Goal: Task Accomplishment & Management: Manage account settings

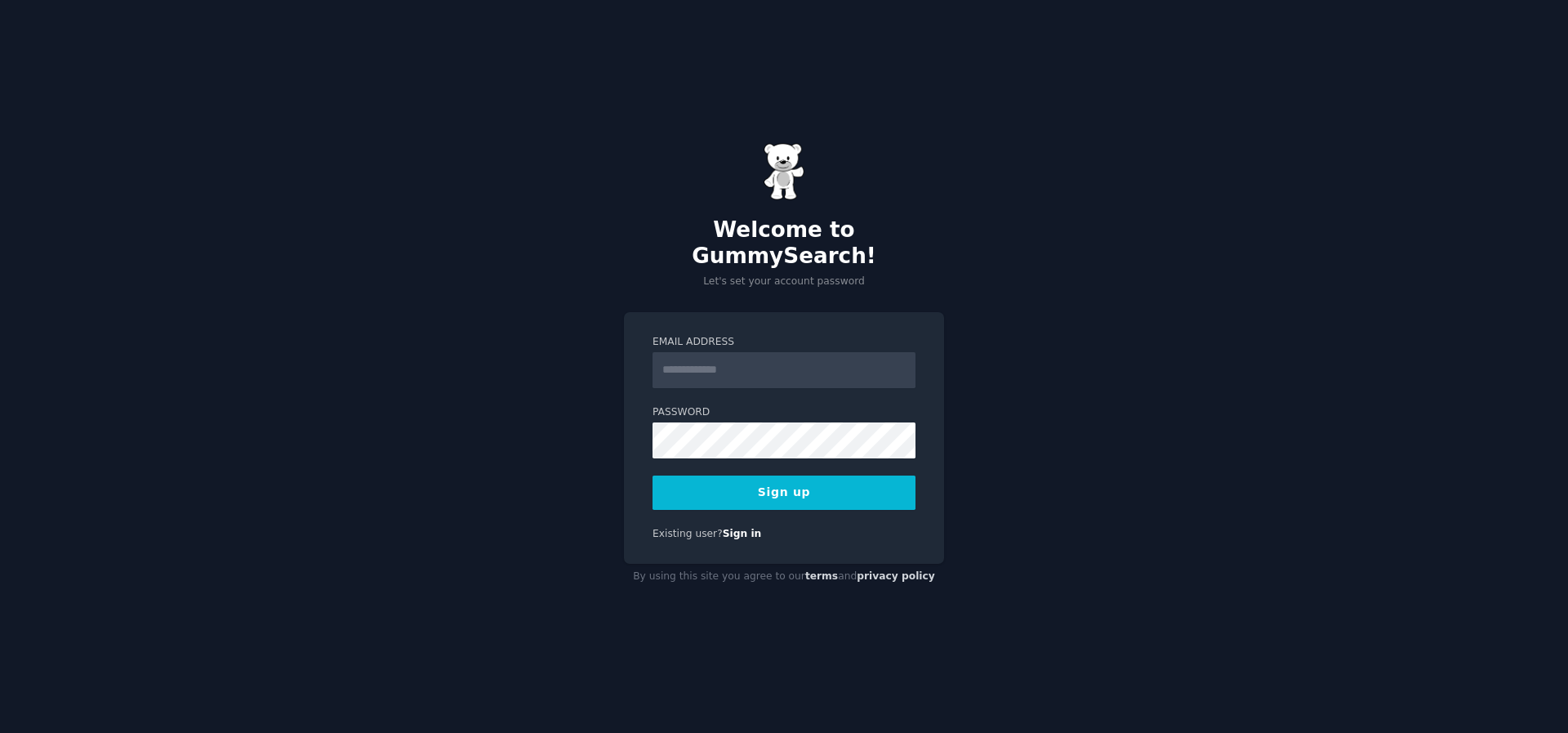
click at [691, 367] on input "Email Address" at bounding box center [783, 369] width 263 height 36
type input "**********"
click at [744, 373] on input "**********" at bounding box center [783, 369] width 263 height 36
click at [508, 430] on div "**********" at bounding box center [784, 366] width 1568 height 733
click at [527, 359] on div "**********" at bounding box center [784, 366] width 1568 height 733
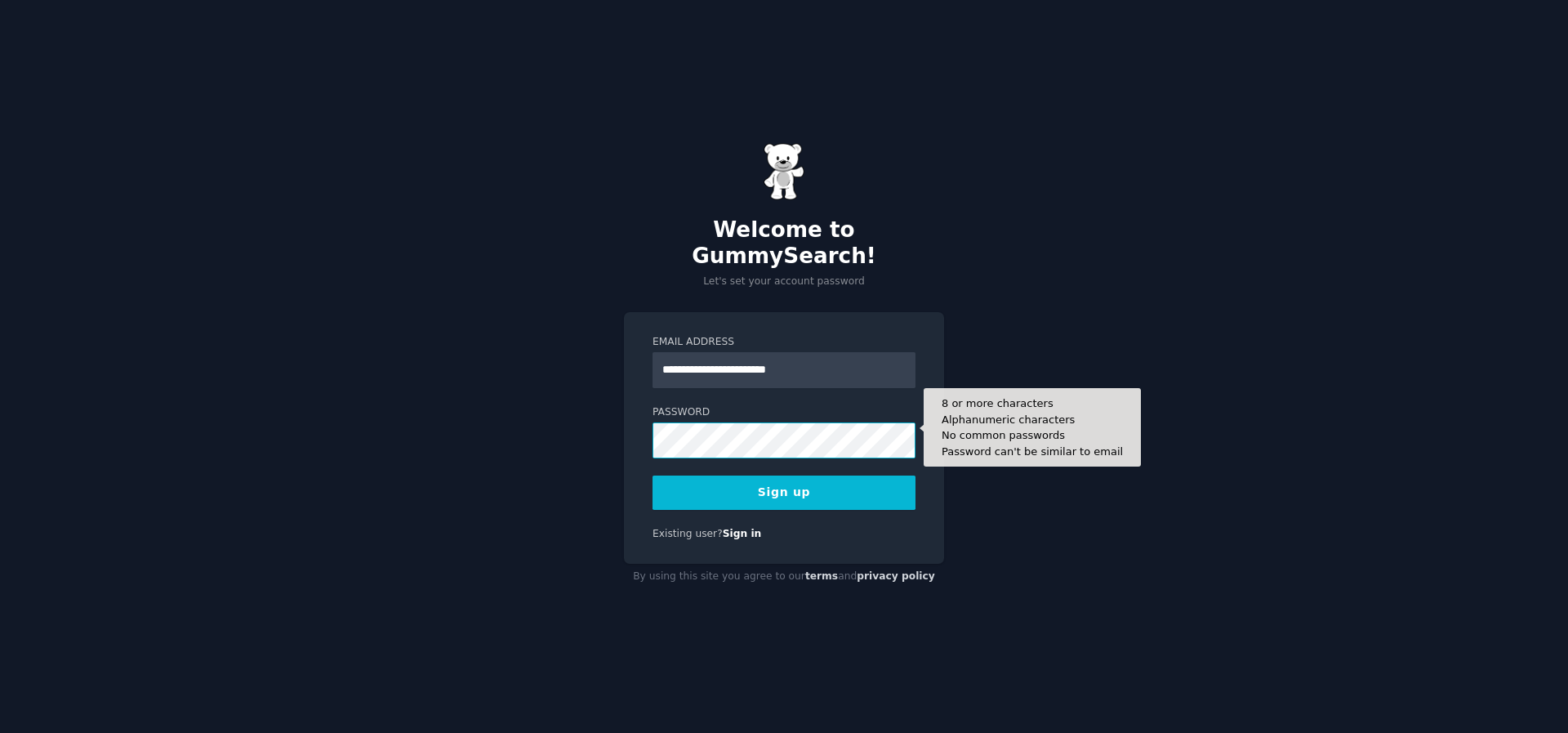
click at [652, 476] on button "Sign up" at bounding box center [783, 492] width 263 height 34
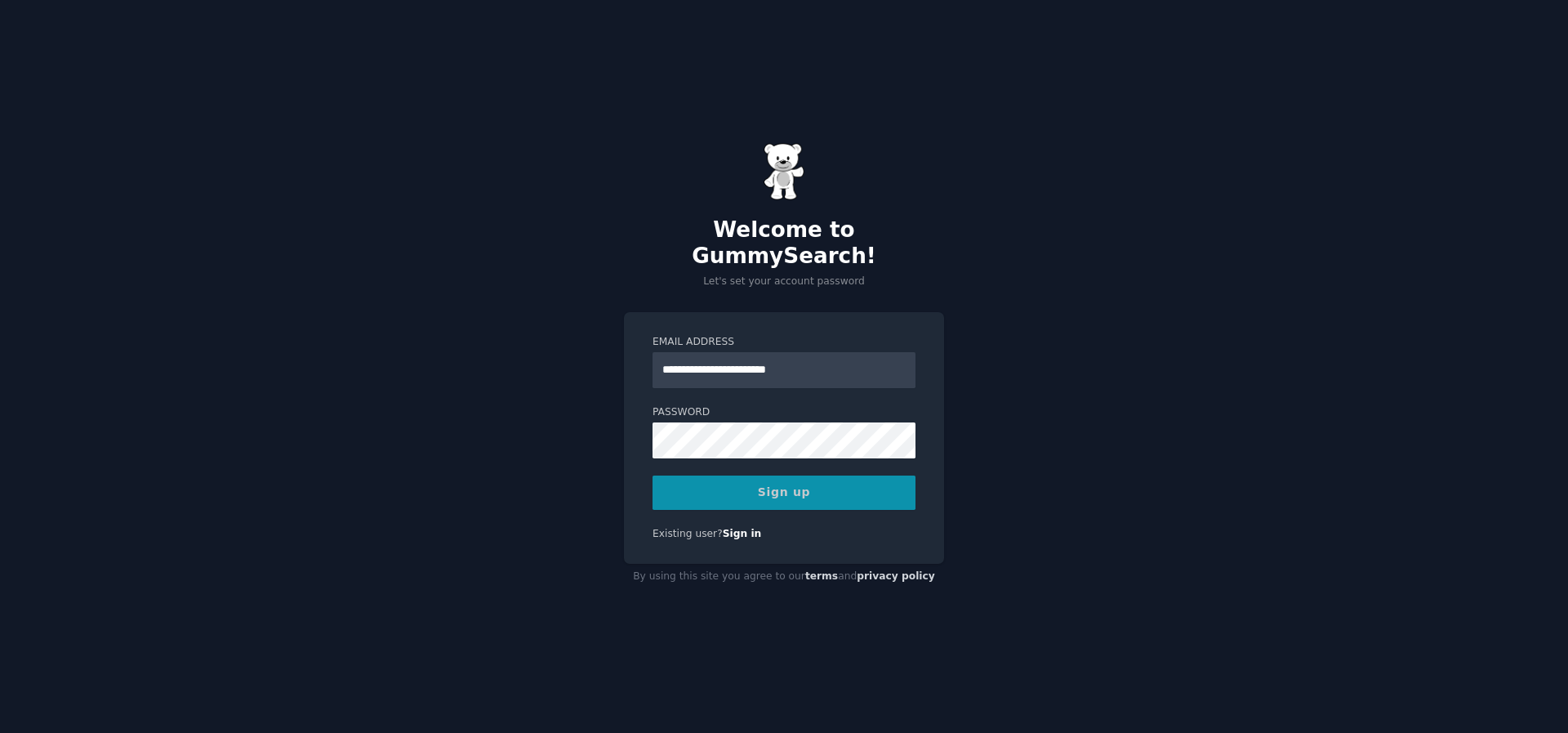
click at [773, 480] on div "Sign up" at bounding box center [783, 492] width 263 height 34
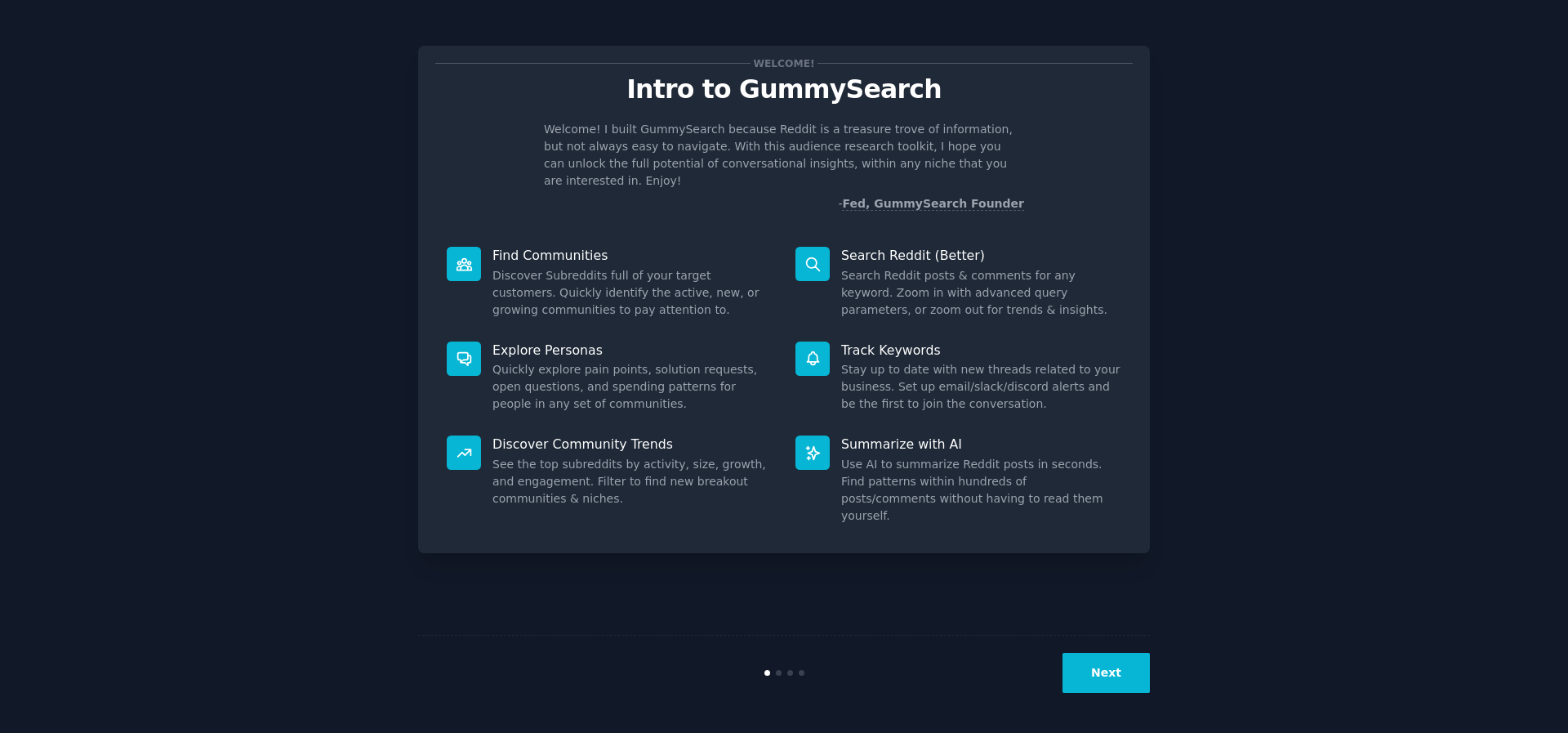
click at [1134, 690] on button "Next" at bounding box center [1105, 673] width 87 height 40
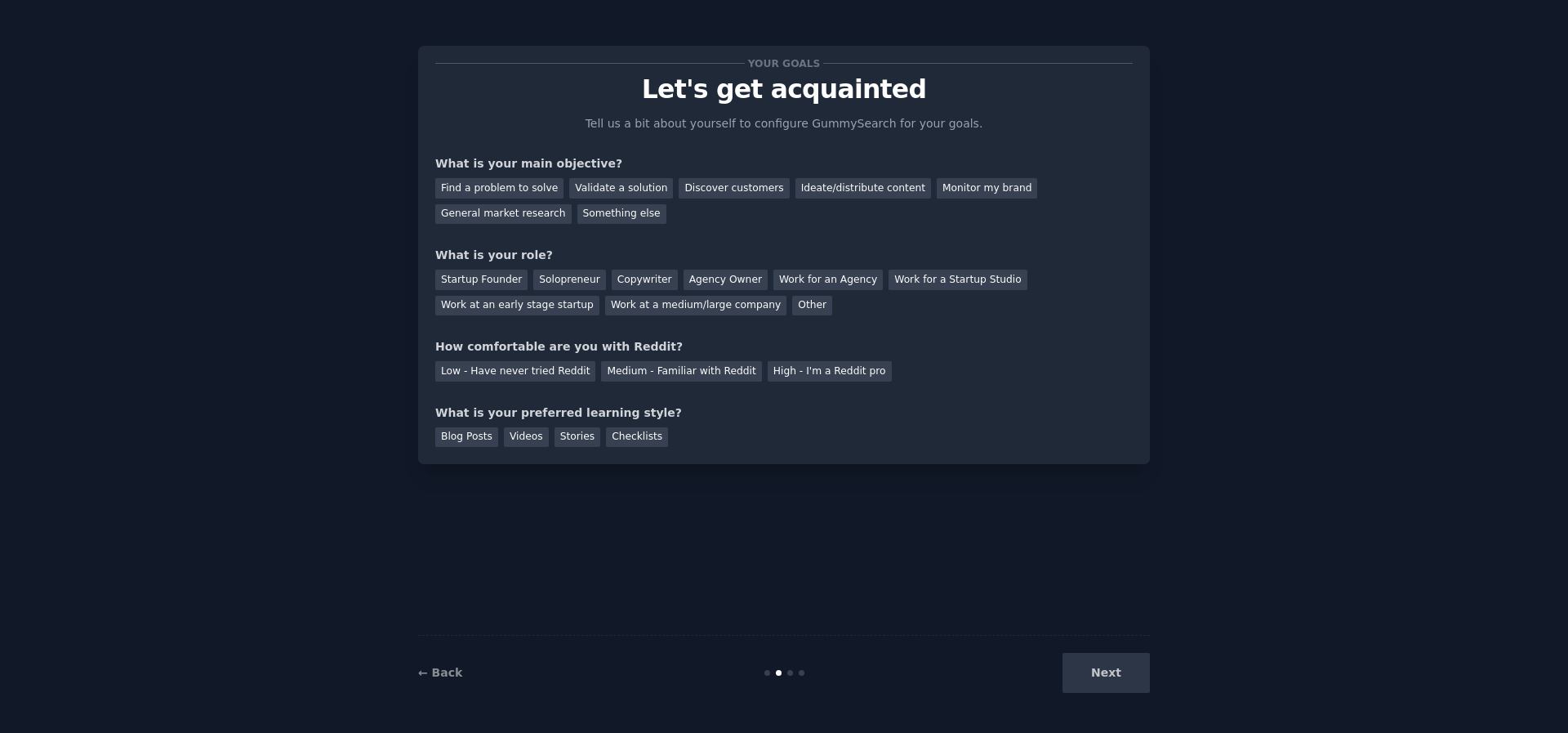
click at [1132, 681] on div "Next" at bounding box center [1028, 673] width 245 height 40
click at [1132, 679] on div "Next" at bounding box center [1028, 673] width 245 height 40
click at [1130, 677] on div "Next" at bounding box center [1028, 673] width 245 height 40
click at [1129, 677] on div "Next" at bounding box center [1028, 673] width 245 height 40
click at [465, 281] on div "Startup Founder" at bounding box center [481, 279] width 93 height 20
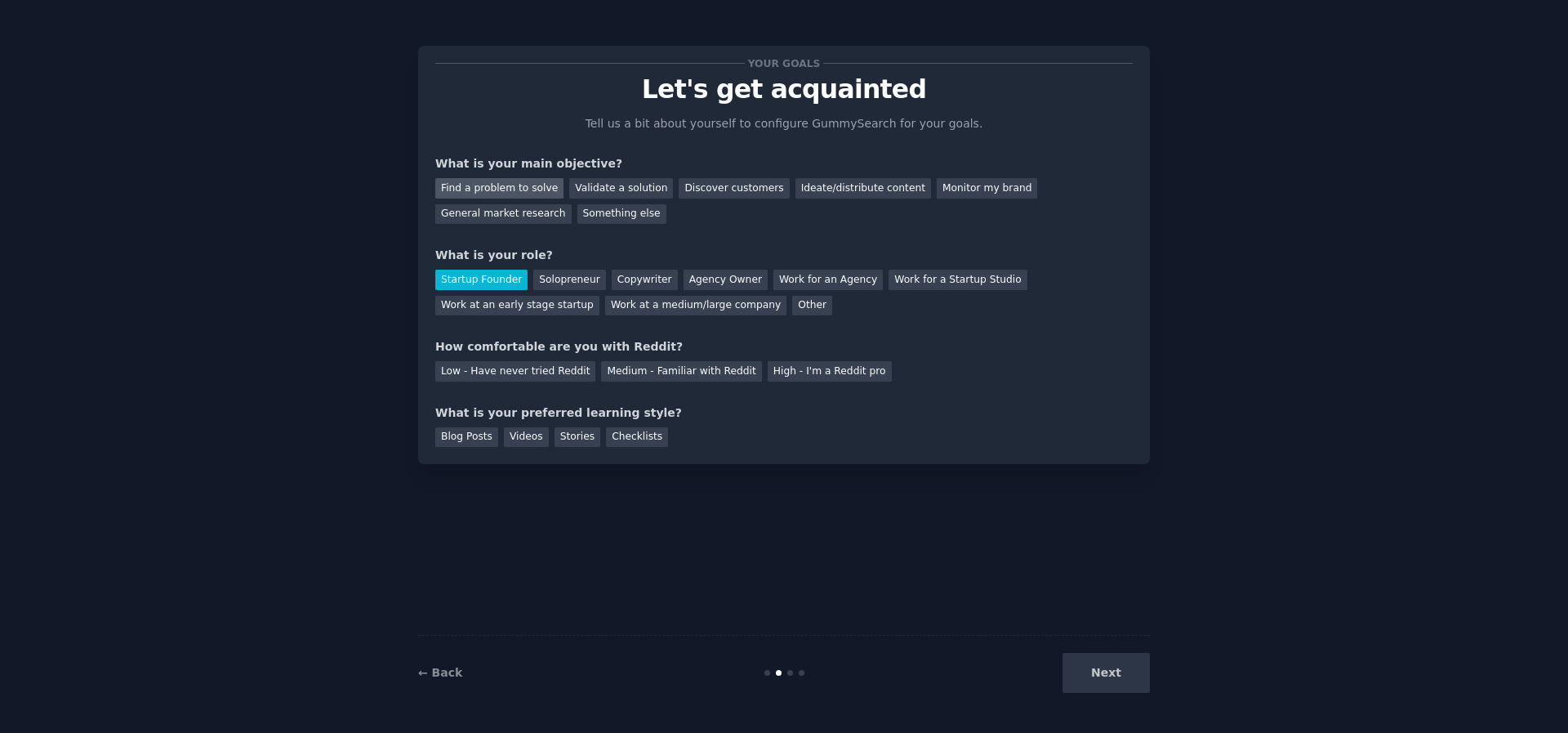
click at [531, 191] on div "Find a problem to solve" at bounding box center [499, 188] width 128 height 20
click at [846, 192] on div "Ideate/distribute content" at bounding box center [863, 188] width 136 height 20
click at [641, 375] on div "Medium - Familiar with Reddit" at bounding box center [681, 371] width 160 height 20
click at [520, 441] on div "Videos" at bounding box center [526, 437] width 45 height 20
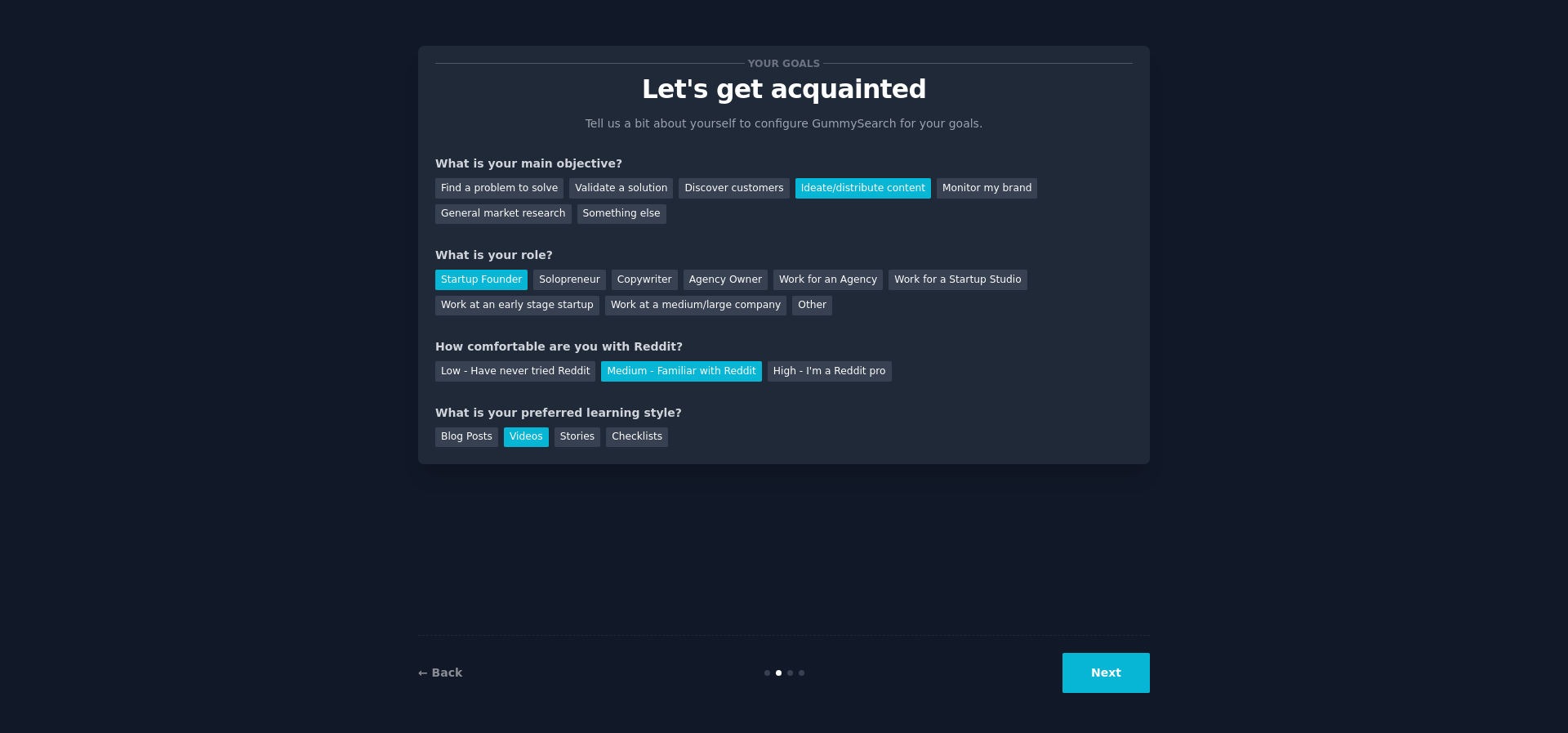
click at [1134, 667] on button "Next" at bounding box center [1105, 673] width 87 height 40
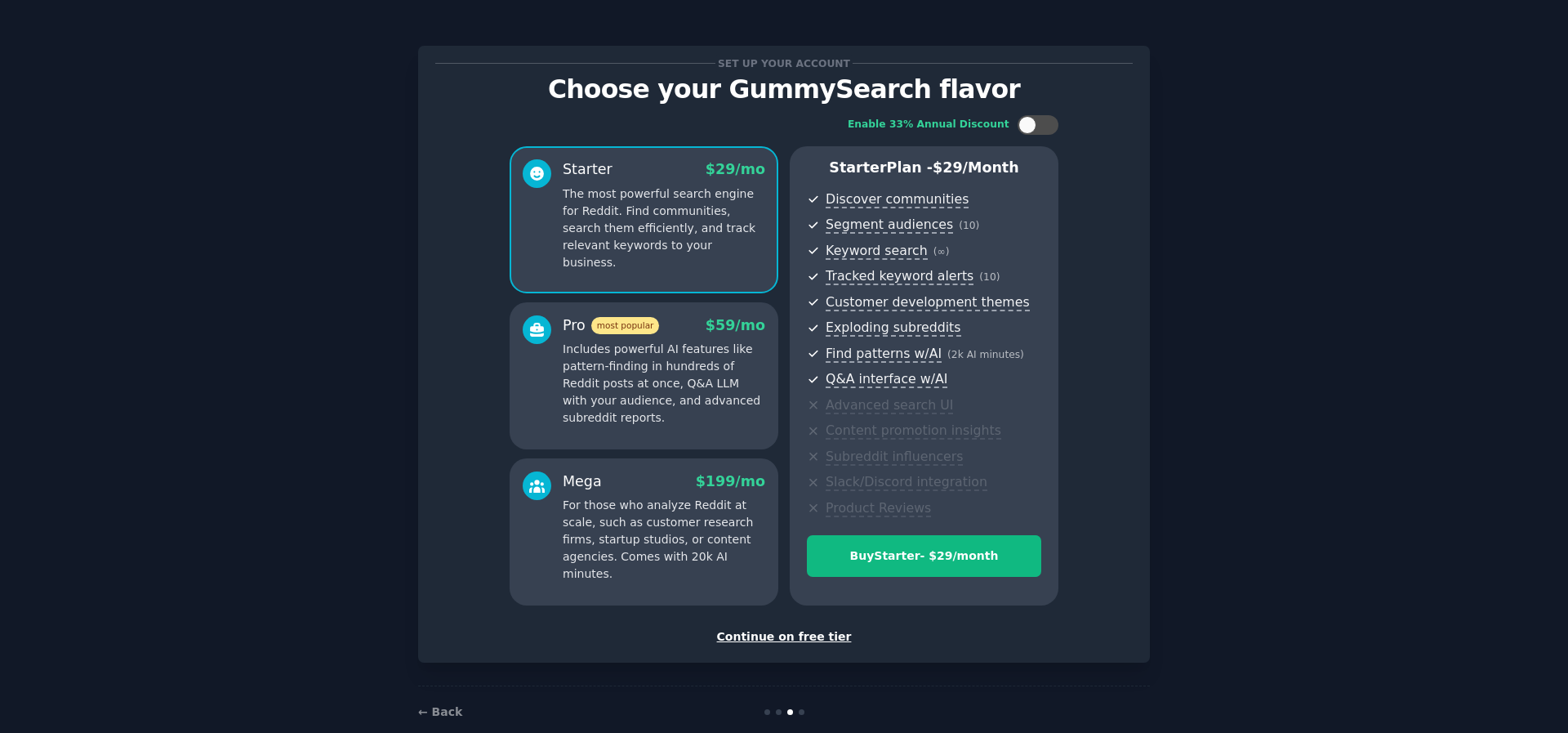
click at [797, 641] on div "Continue on free tier" at bounding box center [783, 637] width 697 height 17
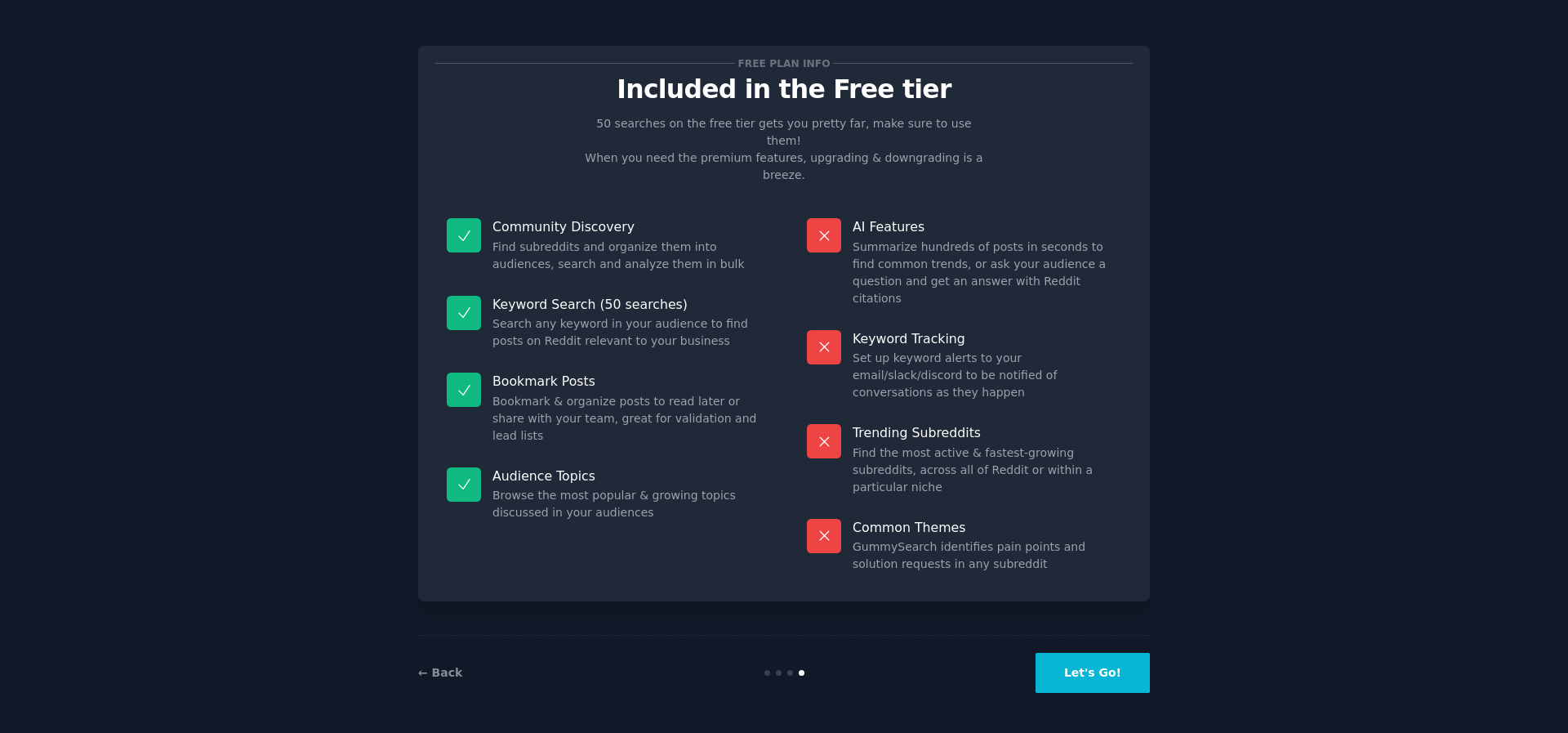
click at [1094, 676] on button "Let's Go!" at bounding box center [1093, 673] width 114 height 40
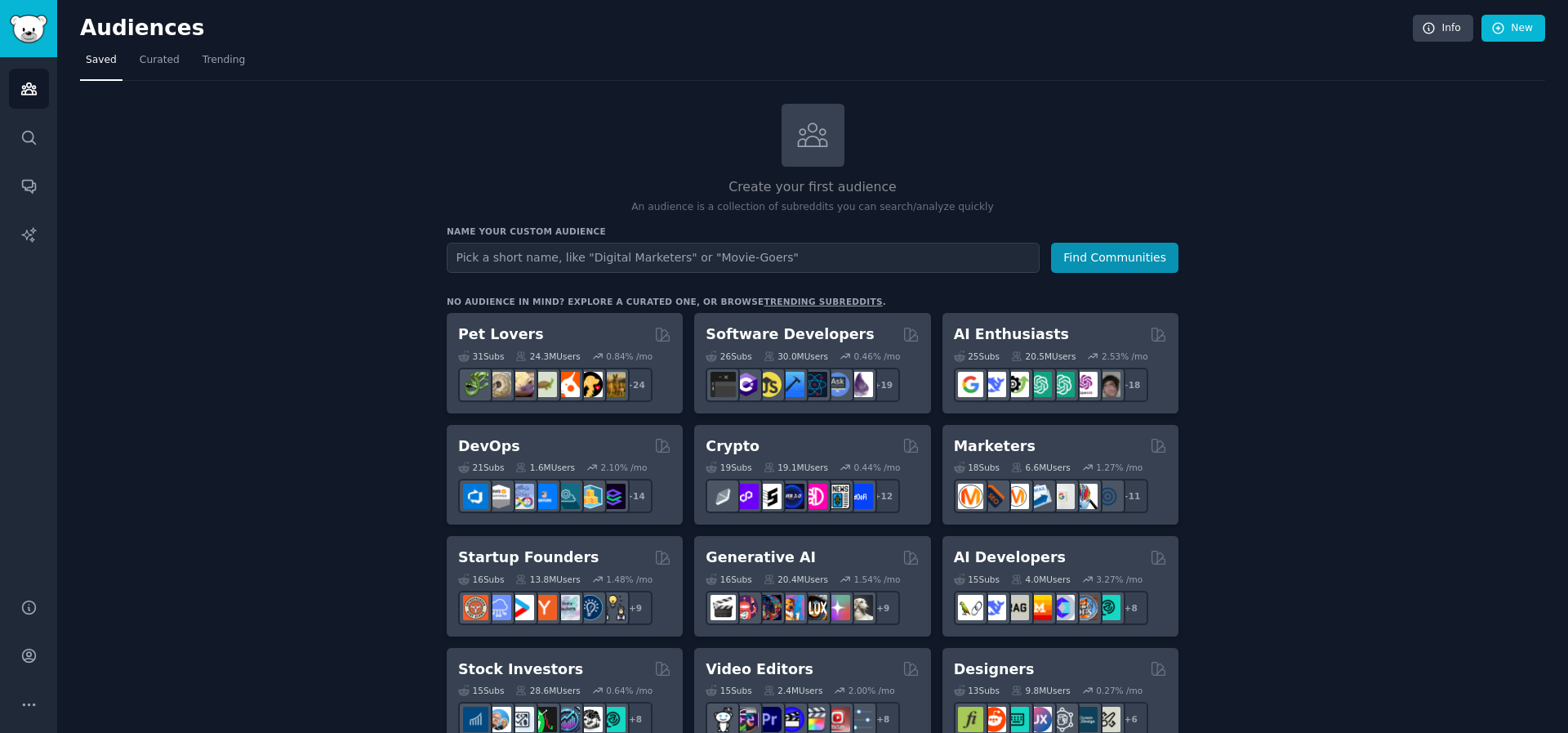
click at [998, 116] on div "Create your first audience An audience is a collection of subreddits you can se…" at bounding box center [812, 159] width 732 height 111
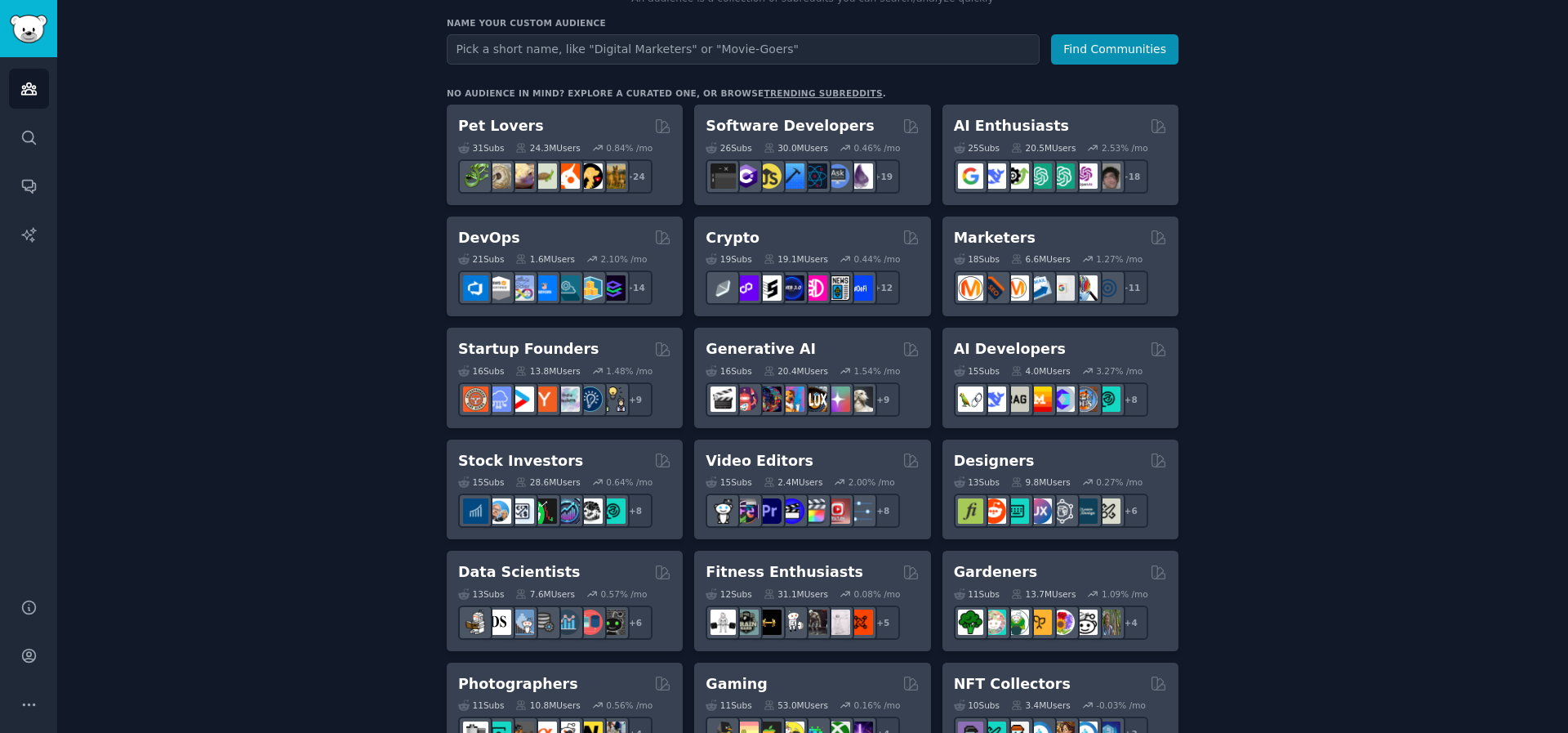
scroll to position [210, 0]
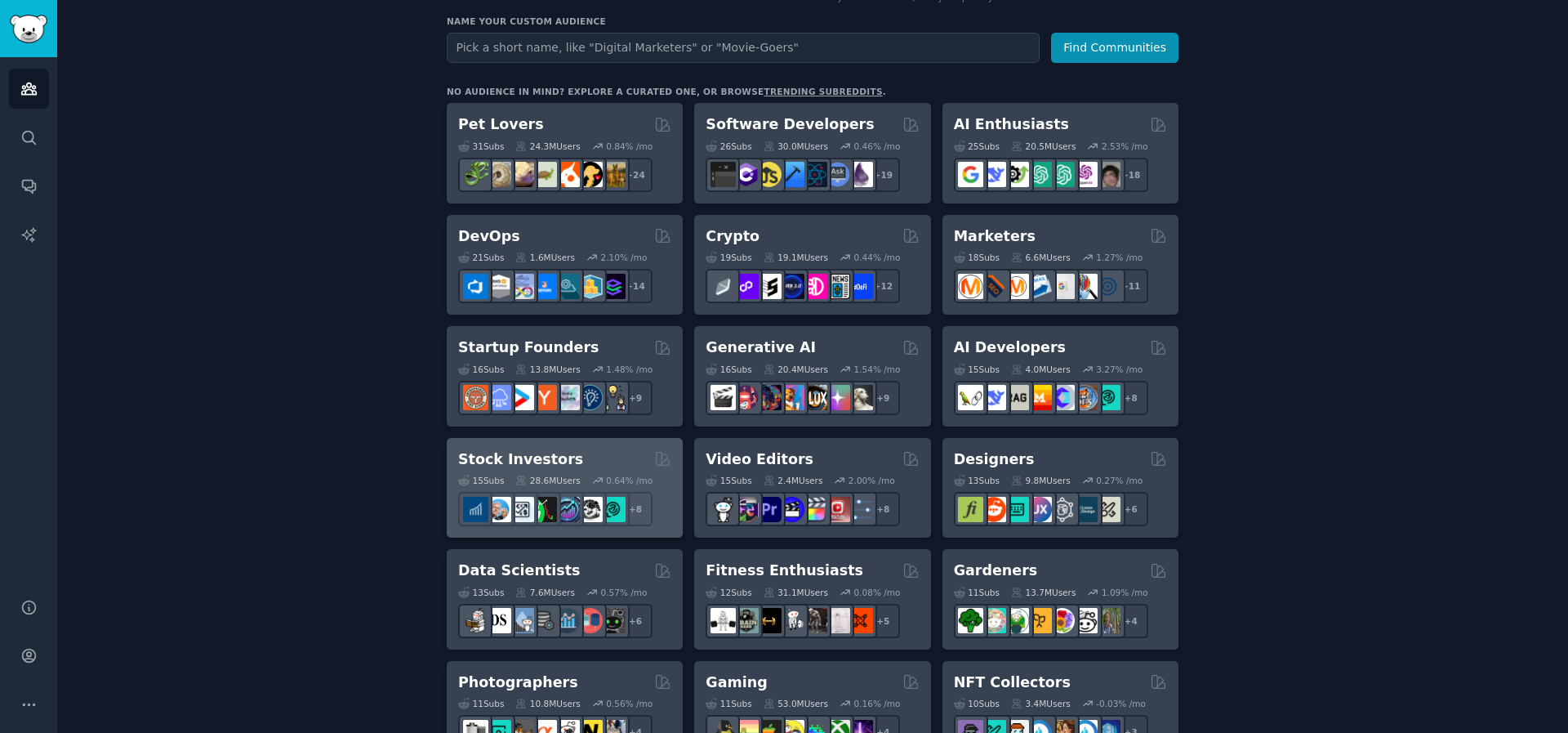
click at [487, 456] on h2 "Stock Investors" at bounding box center [520, 459] width 125 height 20
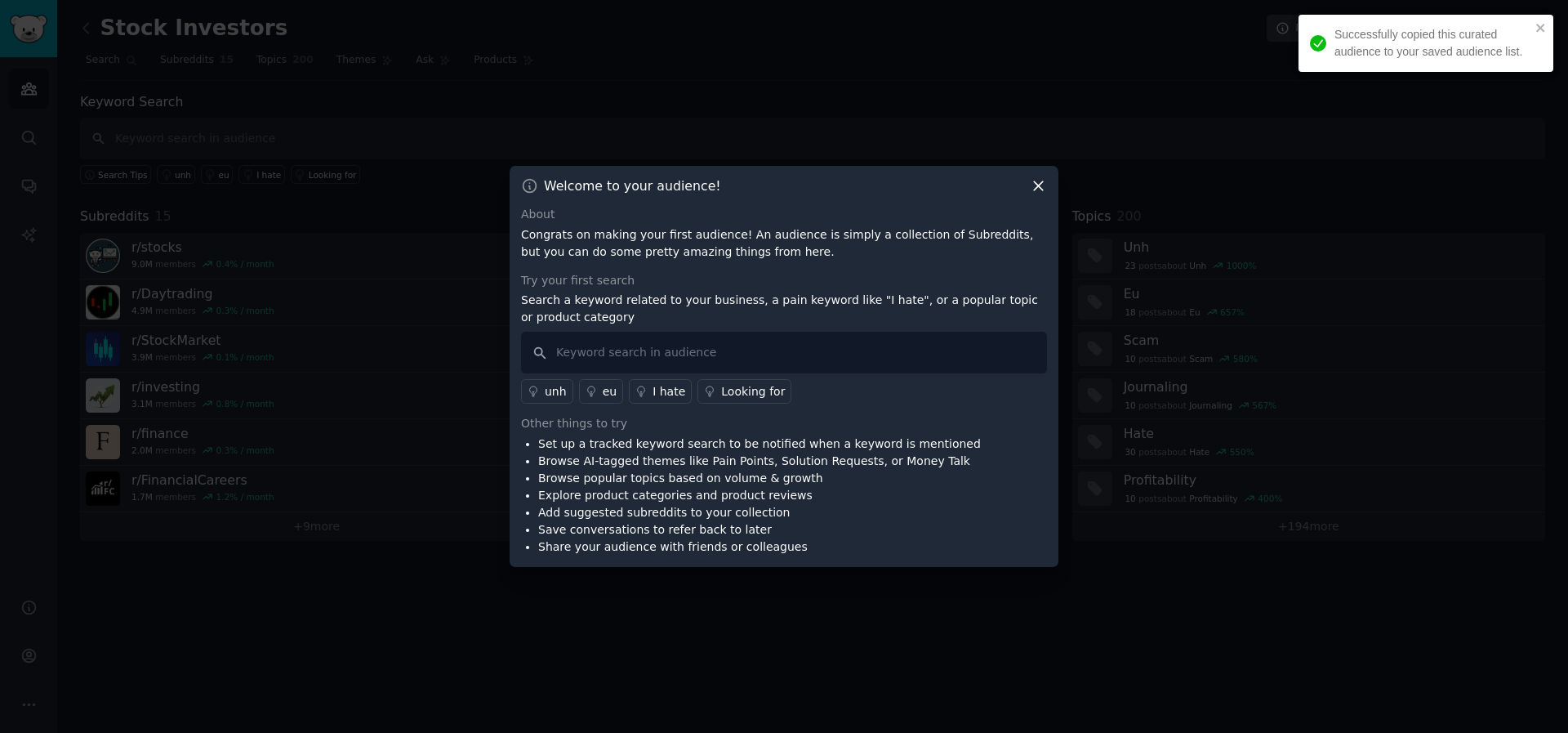
click at [1038, 184] on icon at bounding box center [1038, 185] width 17 height 17
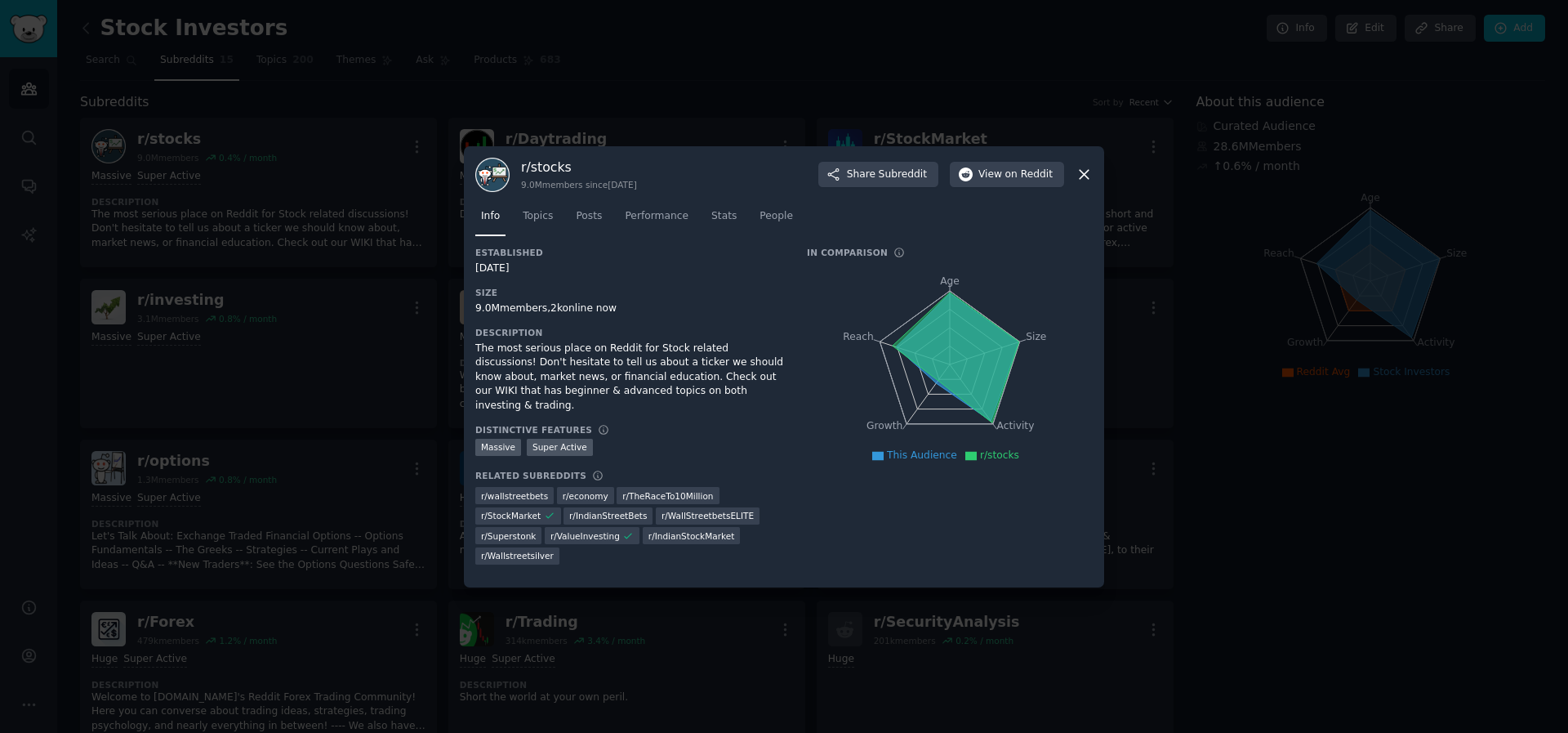
click at [1084, 175] on icon at bounding box center [1084, 174] width 9 height 9
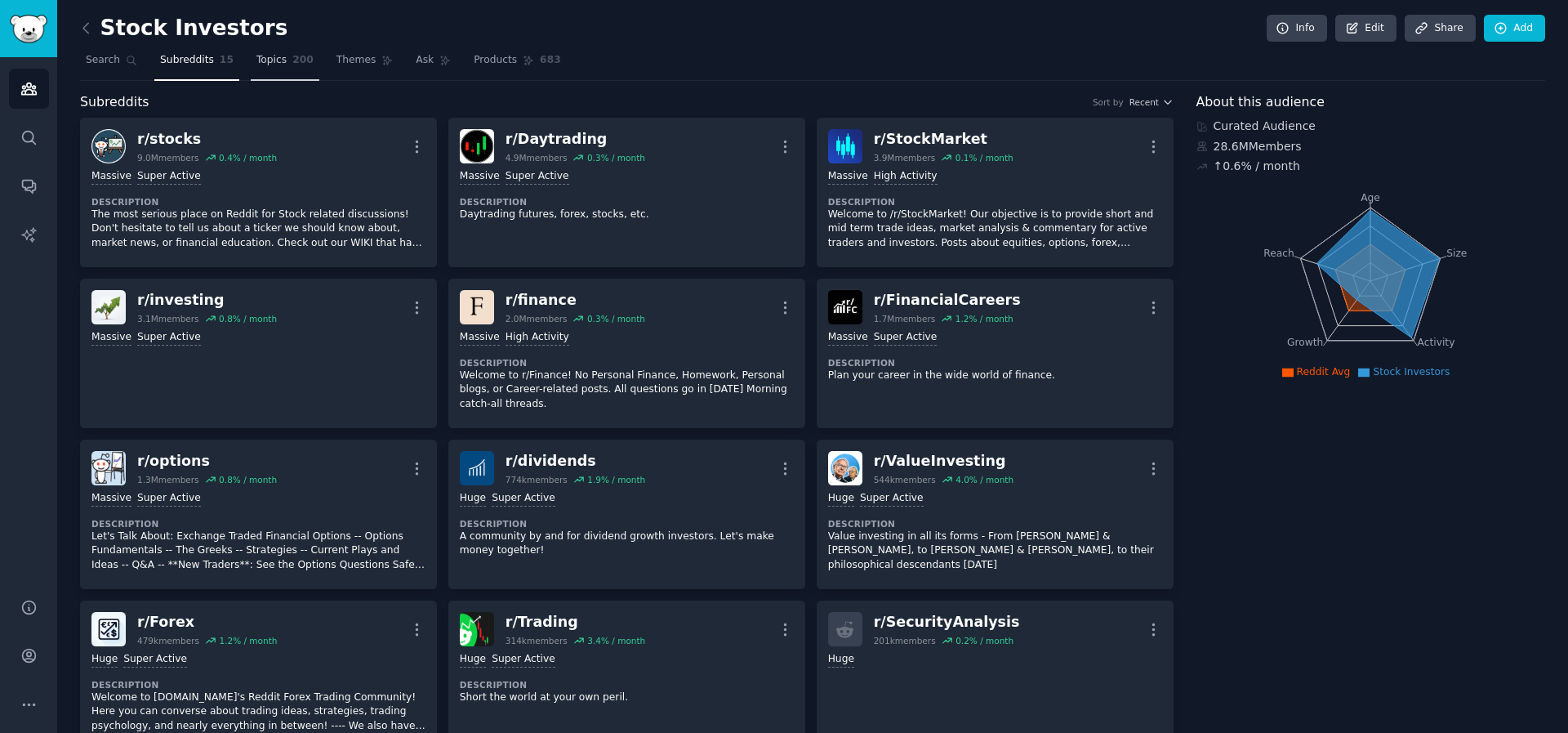
click at [307, 69] on link "Topics 200" at bounding box center [285, 64] width 69 height 34
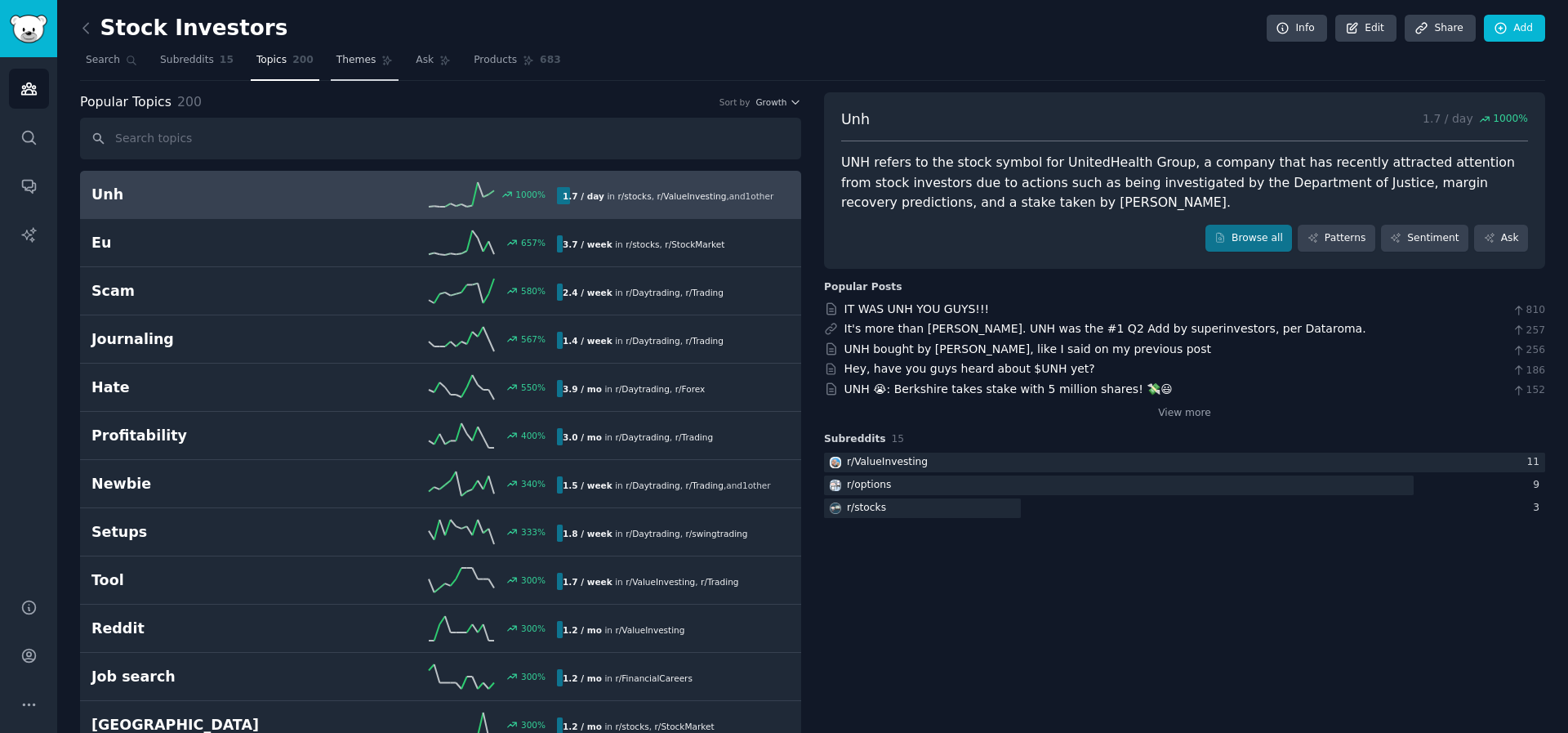
click at [350, 71] on link "Themes" at bounding box center [365, 64] width 69 height 34
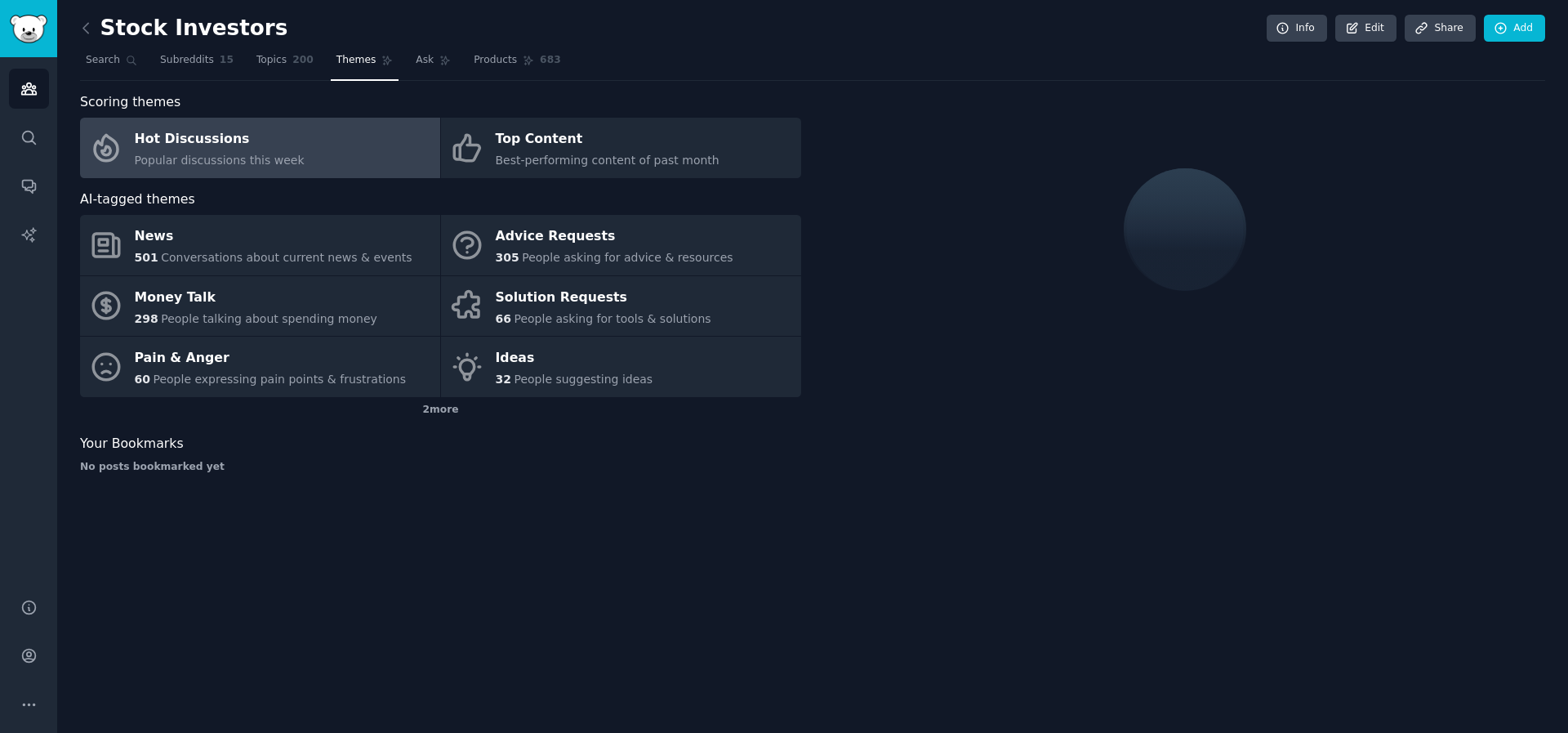
click at [368, 146] on link "Hot Discussions Popular discussions this week" at bounding box center [259, 148] width 360 height 60
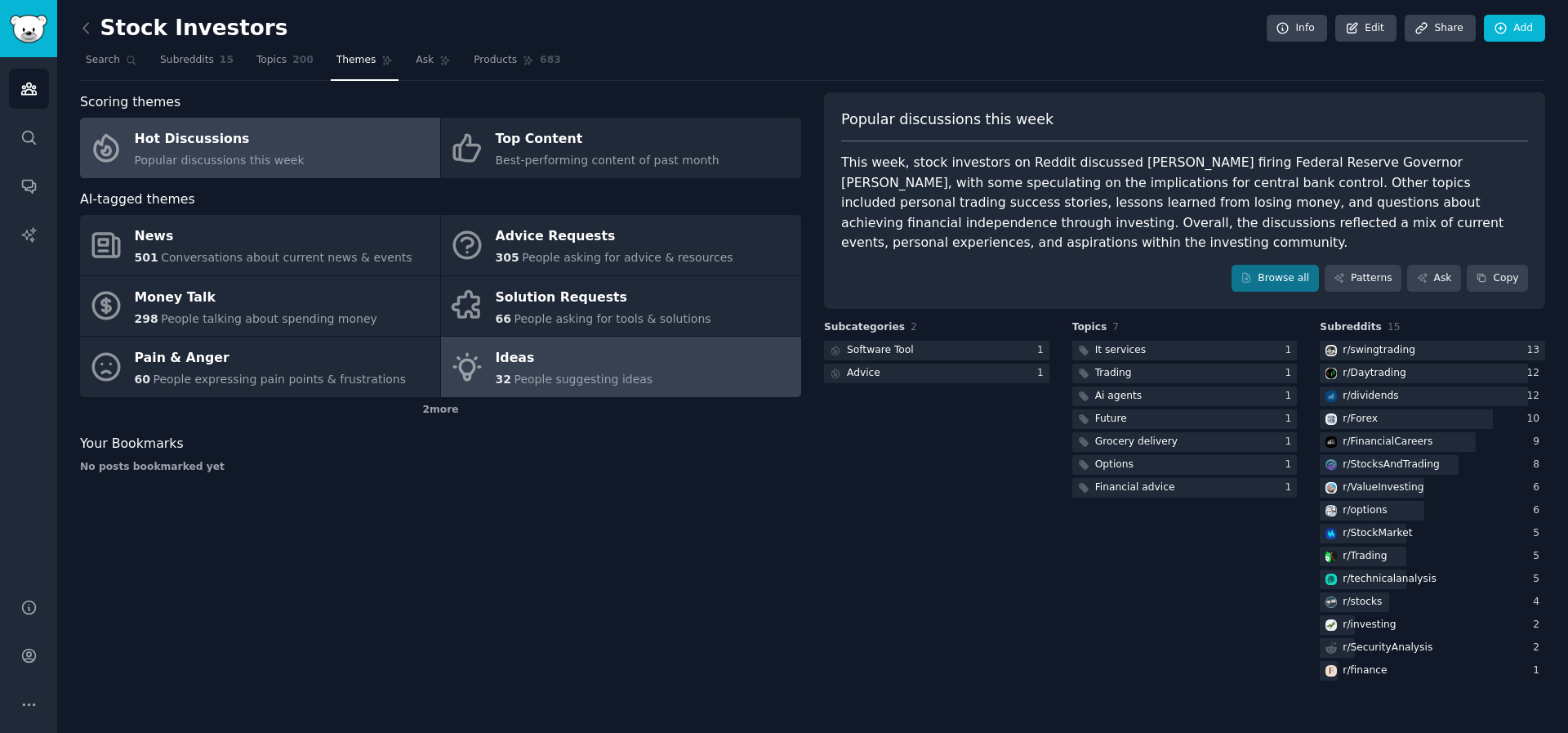
click at [493, 357] on link "Ideas 32 People suggesting ideas" at bounding box center [620, 366] width 360 height 60
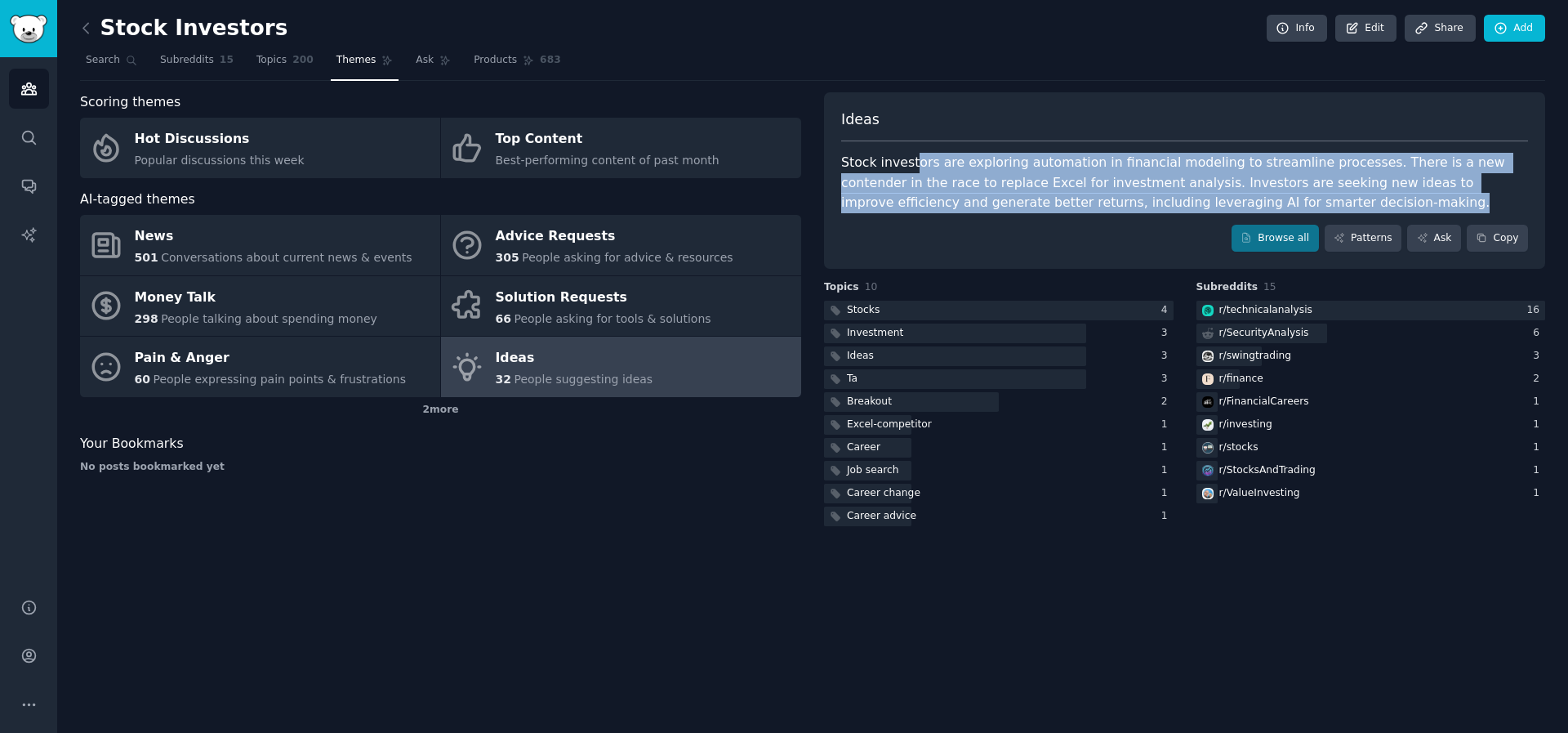
drag, startPoint x: 914, startPoint y: 158, endPoint x: 1255, endPoint y: 199, distance: 343.5
click at [1255, 199] on div "Stock investors are exploring automation in financial modeling to streamline pr…" at bounding box center [1184, 183] width 687 height 60
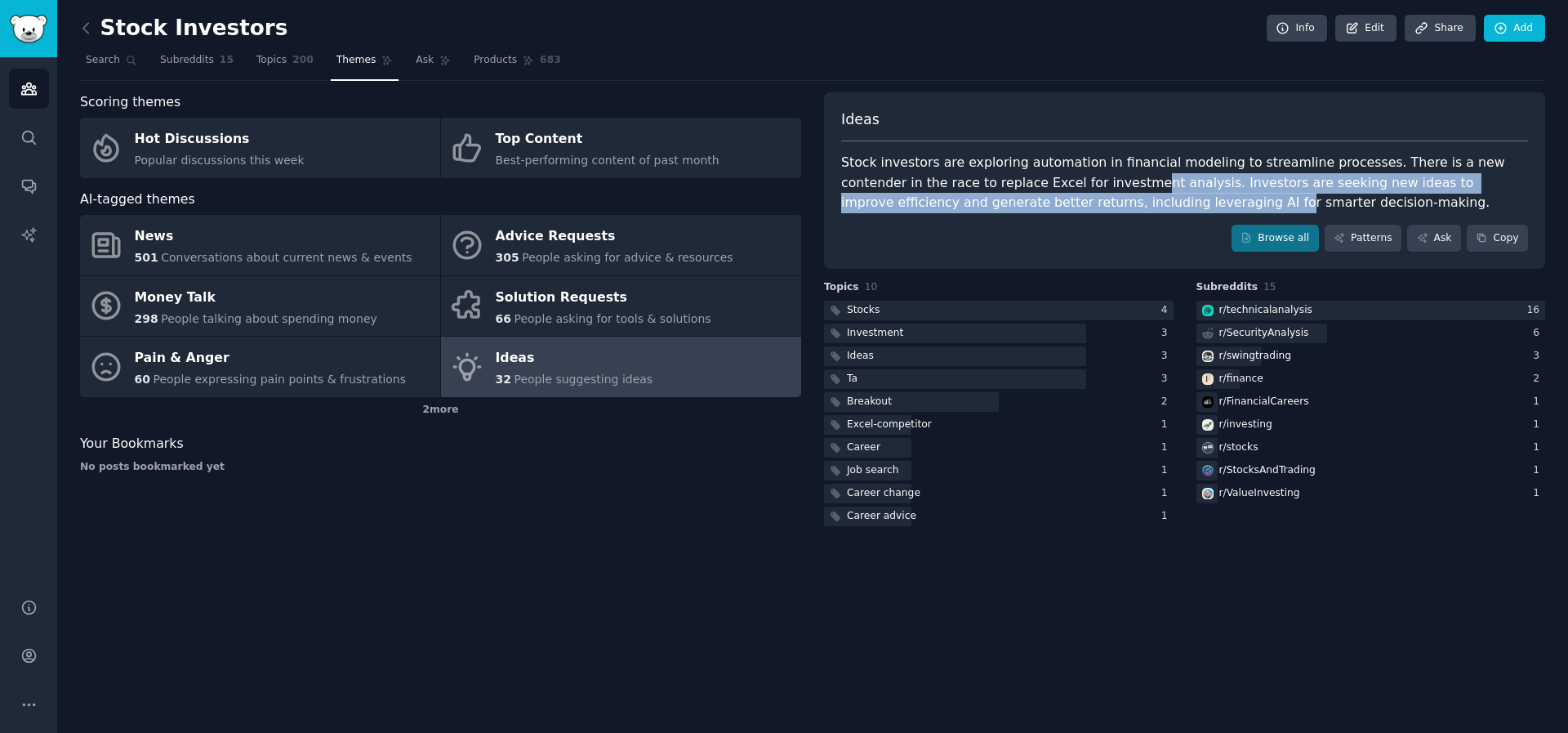
drag, startPoint x: 1059, startPoint y: 183, endPoint x: 1072, endPoint y: 198, distance: 19.8
click at [1072, 198] on div "Stock investors are exploring automation in financial modeling to streamline pr…" at bounding box center [1184, 183] width 687 height 60
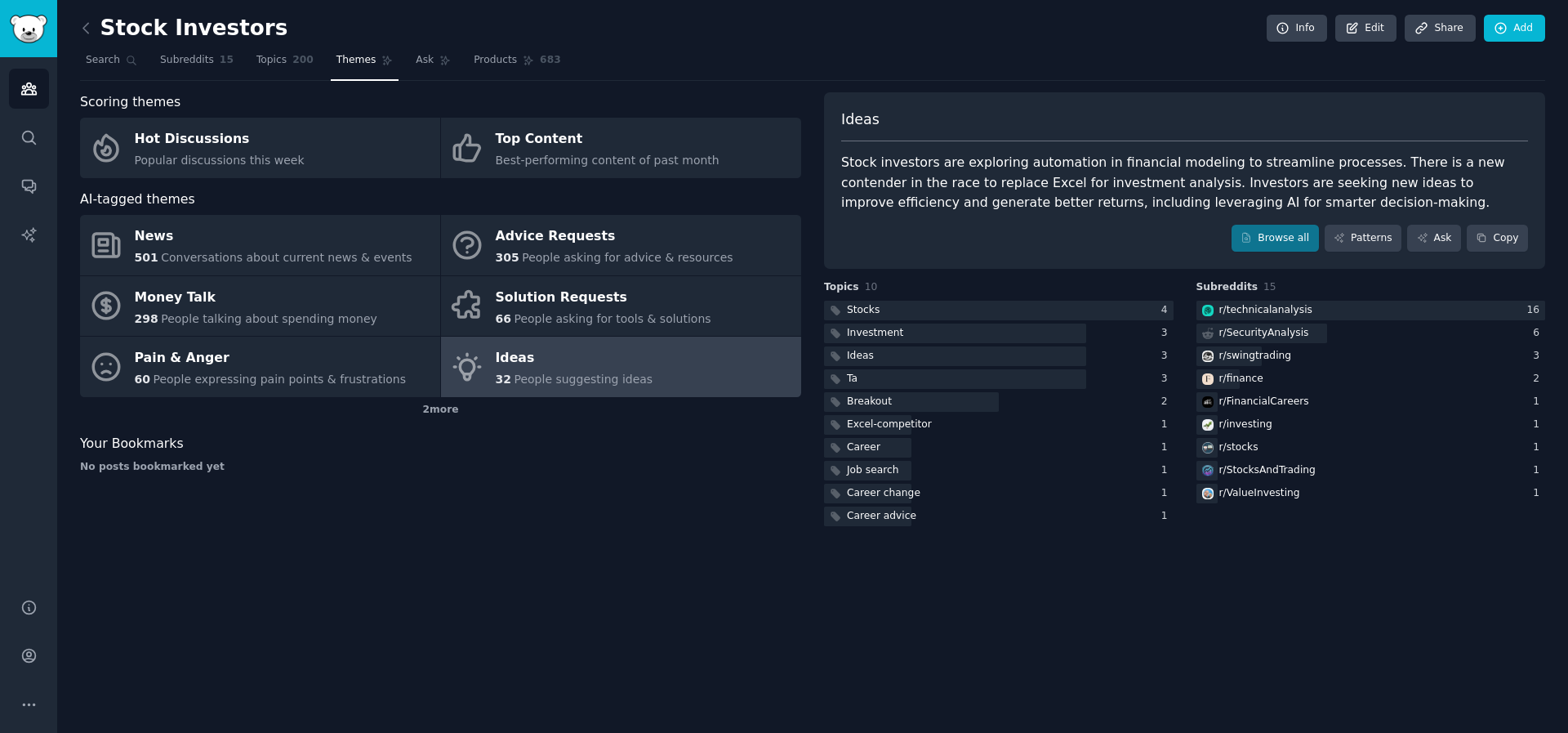
click at [1072, 198] on div "Stock investors are exploring automation in financial modeling to streamline pr…" at bounding box center [1184, 183] width 687 height 60
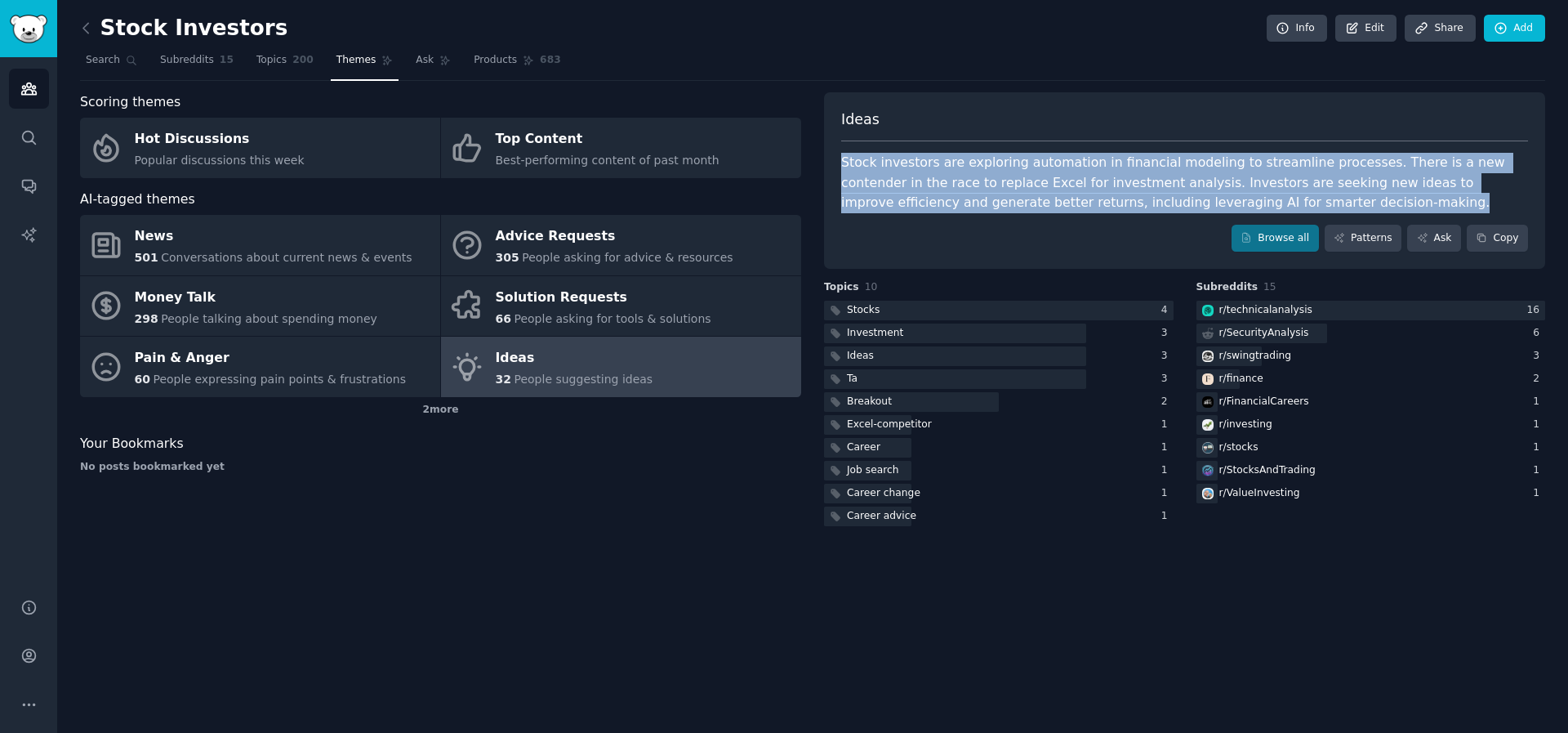
click at [1072, 198] on div "Stock investors are exploring automation in financial modeling to streamline pr…" at bounding box center [1184, 183] width 687 height 60
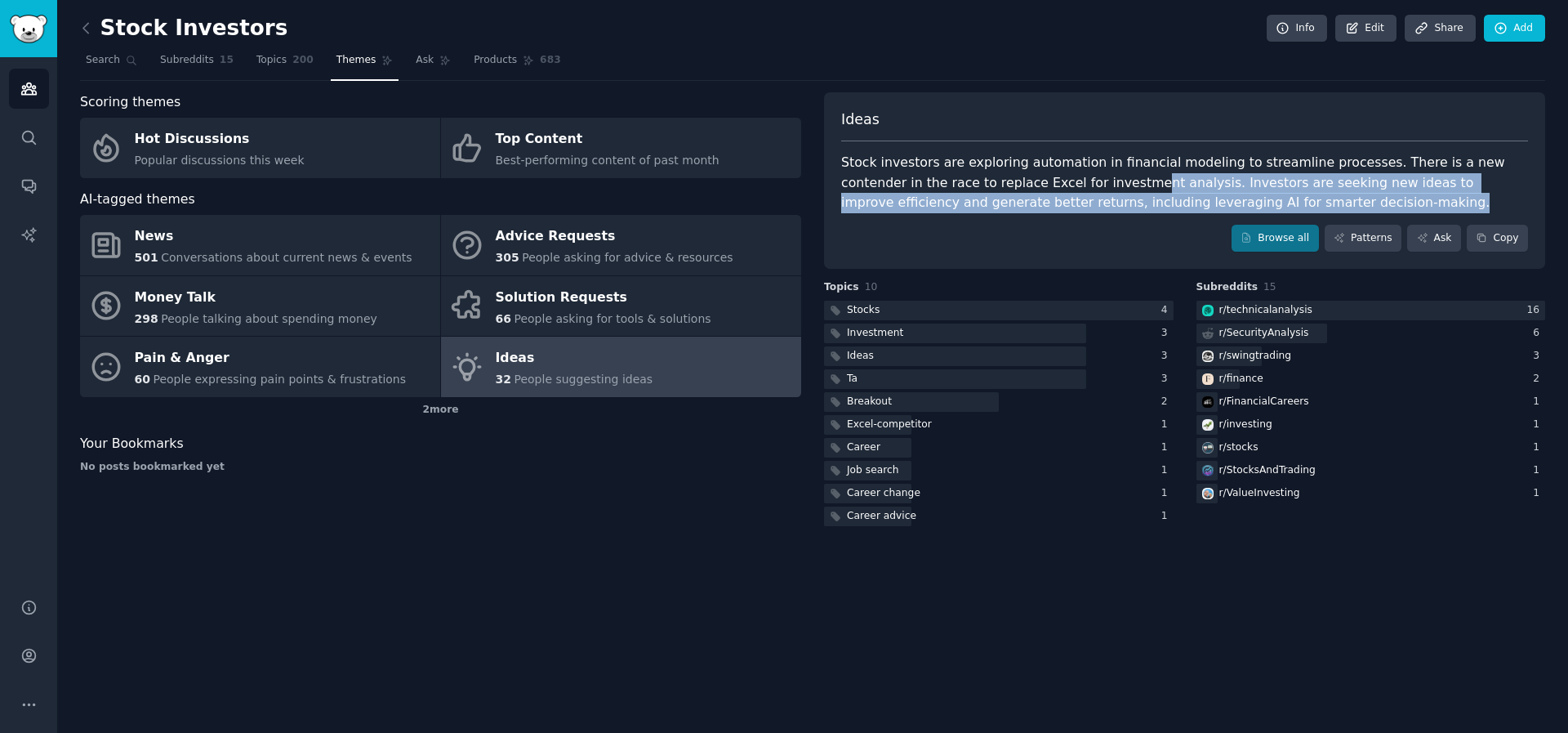
click at [1062, 190] on div "Stock investors are exploring automation in financial modeling to streamline pr…" at bounding box center [1184, 183] width 687 height 60
click at [1058, 177] on div "Stock investors are exploring automation in financial modeling to streamline pr…" at bounding box center [1184, 183] width 687 height 60
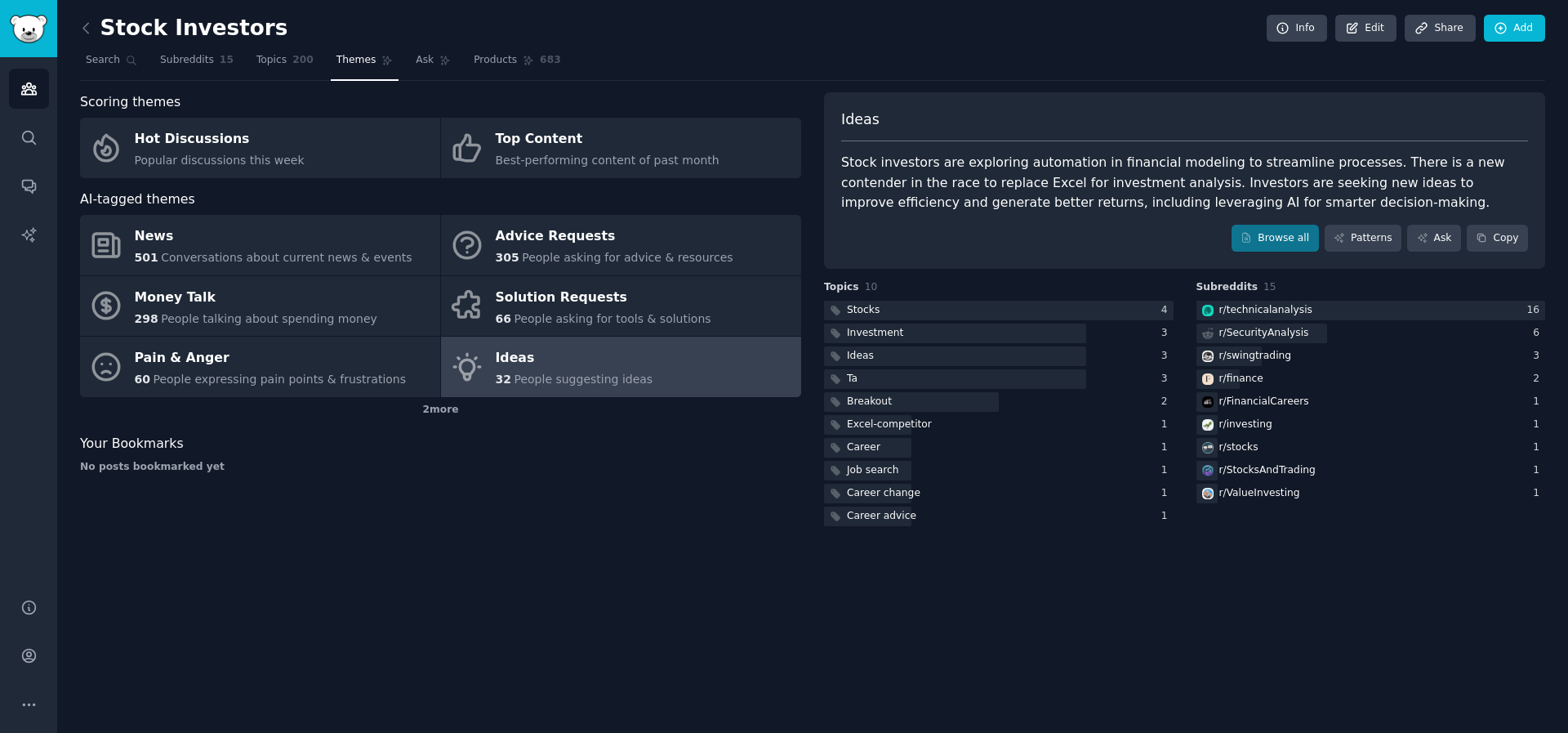
click at [1054, 162] on div "Stock investors are exploring automation in financial modeling to streamline pr…" at bounding box center [1184, 183] width 687 height 60
click at [109, 66] on span "Search" at bounding box center [103, 60] width 34 height 15
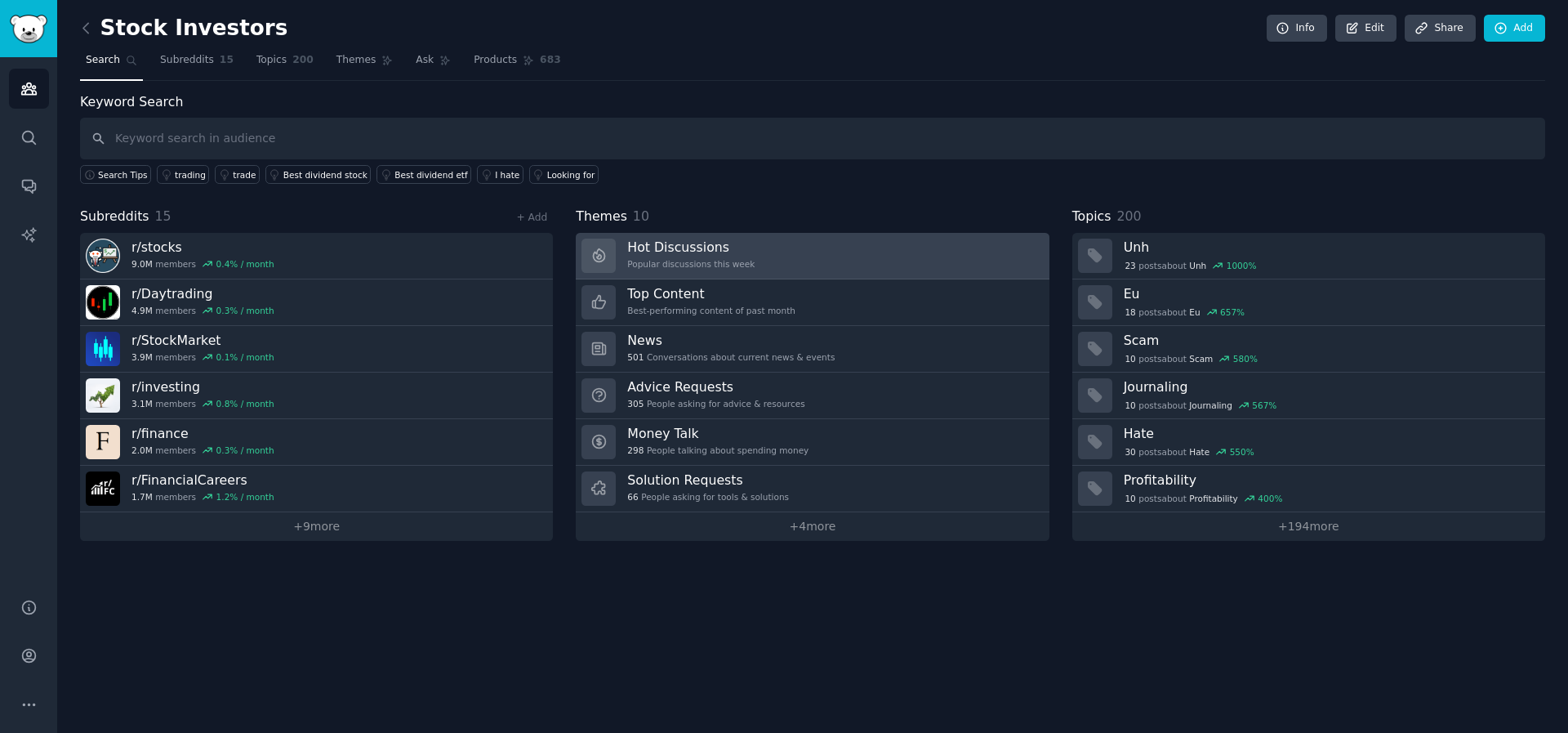
click at [923, 257] on link "Hot Discussions Popular discussions this week" at bounding box center [812, 256] width 473 height 47
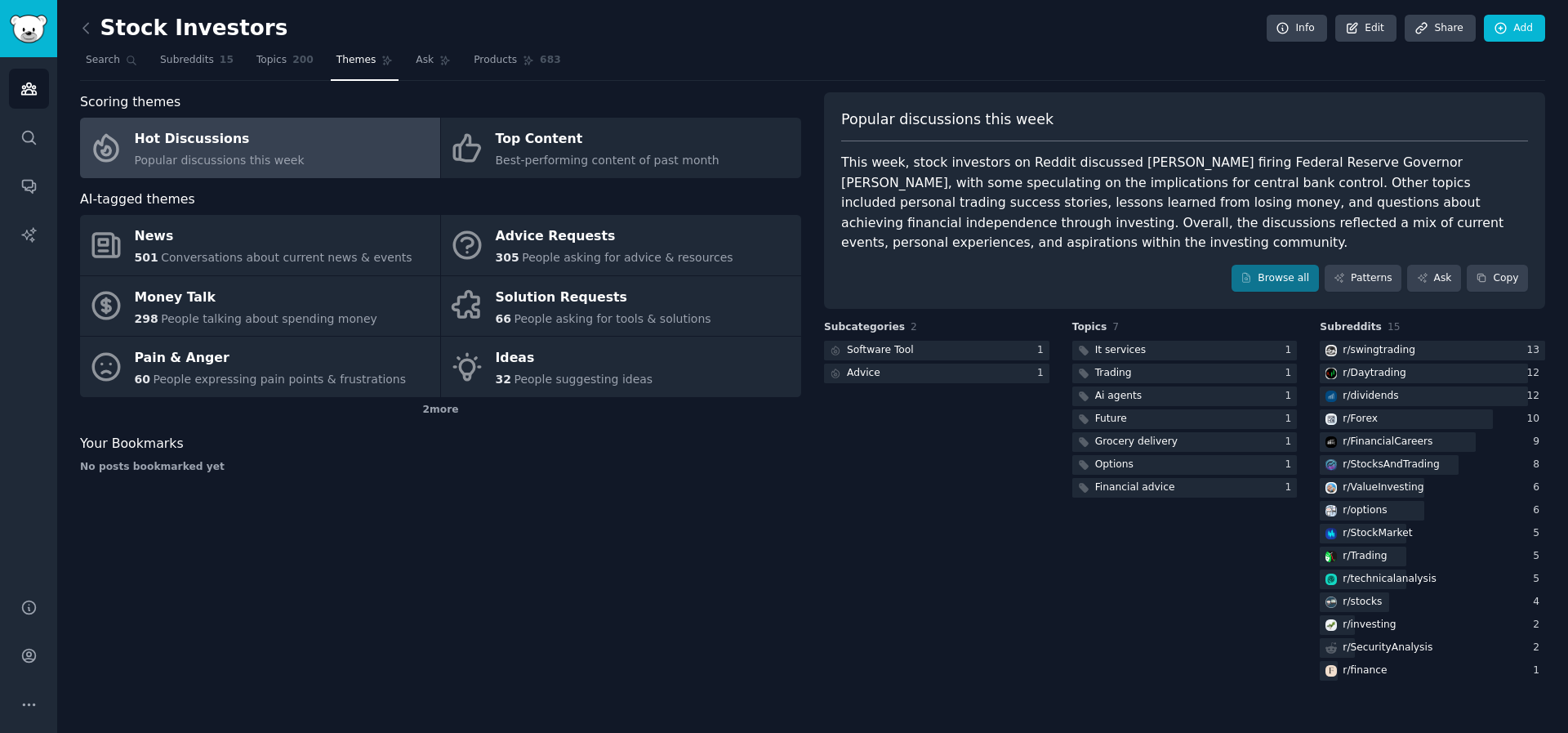
click at [95, 27] on link at bounding box center [90, 28] width 20 height 27
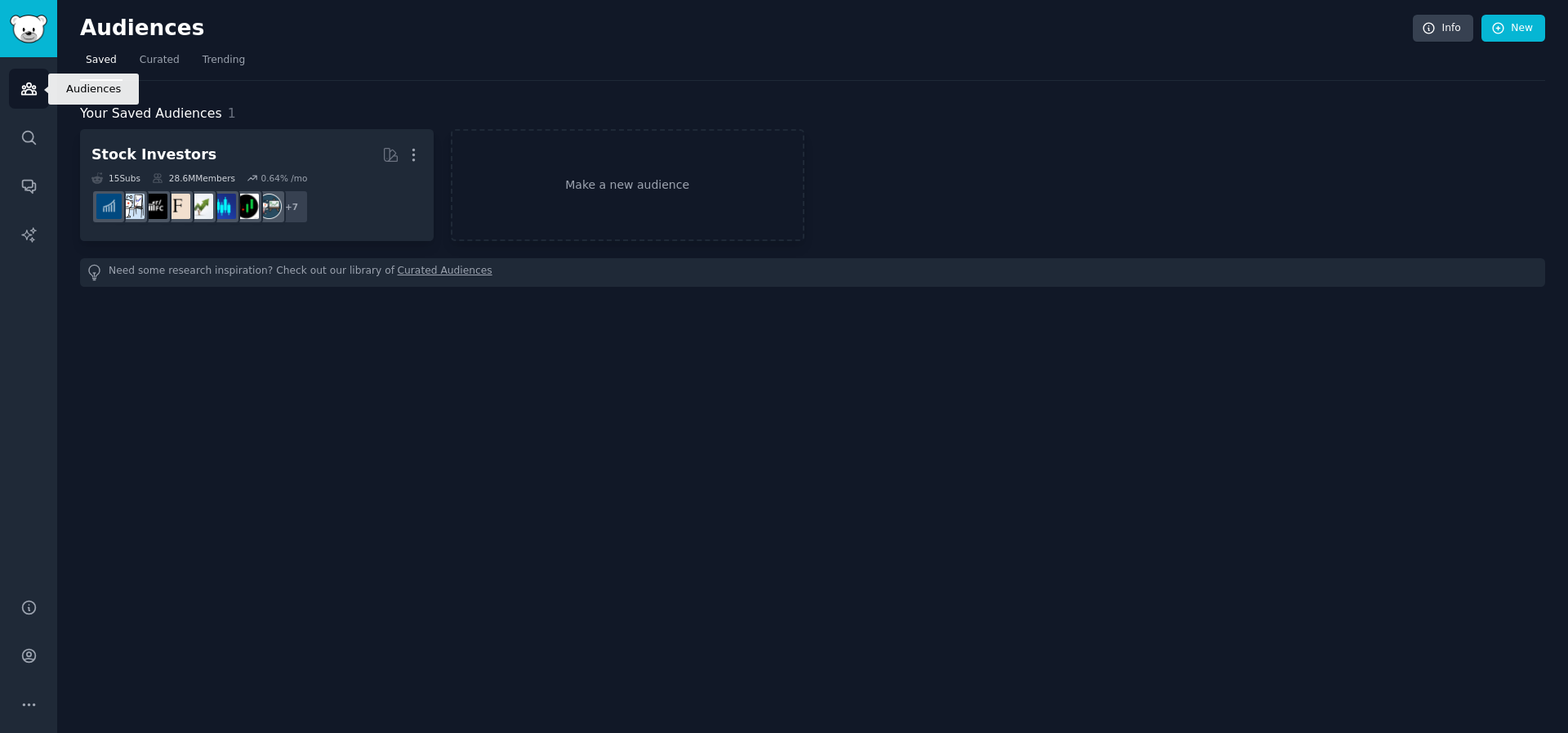
click at [34, 77] on link "Audiences" at bounding box center [29, 89] width 40 height 40
click at [622, 173] on link "Make a new audience" at bounding box center [627, 185] width 354 height 112
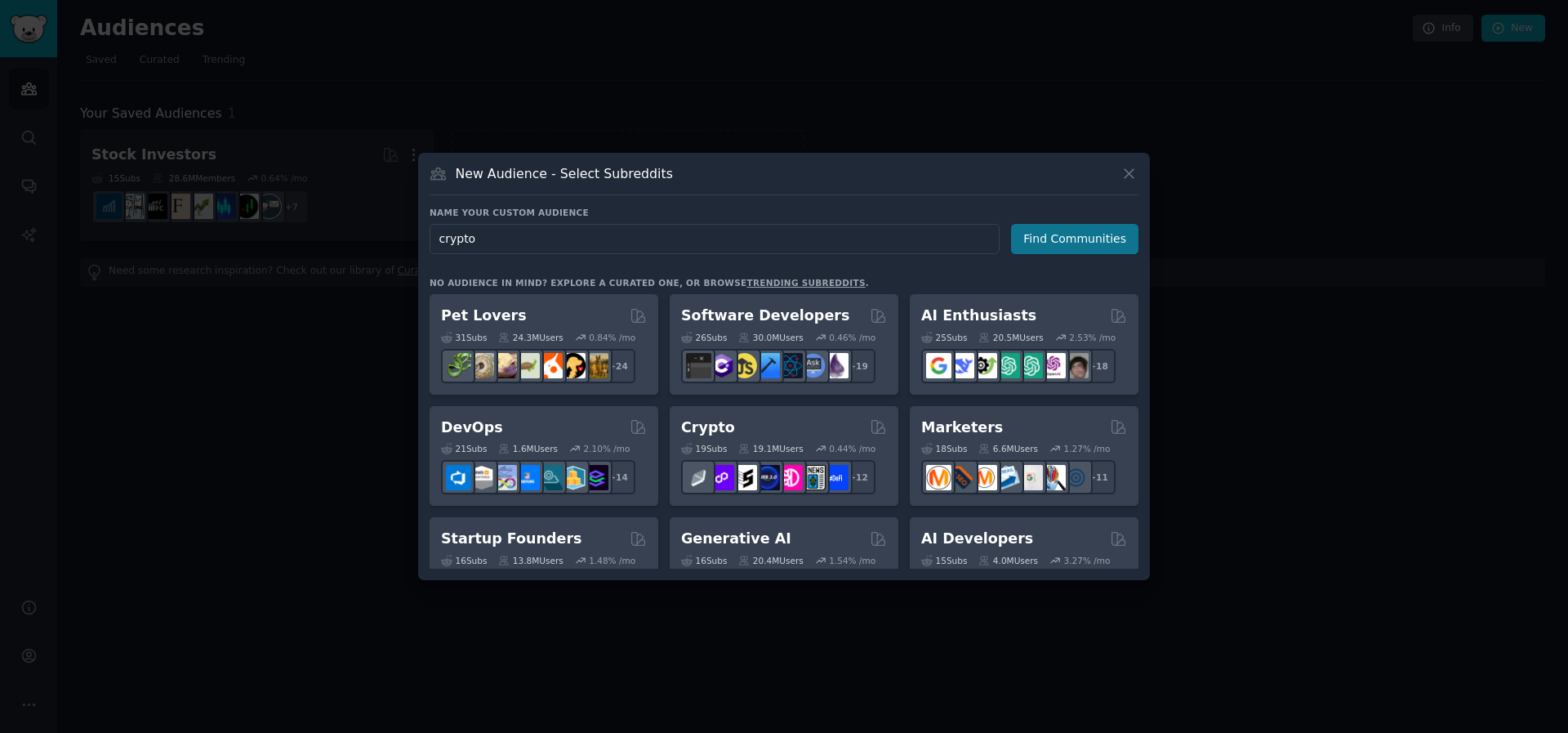
type input "crypto"
click at [1060, 247] on button "Find Communities" at bounding box center [1074, 238] width 127 height 30
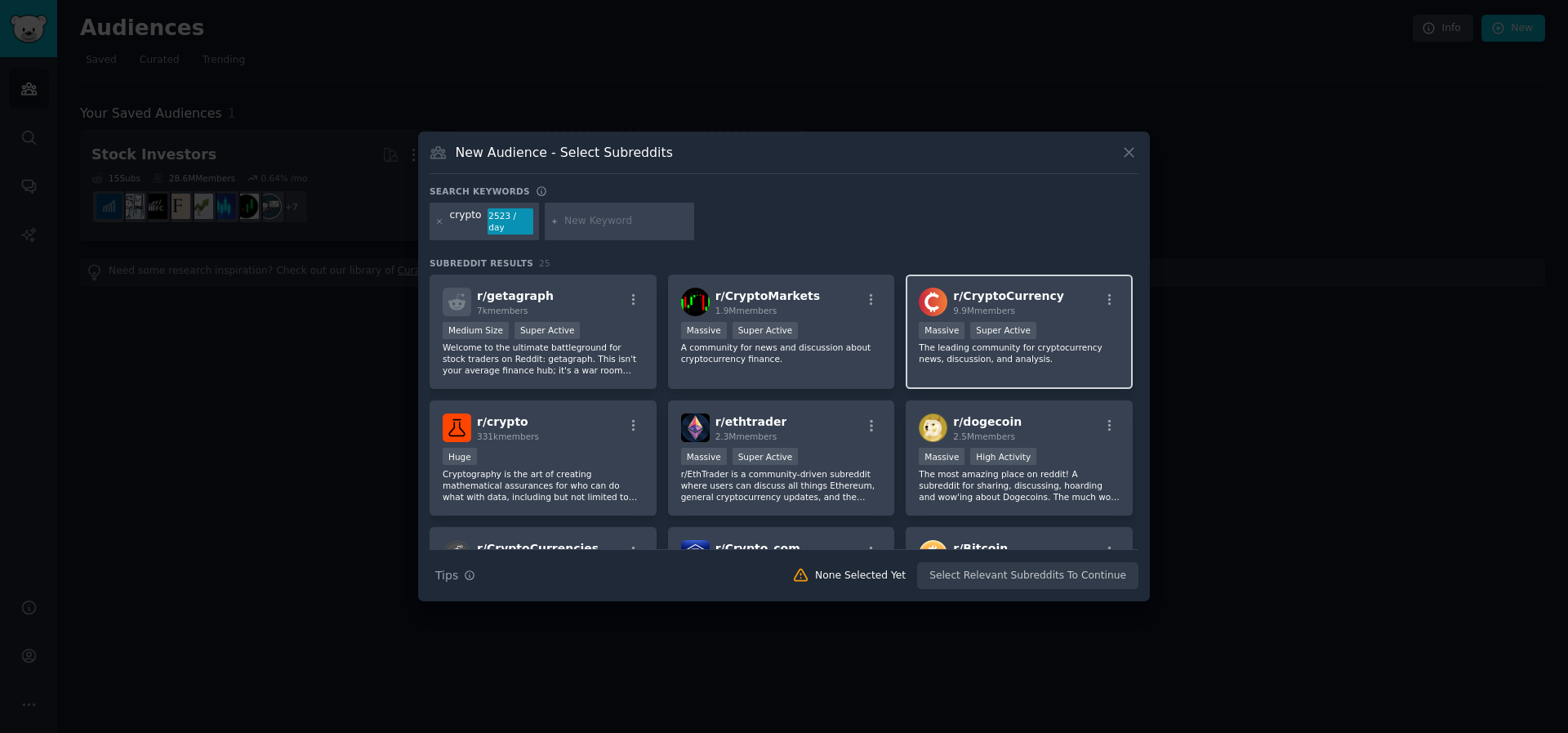
click at [979, 355] on p "The leading community for cryptocurrency news, discussion, and analysis." at bounding box center [1018, 353] width 201 height 23
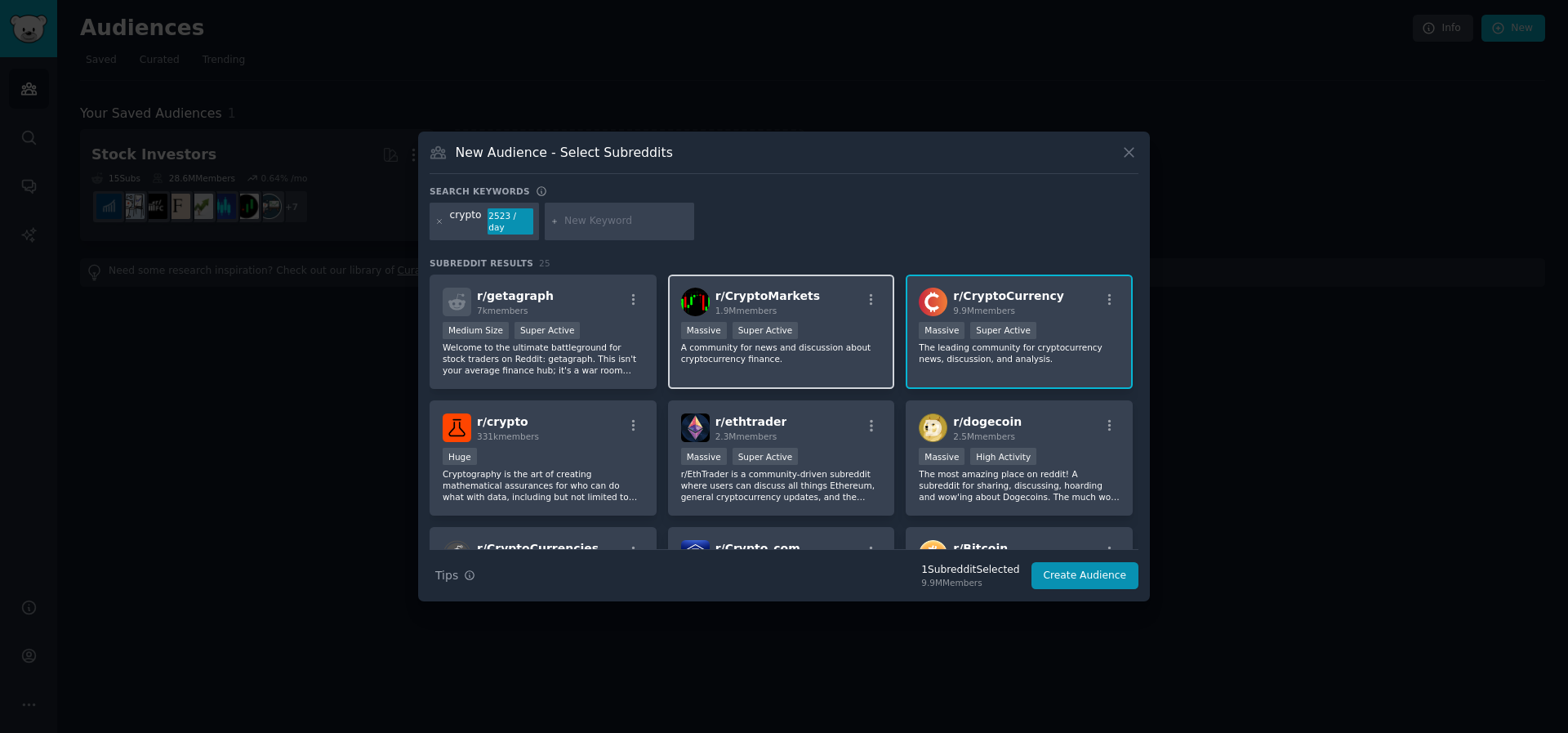
click at [835, 356] on p "A community for news and discussion about cryptocurrency finance." at bounding box center [781, 353] width 201 height 23
click at [1127, 570] on button "Create Audience" at bounding box center [1085, 575] width 108 height 27
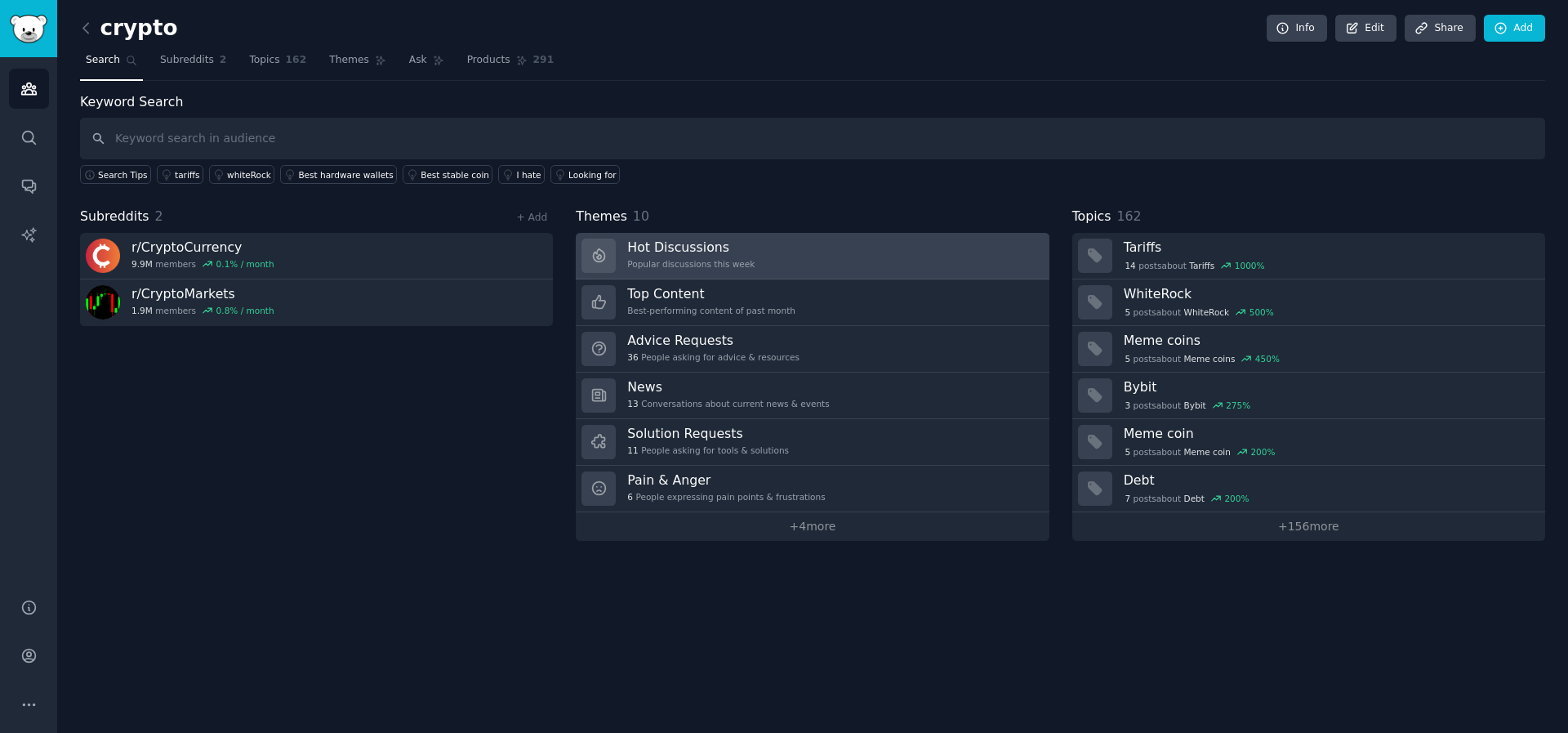
click at [766, 261] on link "Hot Discussions Popular discussions this week" at bounding box center [812, 256] width 473 height 47
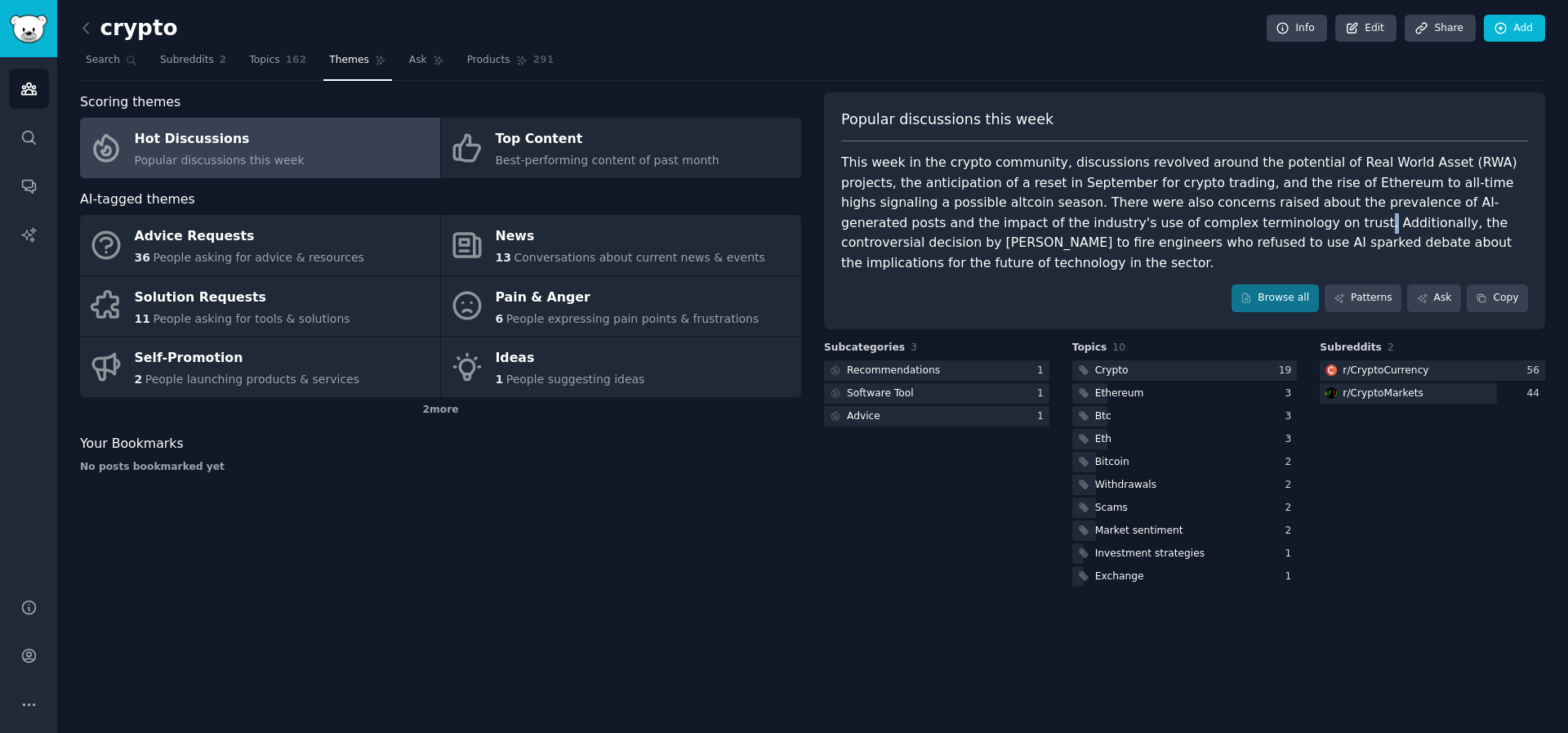
click at [1116, 231] on div "This week in the crypto community, discussions revolved around the potential of…" at bounding box center [1184, 213] width 687 height 120
click at [900, 235] on div "This week in the crypto community, discussions revolved around the potential of…" at bounding box center [1184, 213] width 687 height 120
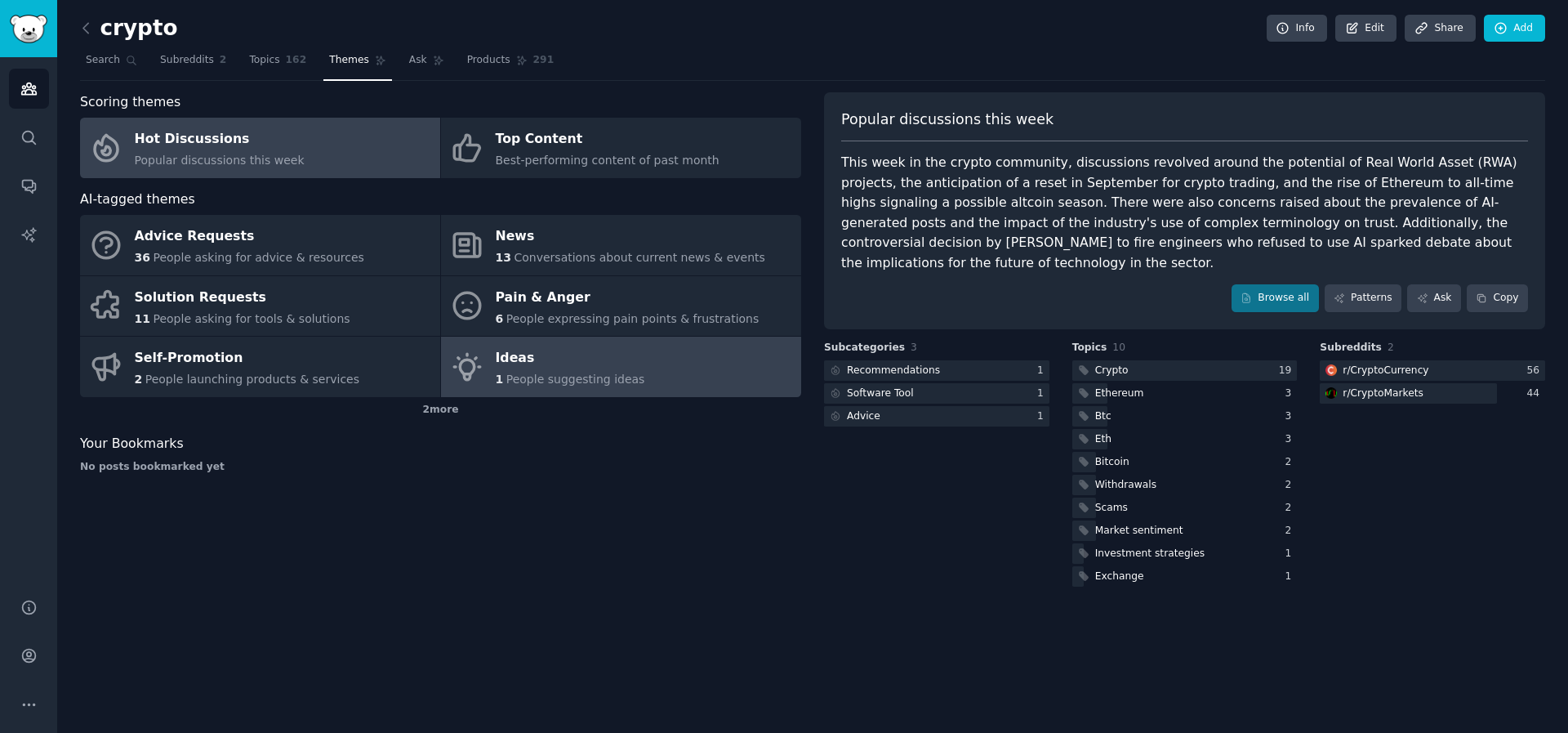
click at [606, 387] on div "1 People suggesting ideas" at bounding box center [570, 379] width 149 height 17
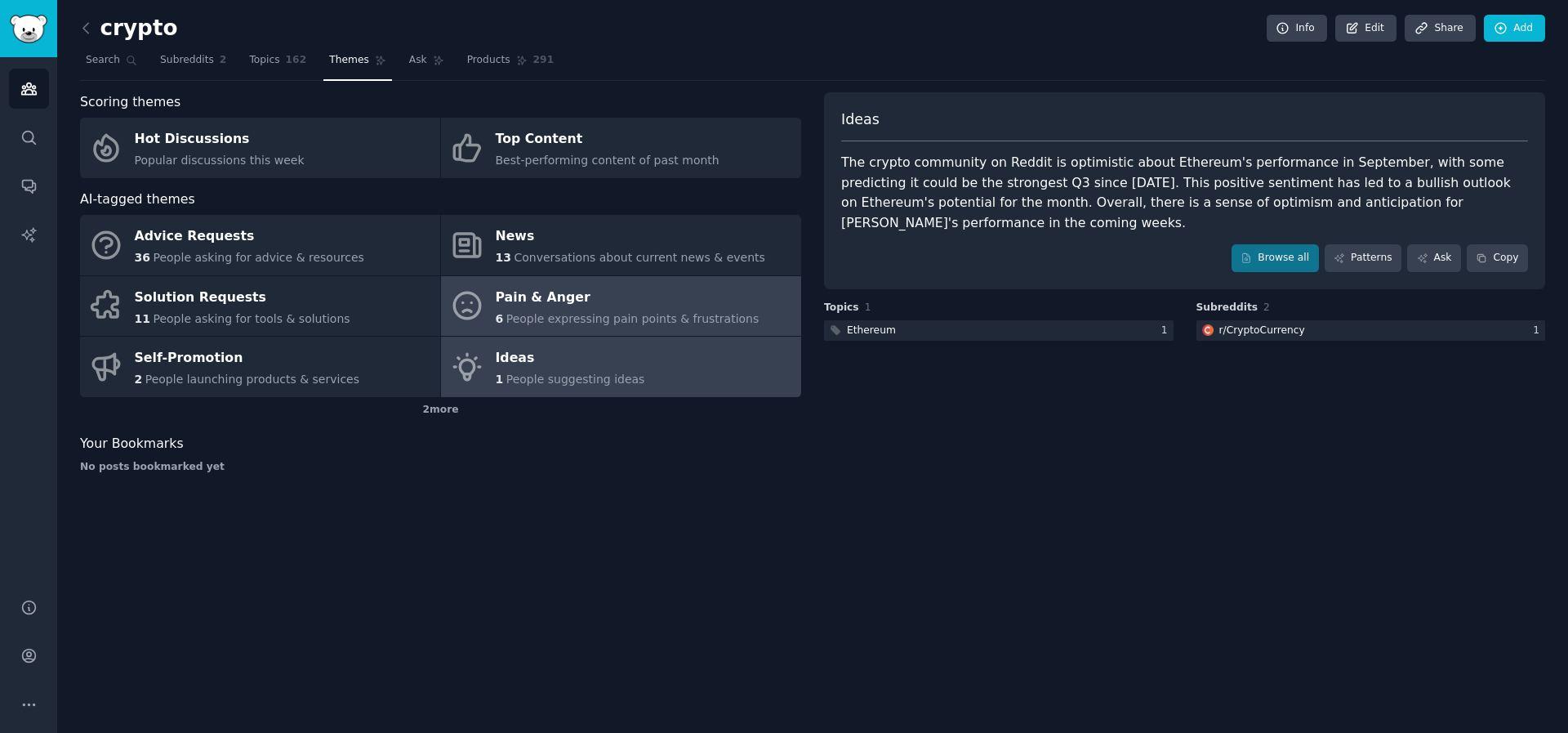
click at [607, 292] on div "Pain & Anger" at bounding box center [627, 297] width 264 height 27
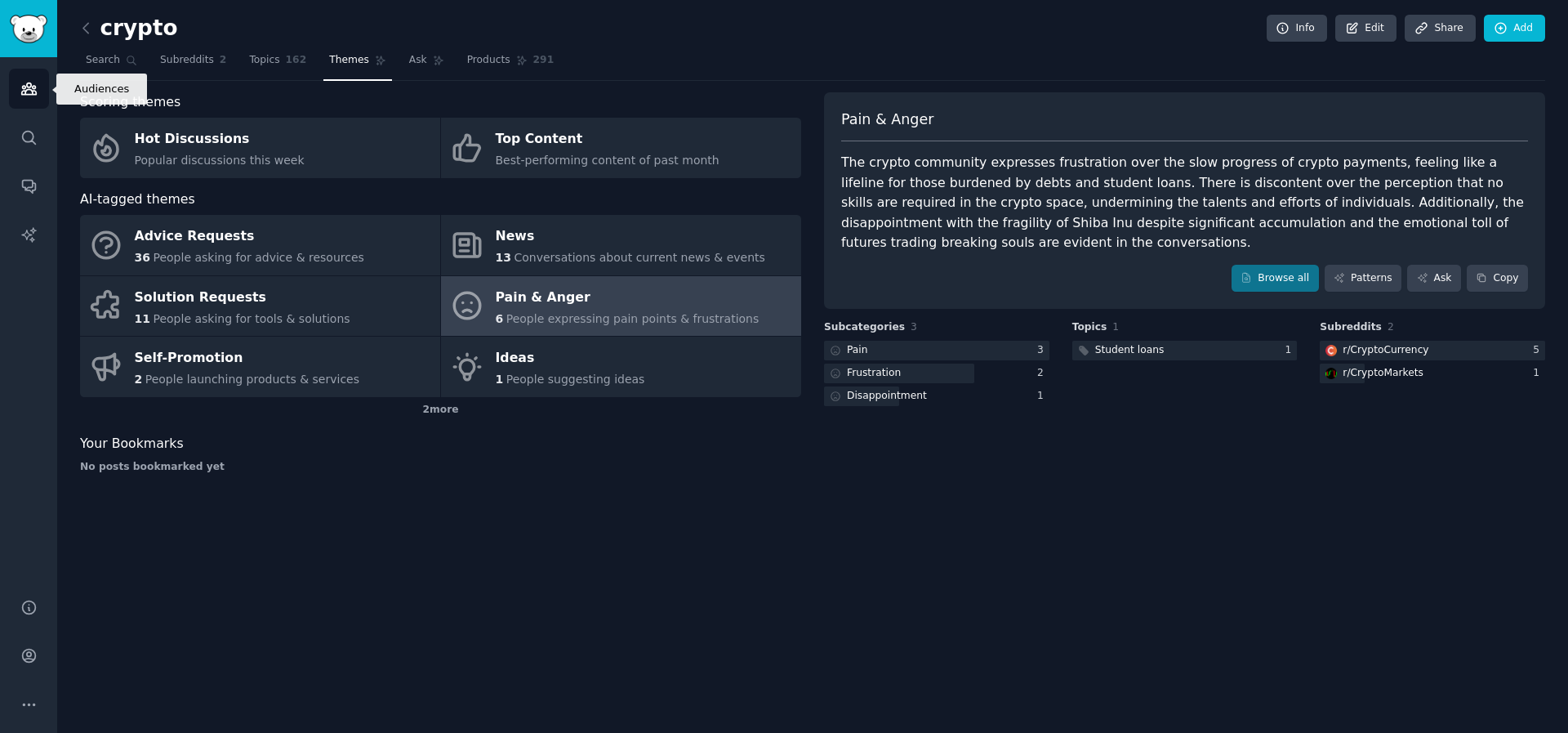
click at [32, 100] on link "Audiences" at bounding box center [29, 89] width 40 height 40
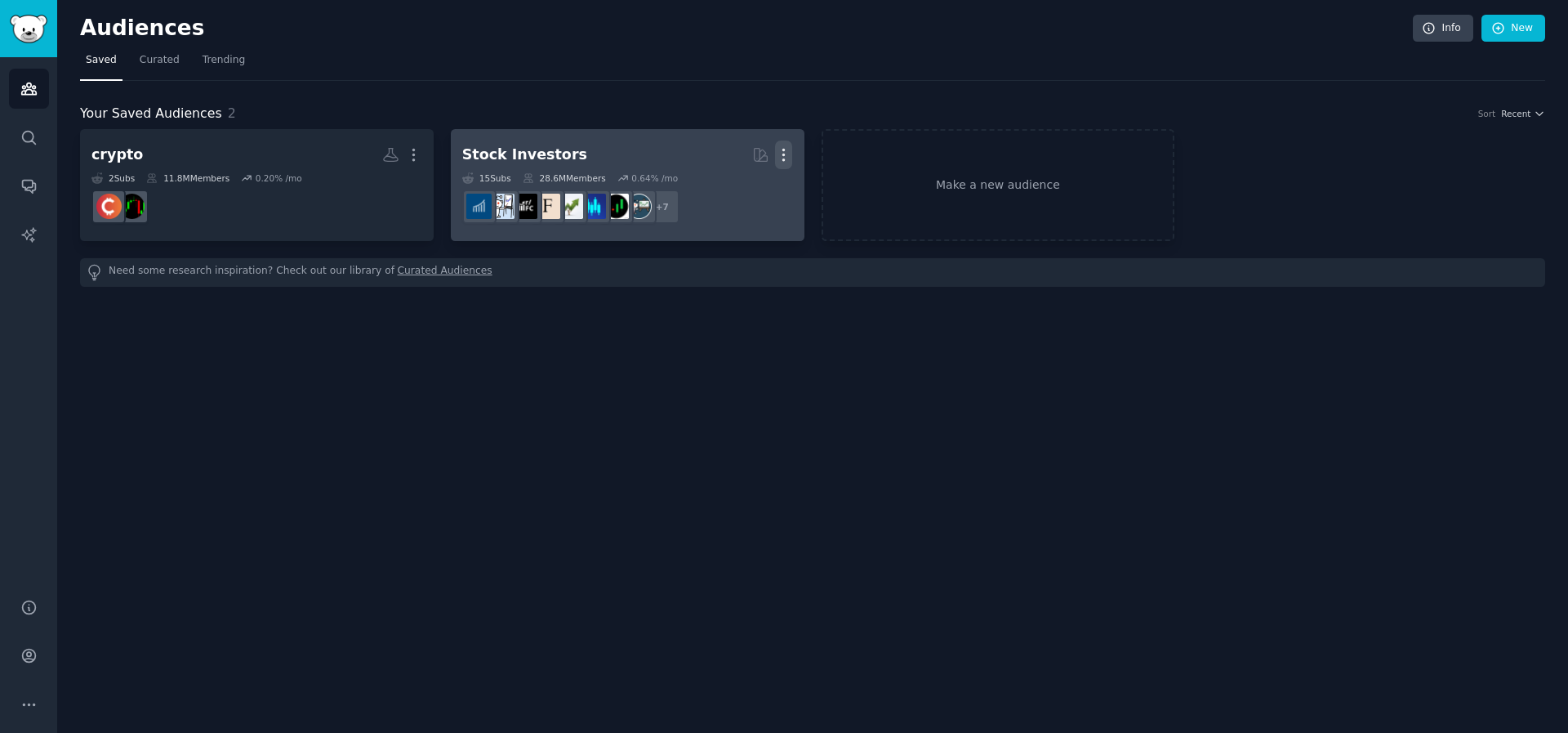
click at [789, 165] on button "More" at bounding box center [783, 154] width 17 height 28
click at [735, 188] on p "Delete" at bounding box center [738, 189] width 38 height 17
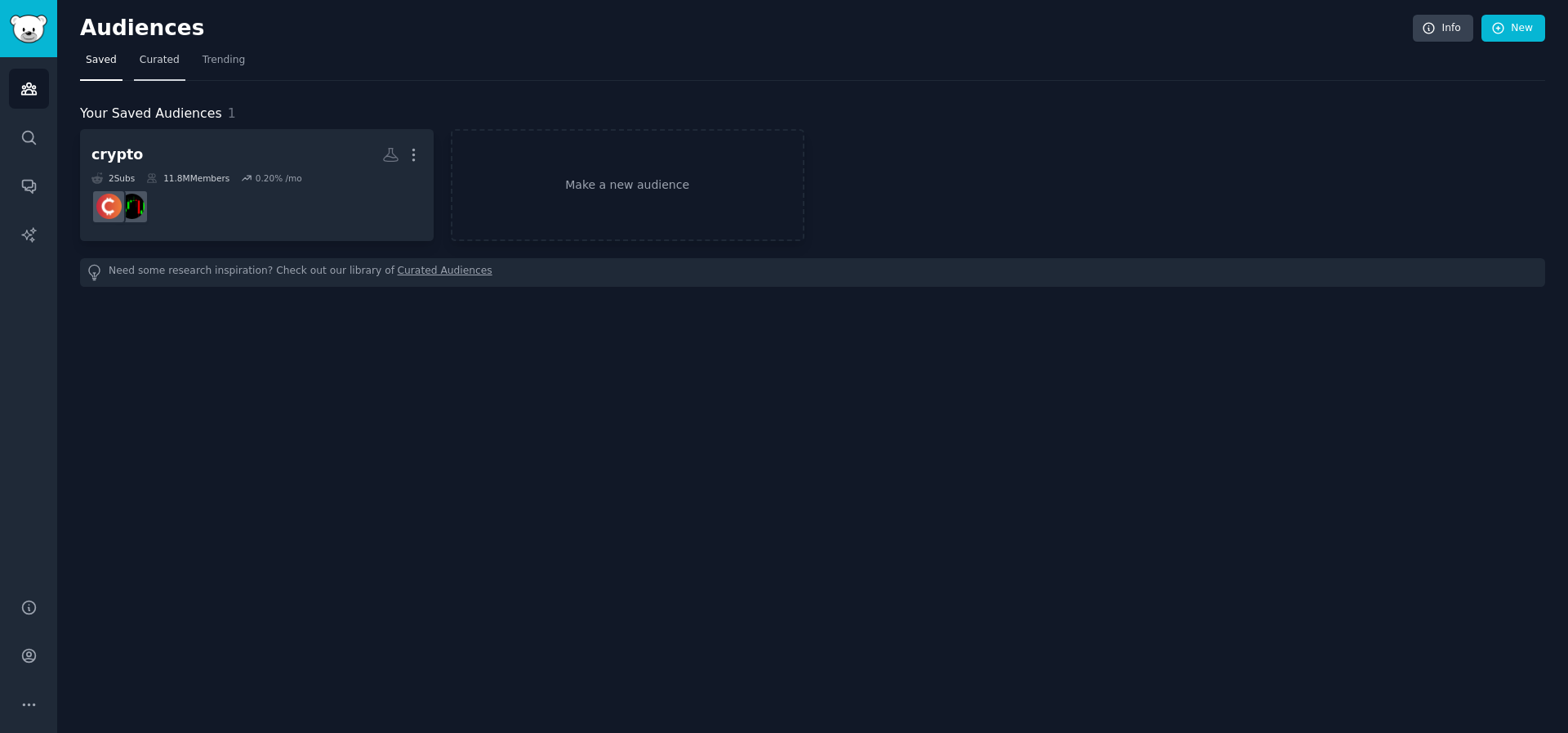
click at [134, 61] on link "Curated" at bounding box center [159, 64] width 51 height 34
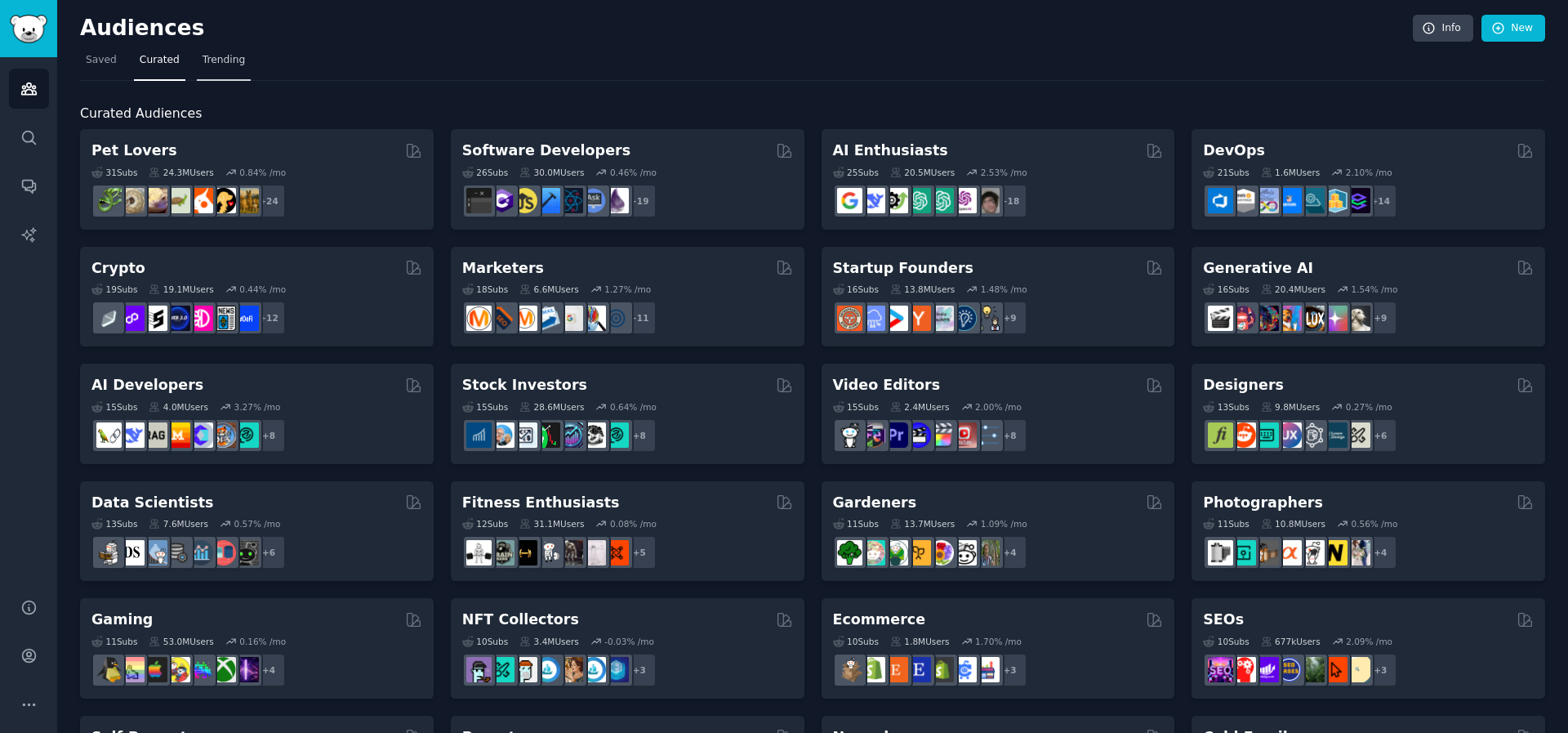
click at [238, 62] on span "Trending" at bounding box center [223, 60] width 42 height 15
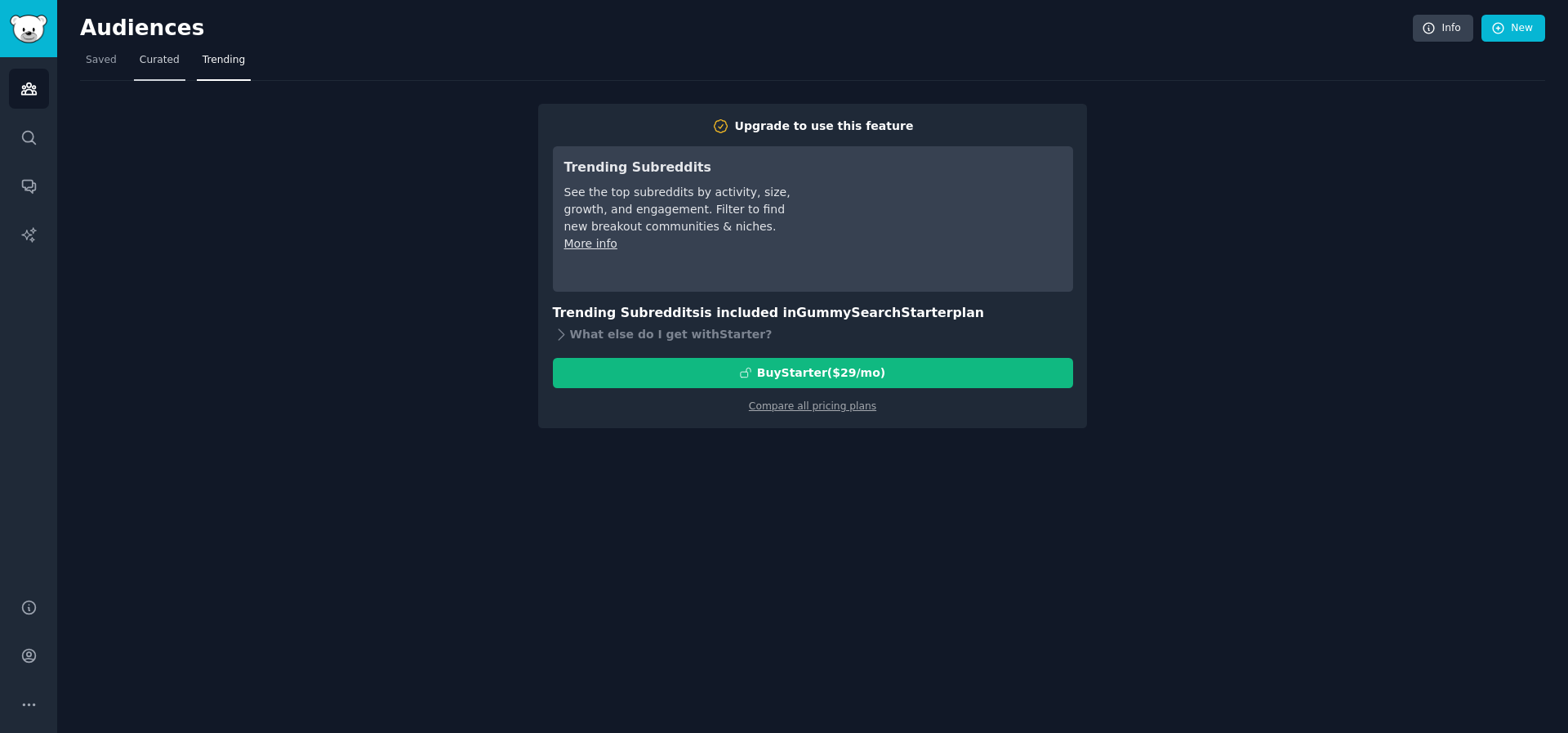
click at [176, 62] on span "Curated" at bounding box center [159, 60] width 40 height 15
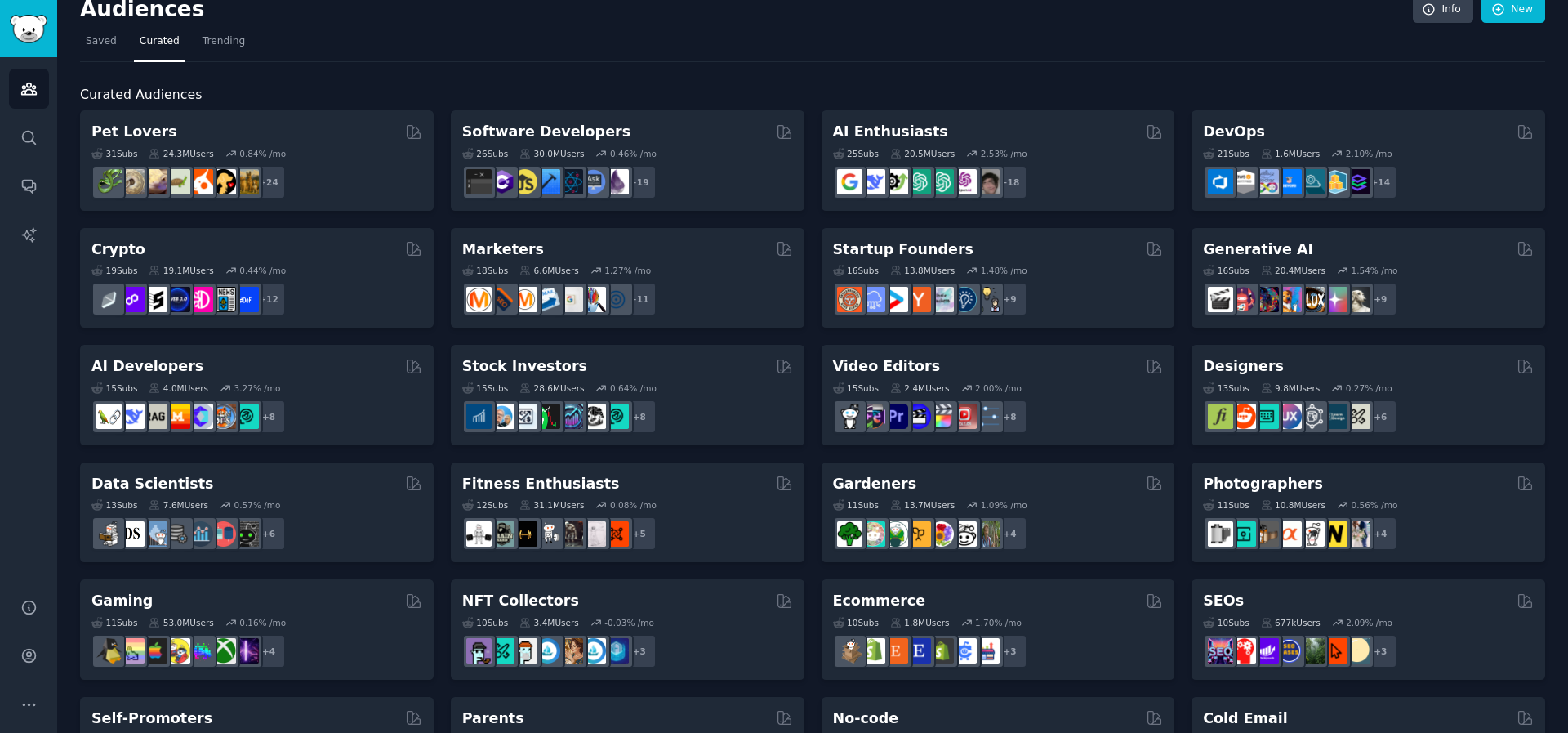
scroll to position [27, 0]
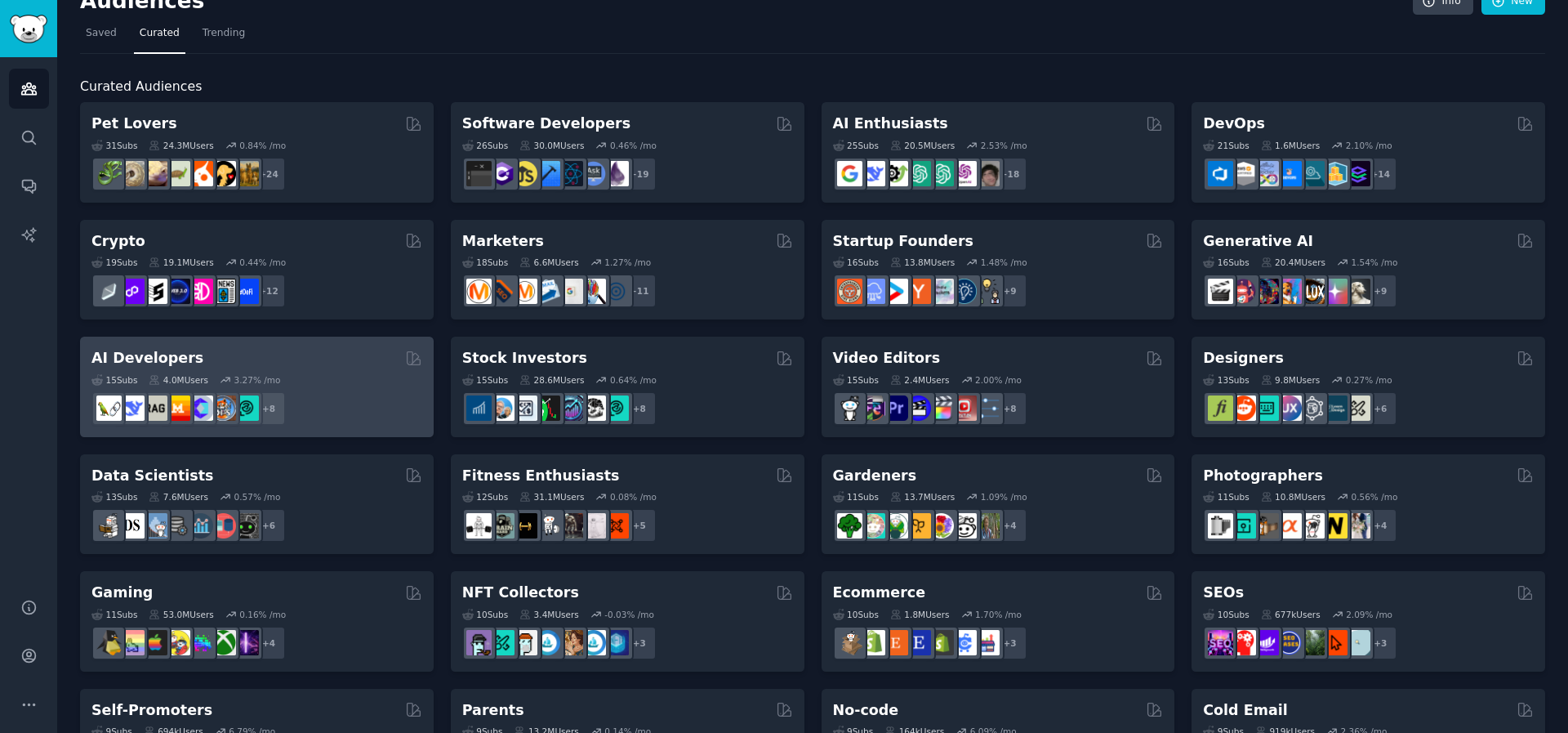
click at [147, 363] on h2 "AI Developers" at bounding box center [147, 358] width 112 height 20
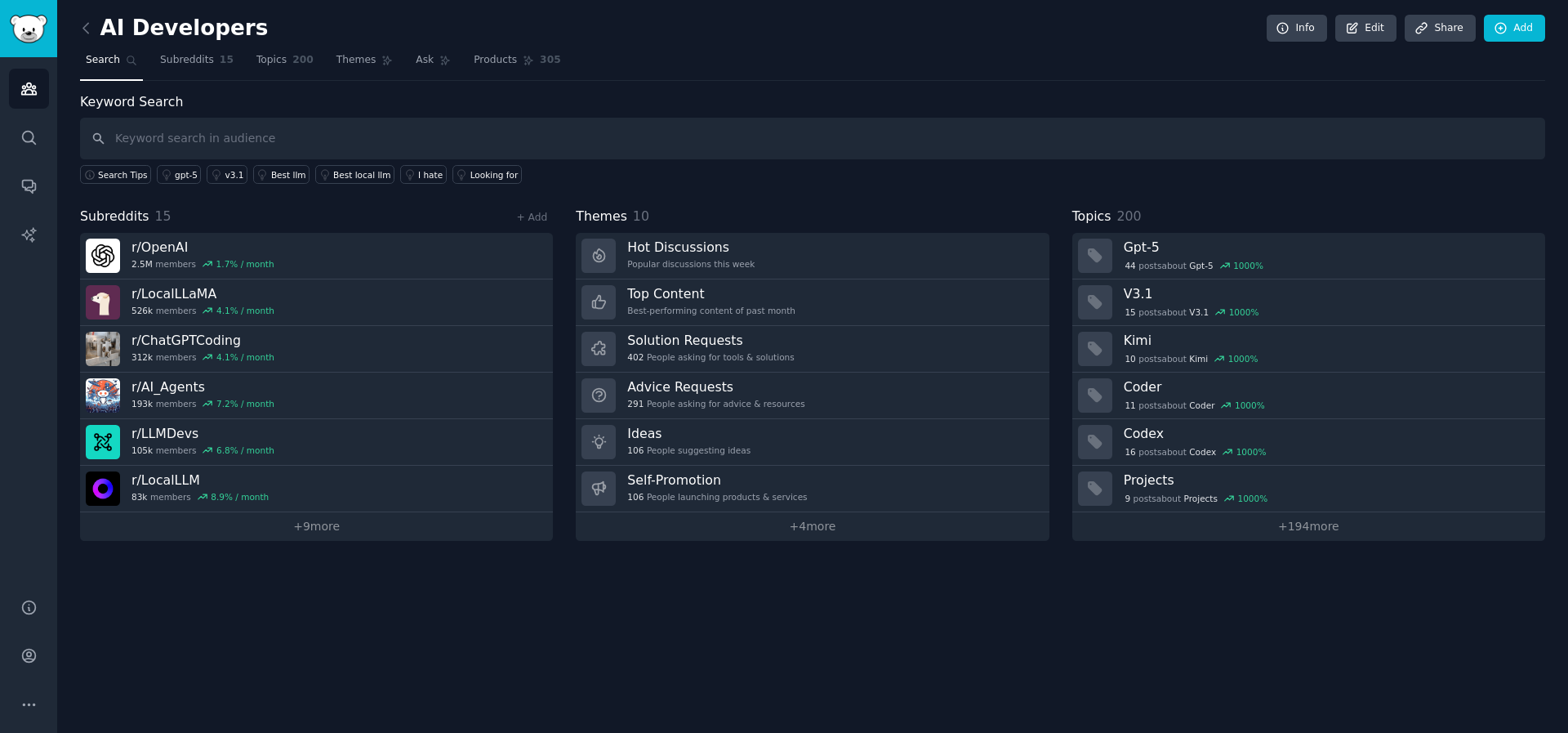
drag, startPoint x: 275, startPoint y: 60, endPoint x: 829, endPoint y: 60, distance: 554.0
click at [275, 60] on span "Topics" at bounding box center [271, 60] width 30 height 15
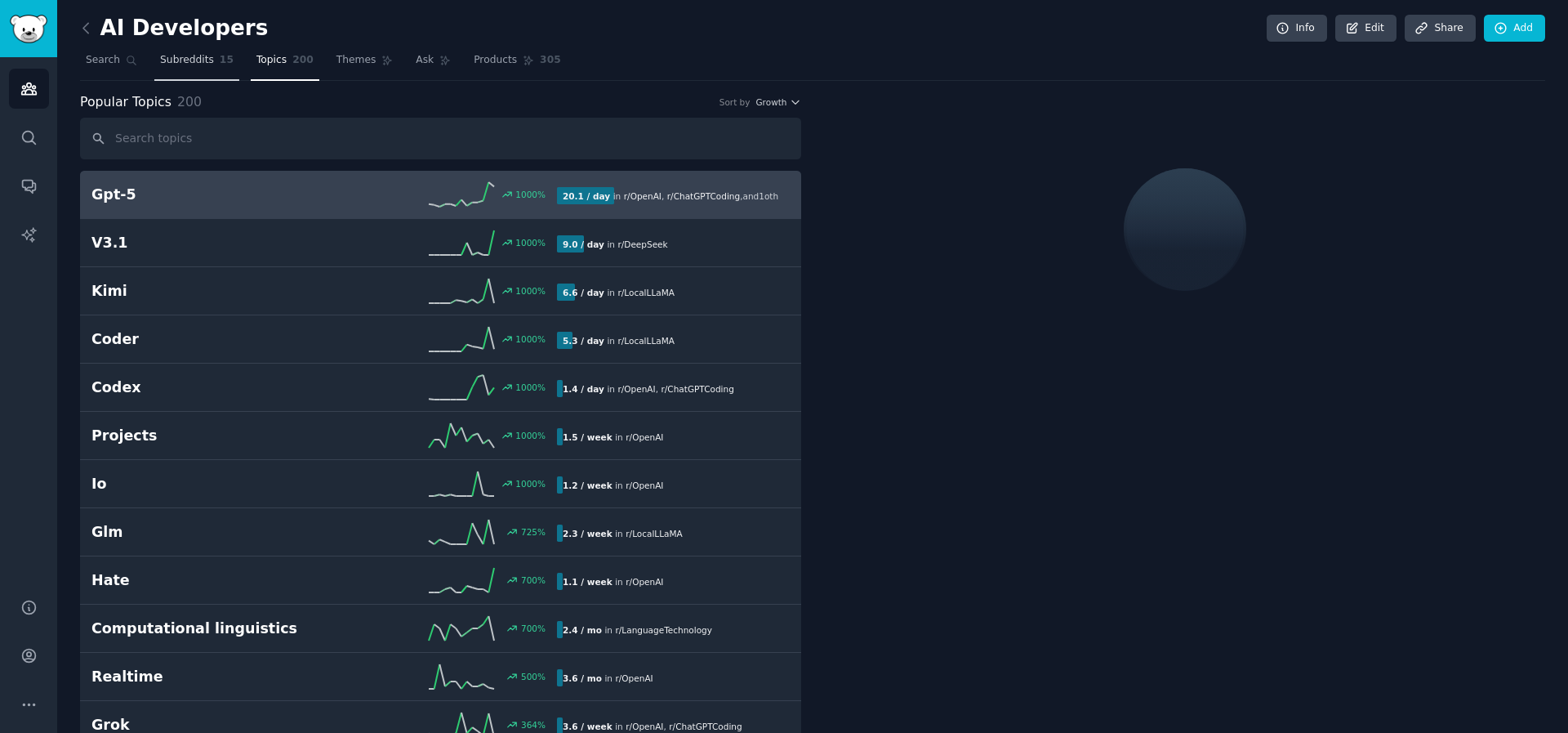
click at [190, 63] on span "Subreddits" at bounding box center [187, 60] width 54 height 15
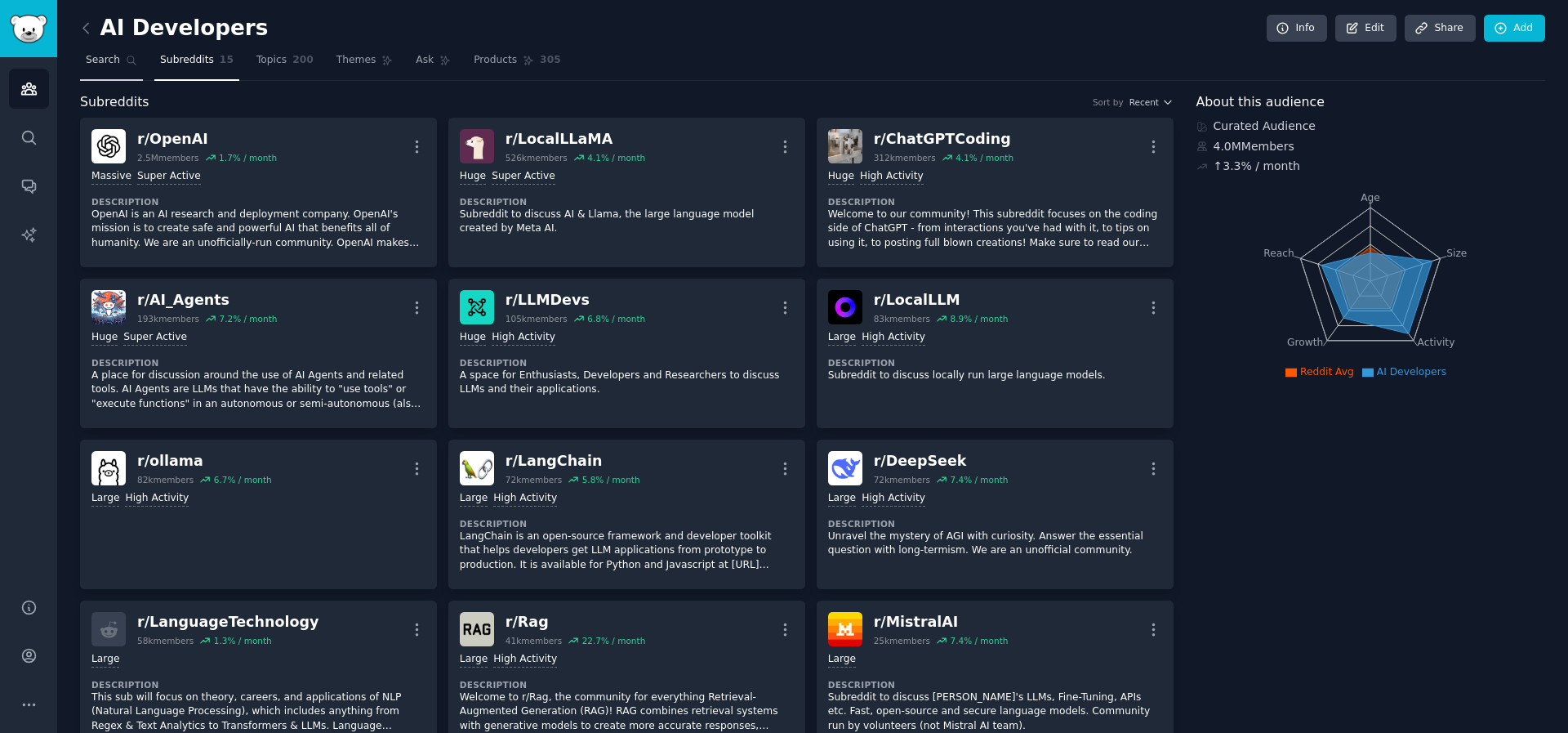
click at [106, 73] on link "Search" at bounding box center [111, 64] width 63 height 34
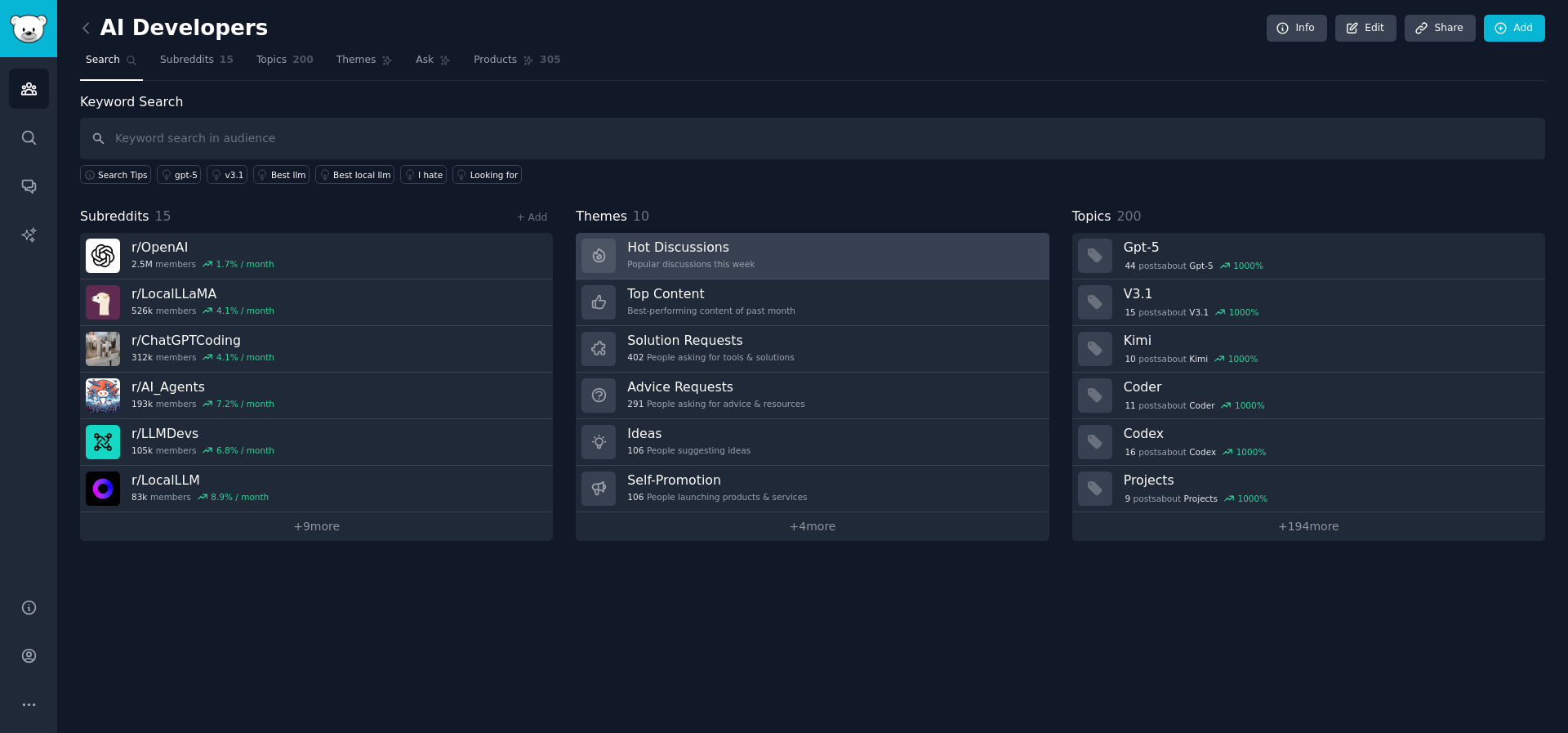
click at [824, 253] on link "Hot Discussions Popular discussions this week" at bounding box center [812, 256] width 473 height 47
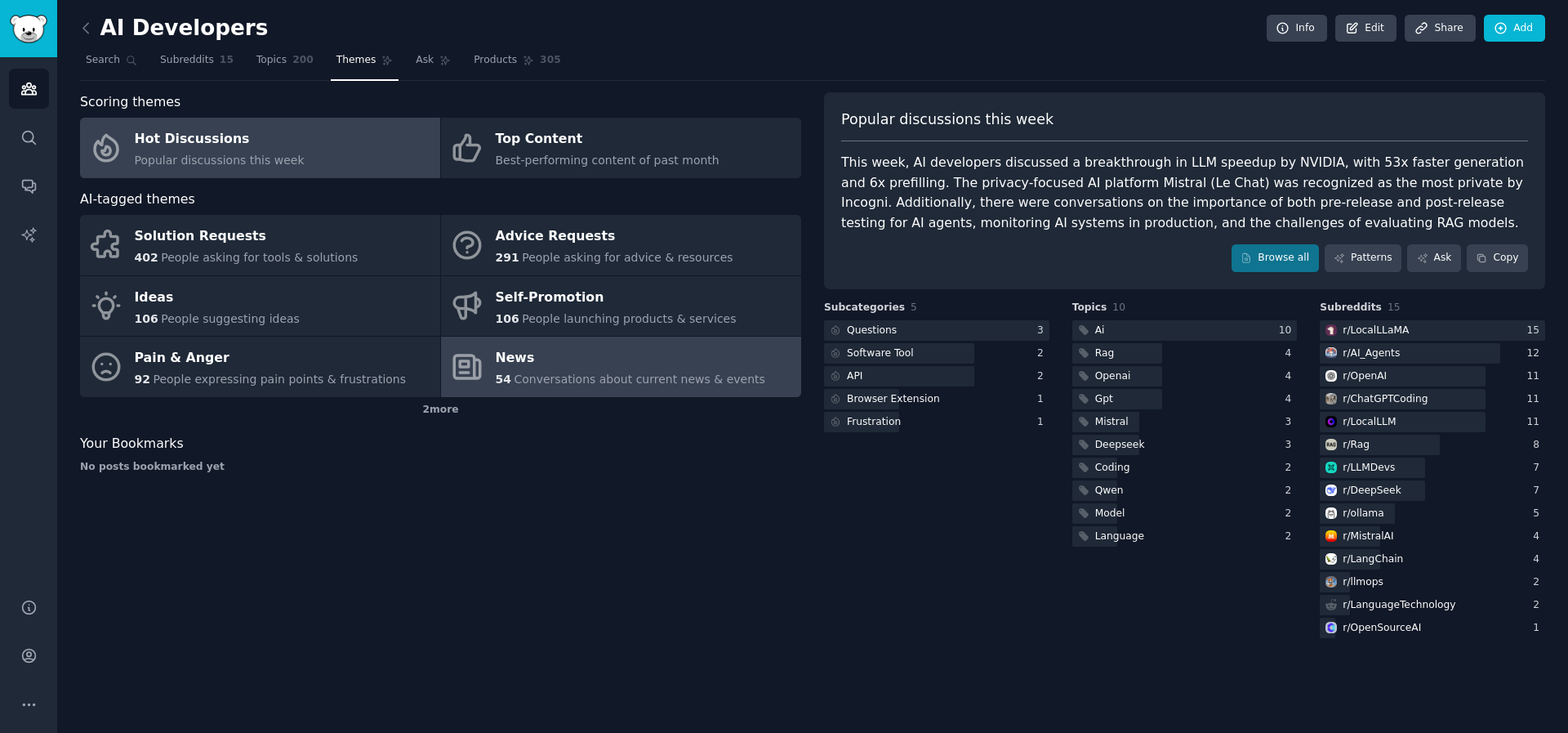
click at [630, 376] on span "Conversations about current news & events" at bounding box center [639, 379] width 251 height 13
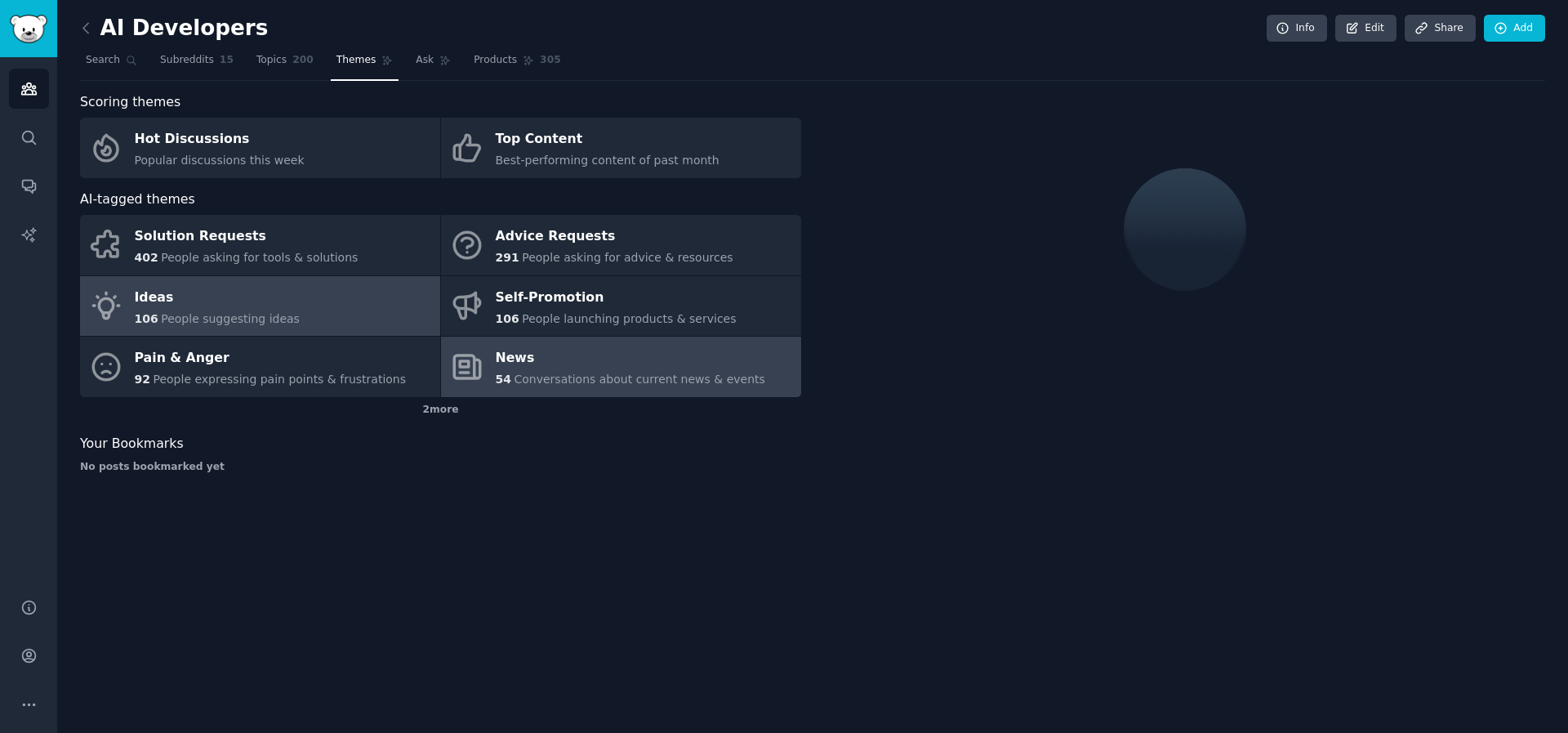
click at [138, 289] on div "Ideas" at bounding box center [217, 297] width 165 height 27
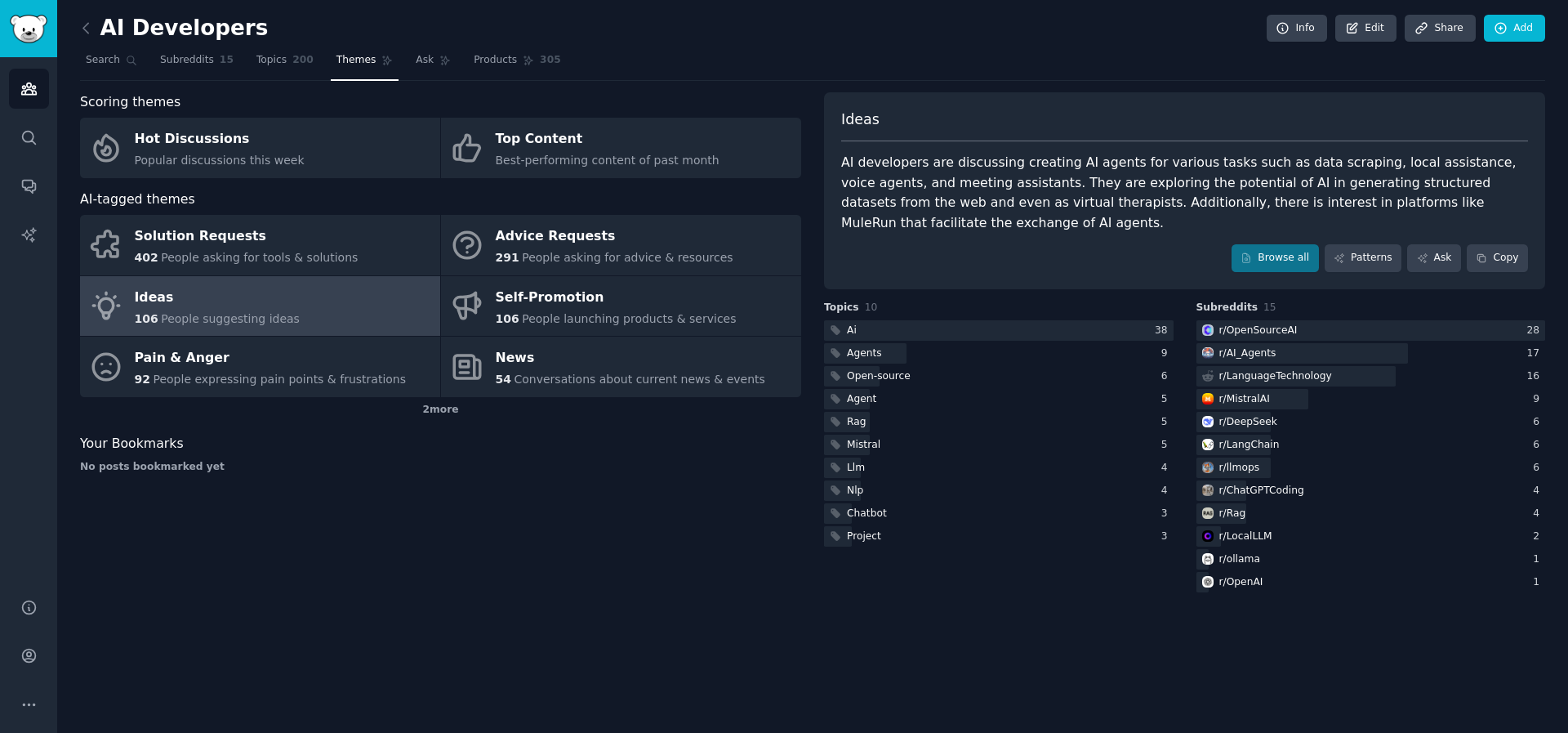
click at [931, 189] on div "AI developers are discussing creating AI agents for various tasks such as data …" at bounding box center [1184, 192] width 687 height 80
click at [930, 189] on div "AI developers are discussing creating AI agents for various tasks such as data …" at bounding box center [1184, 192] width 687 height 80
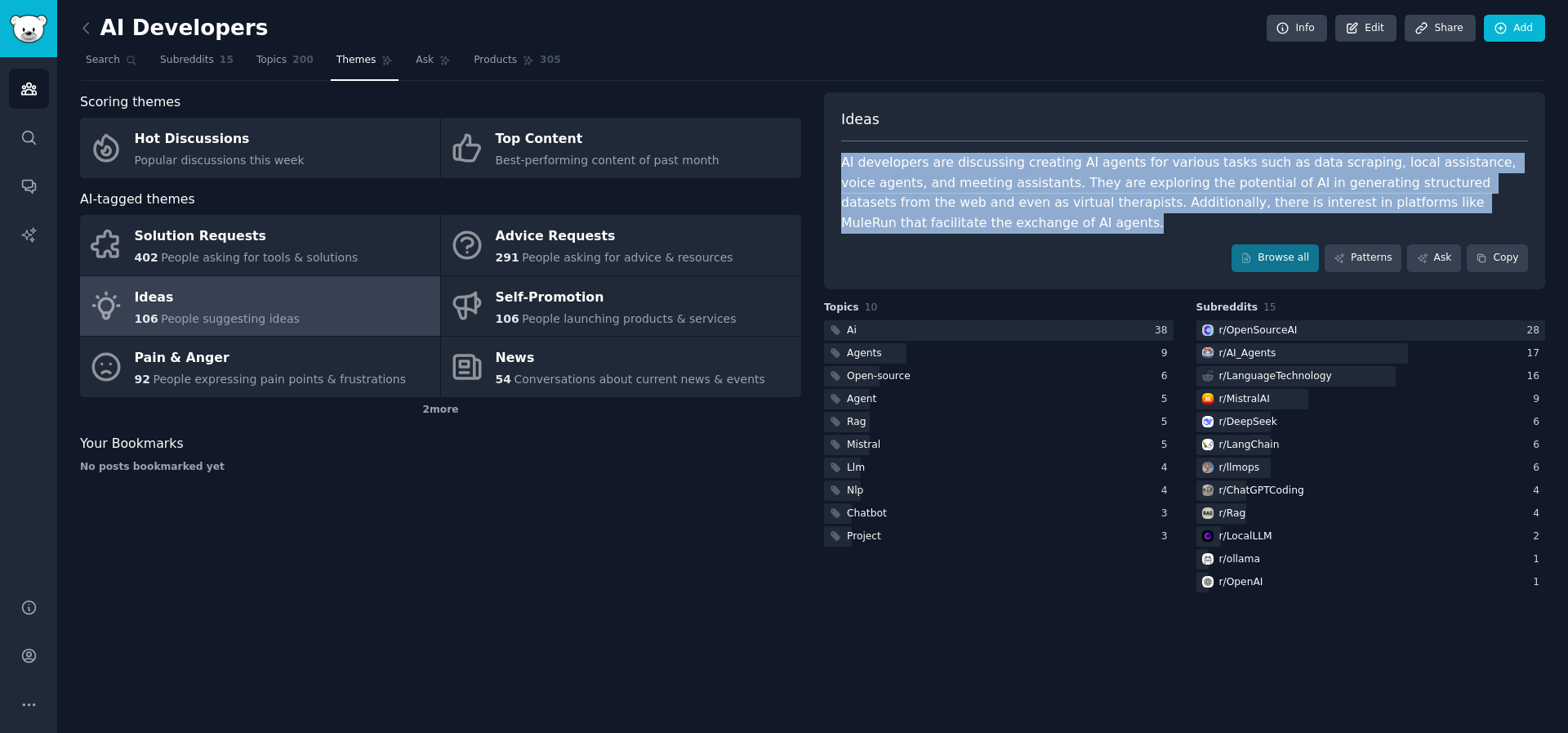
click at [930, 189] on div "AI developers are discussing creating AI agents for various tasks such as data …" at bounding box center [1184, 192] width 687 height 80
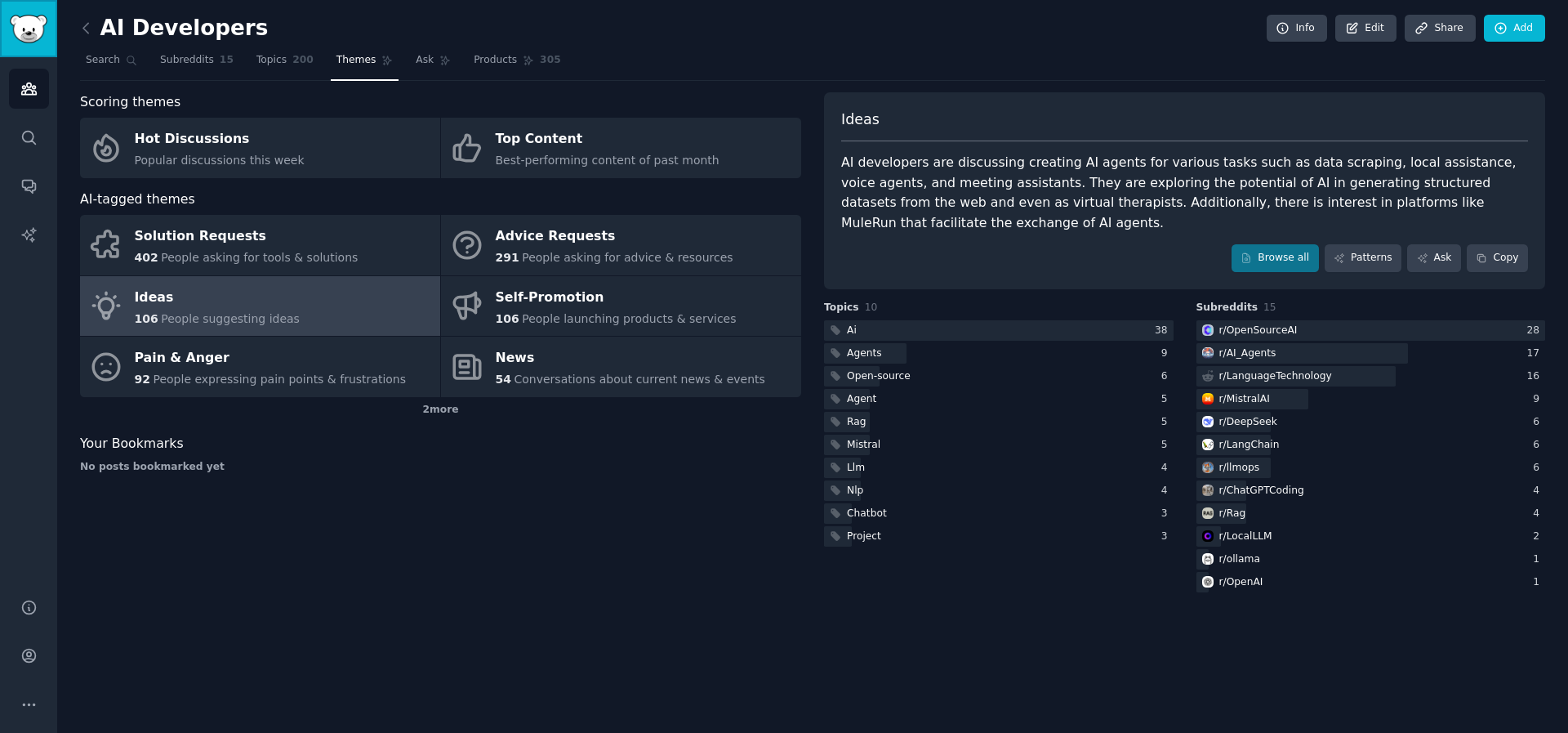
click at [12, 31] on img "Sidebar" at bounding box center [28, 28] width 38 height 28
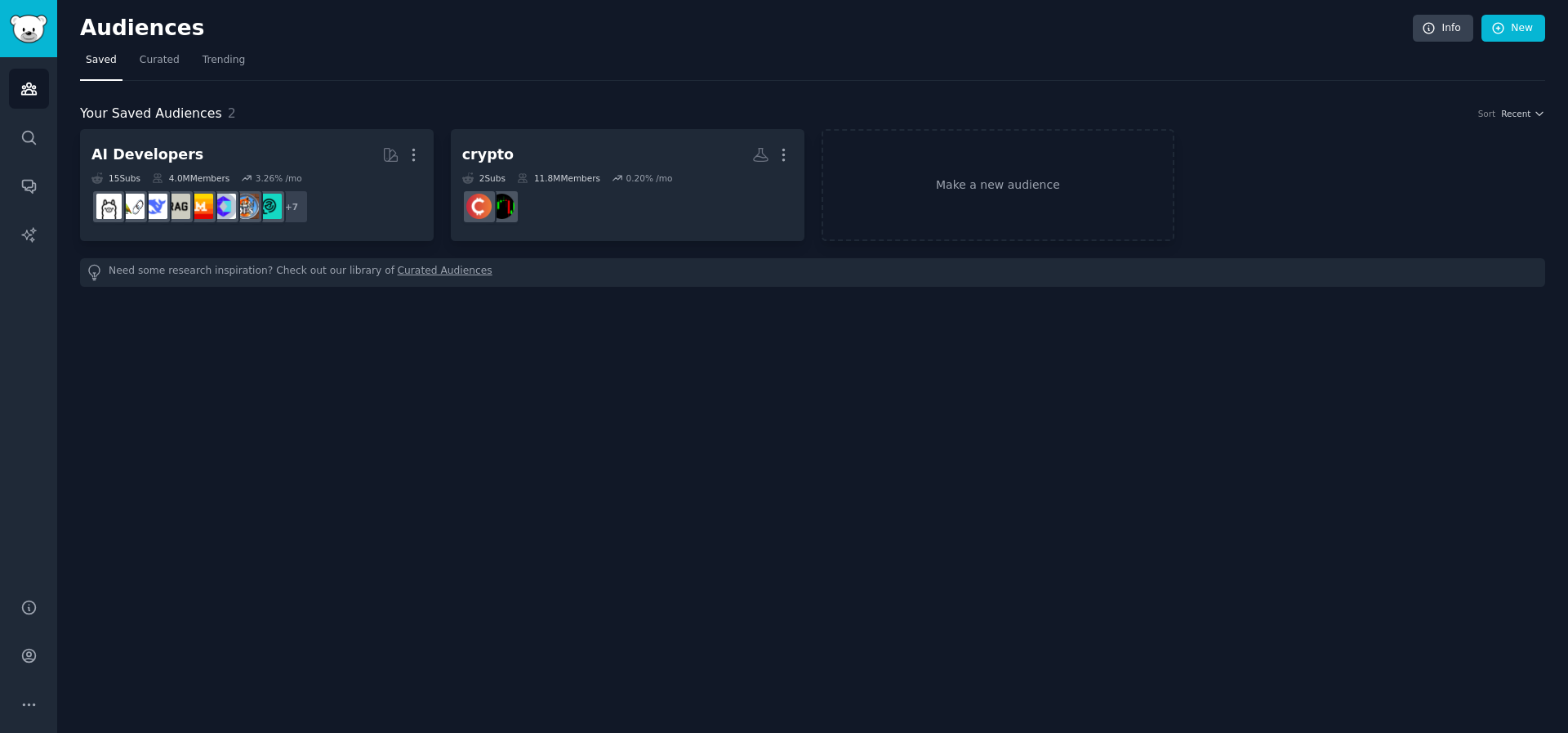
click at [118, 30] on h2 "Audiences" at bounding box center [746, 28] width 1333 height 27
click at [12, 41] on img "Sidebar" at bounding box center [28, 28] width 38 height 28
click at [39, 99] on link "Audiences" at bounding box center [29, 89] width 40 height 40
click at [27, 139] on icon "Sidebar" at bounding box center [28, 137] width 17 height 17
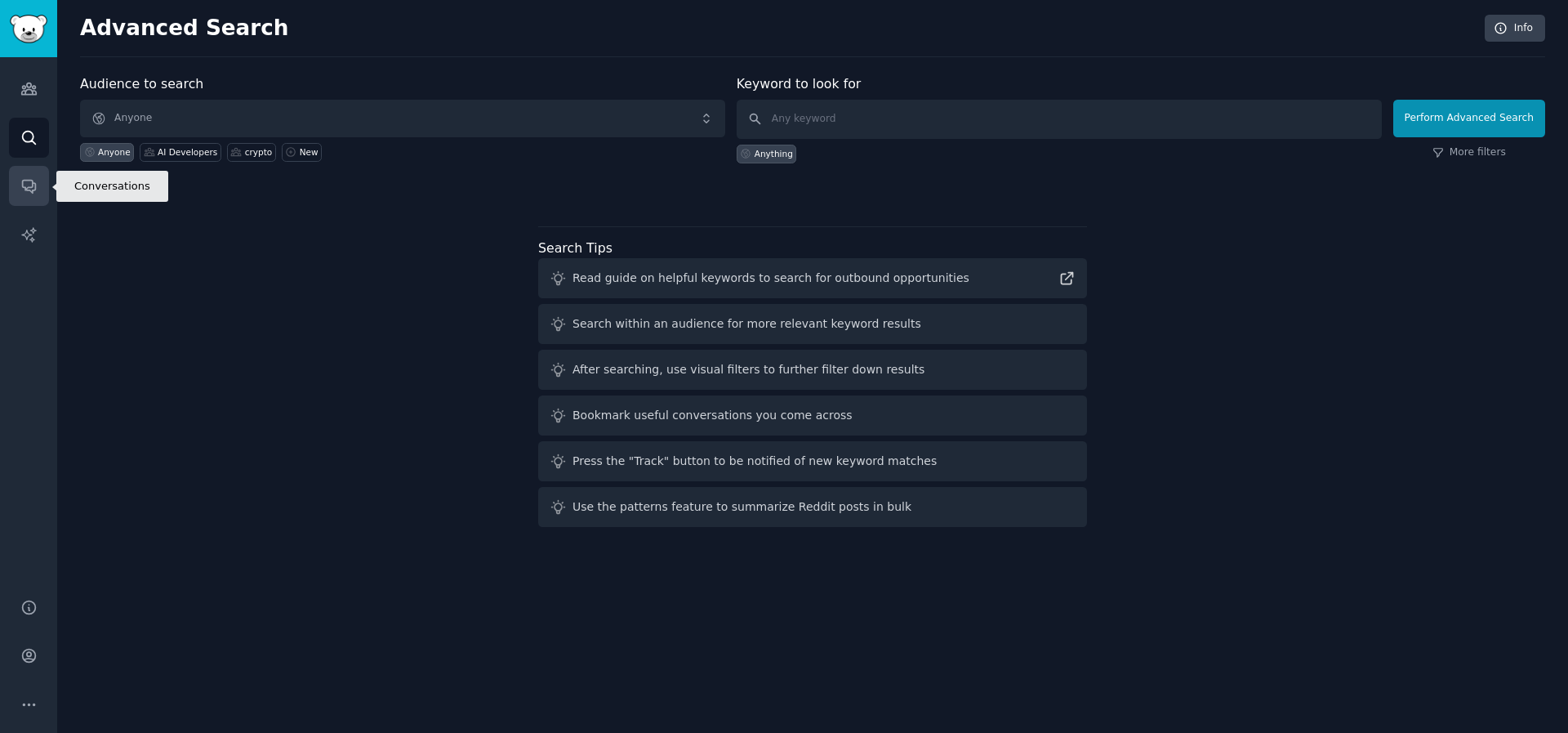
click at [22, 191] on icon "Sidebar" at bounding box center [28, 185] width 17 height 17
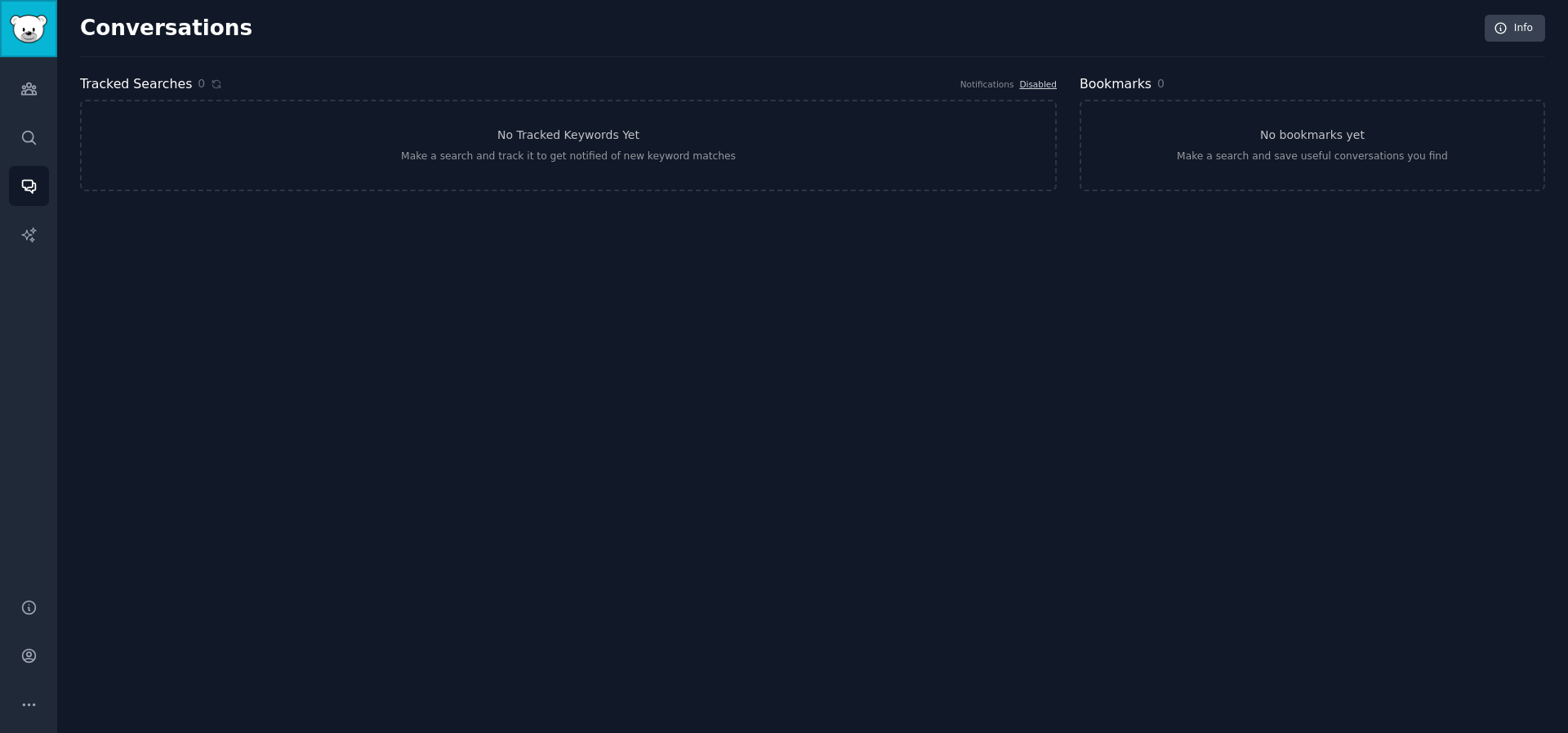
click at [25, 31] on img "Sidebar" at bounding box center [28, 28] width 38 height 28
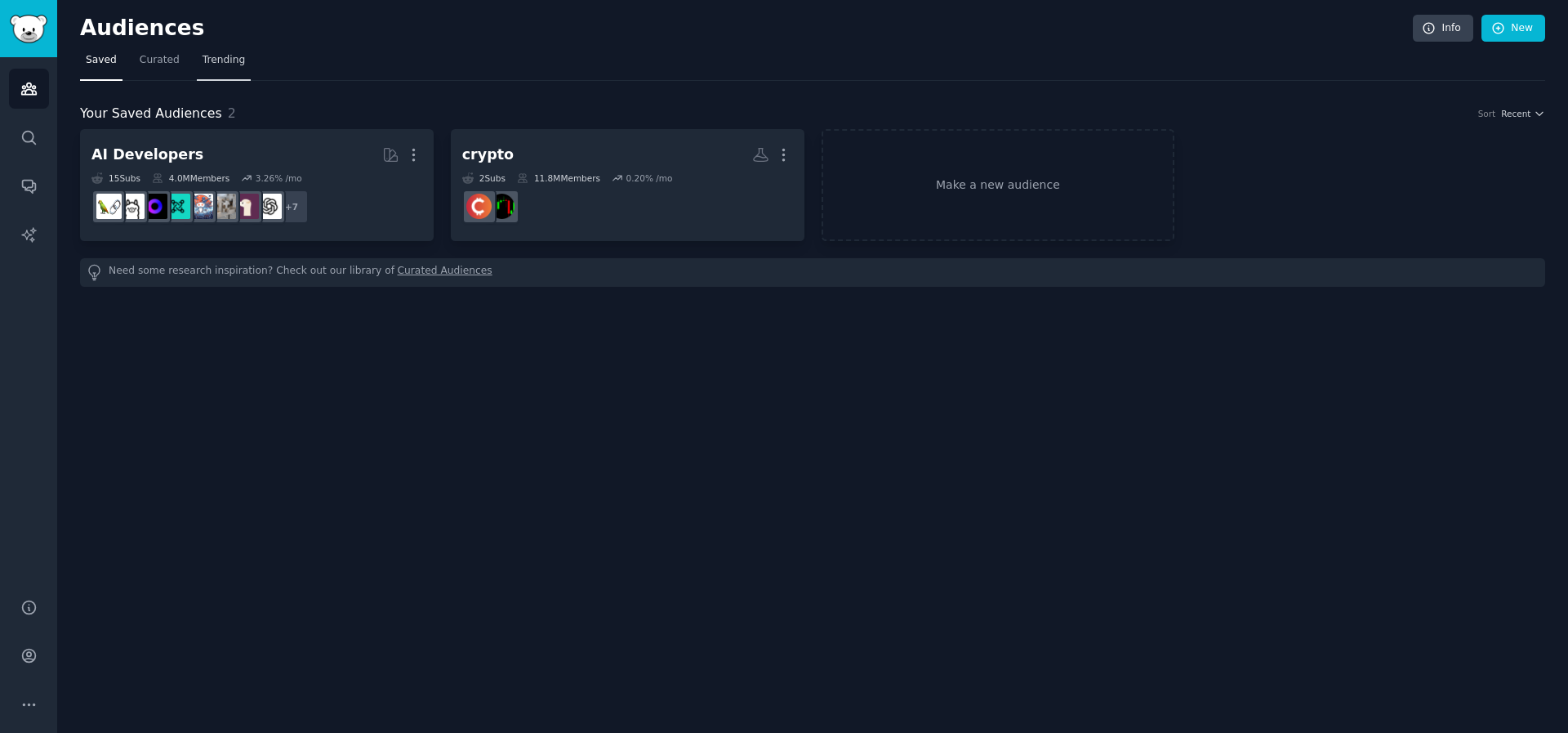
click at [221, 51] on link "Trending" at bounding box center [223, 64] width 54 height 34
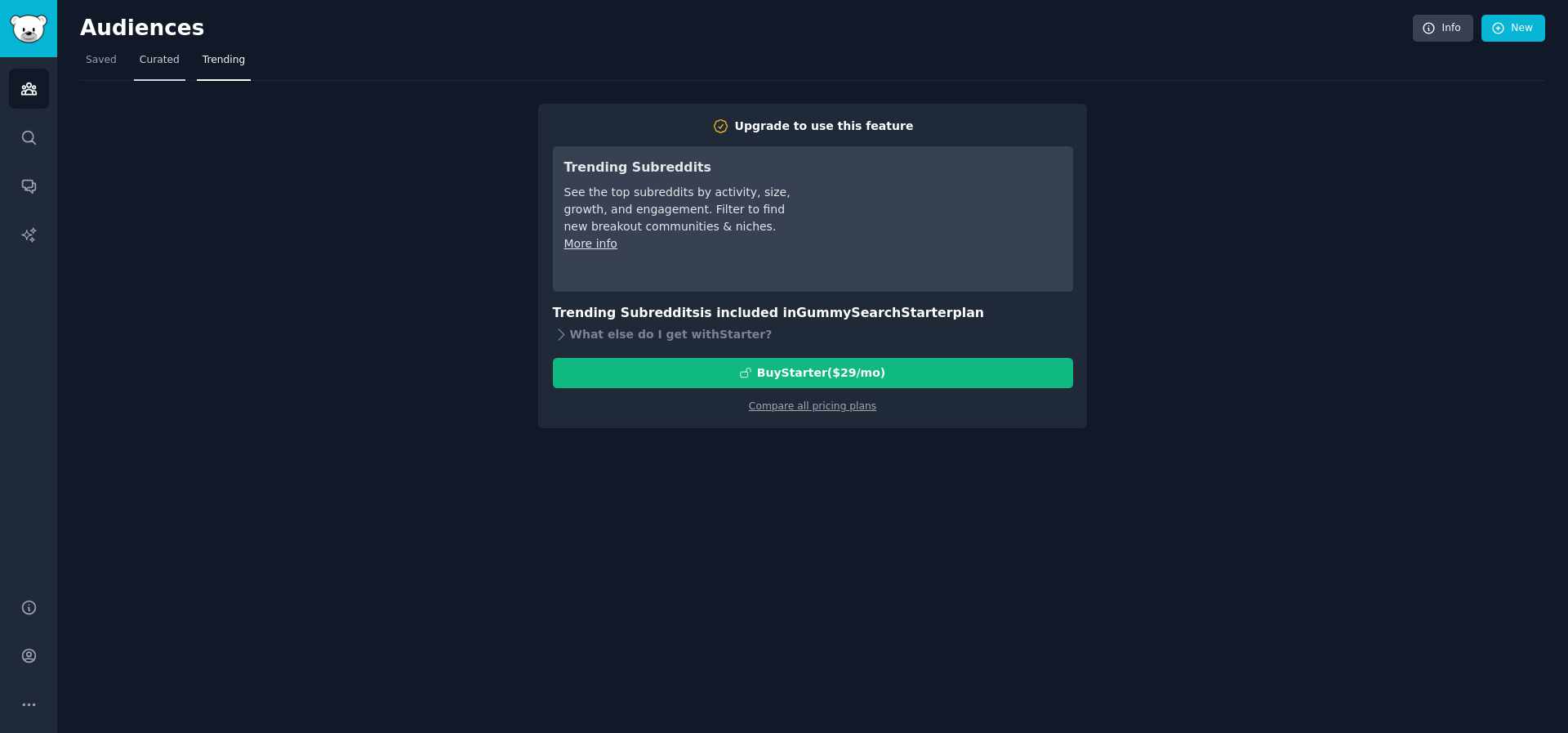
click at [151, 60] on span "Curated" at bounding box center [159, 60] width 40 height 15
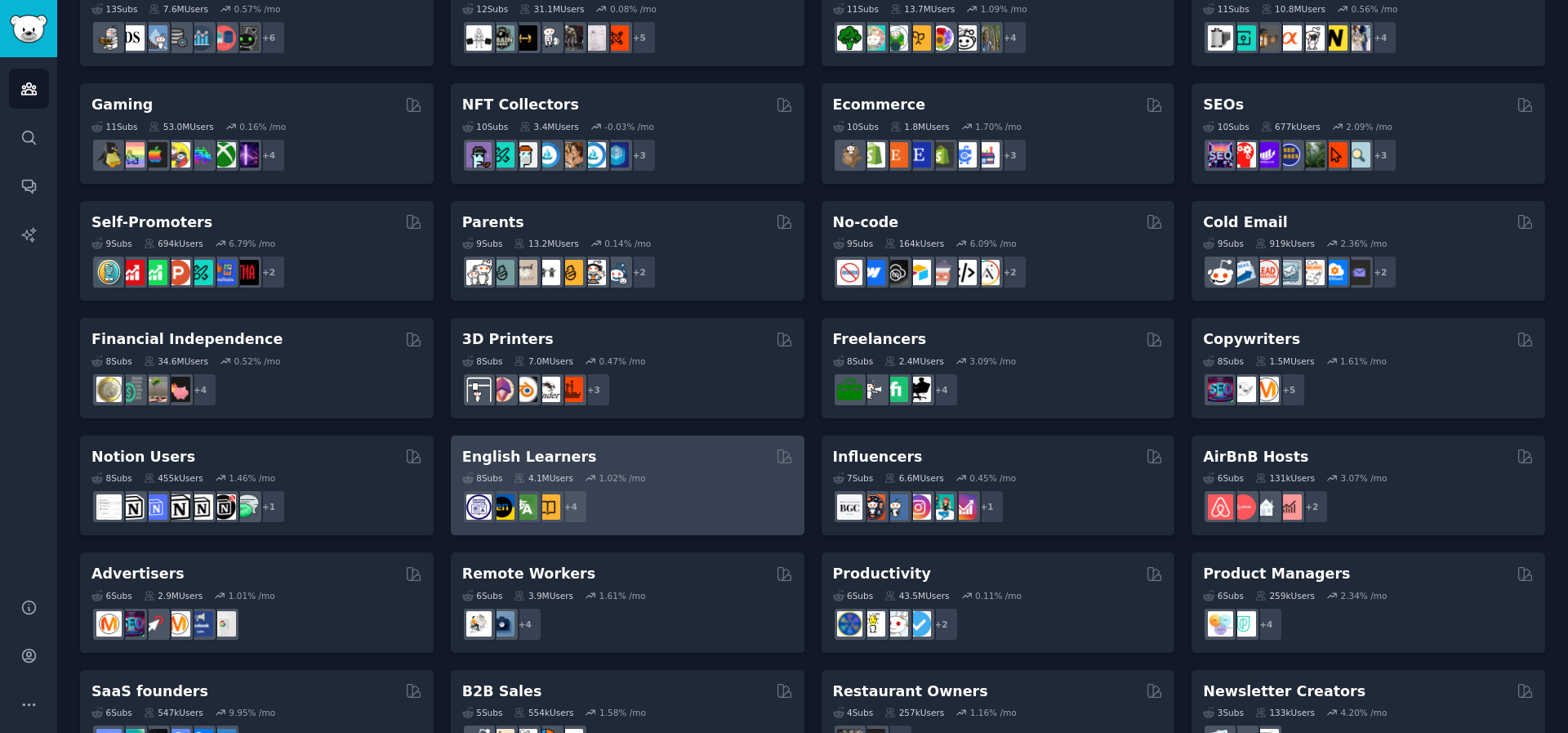
scroll to position [513, 0]
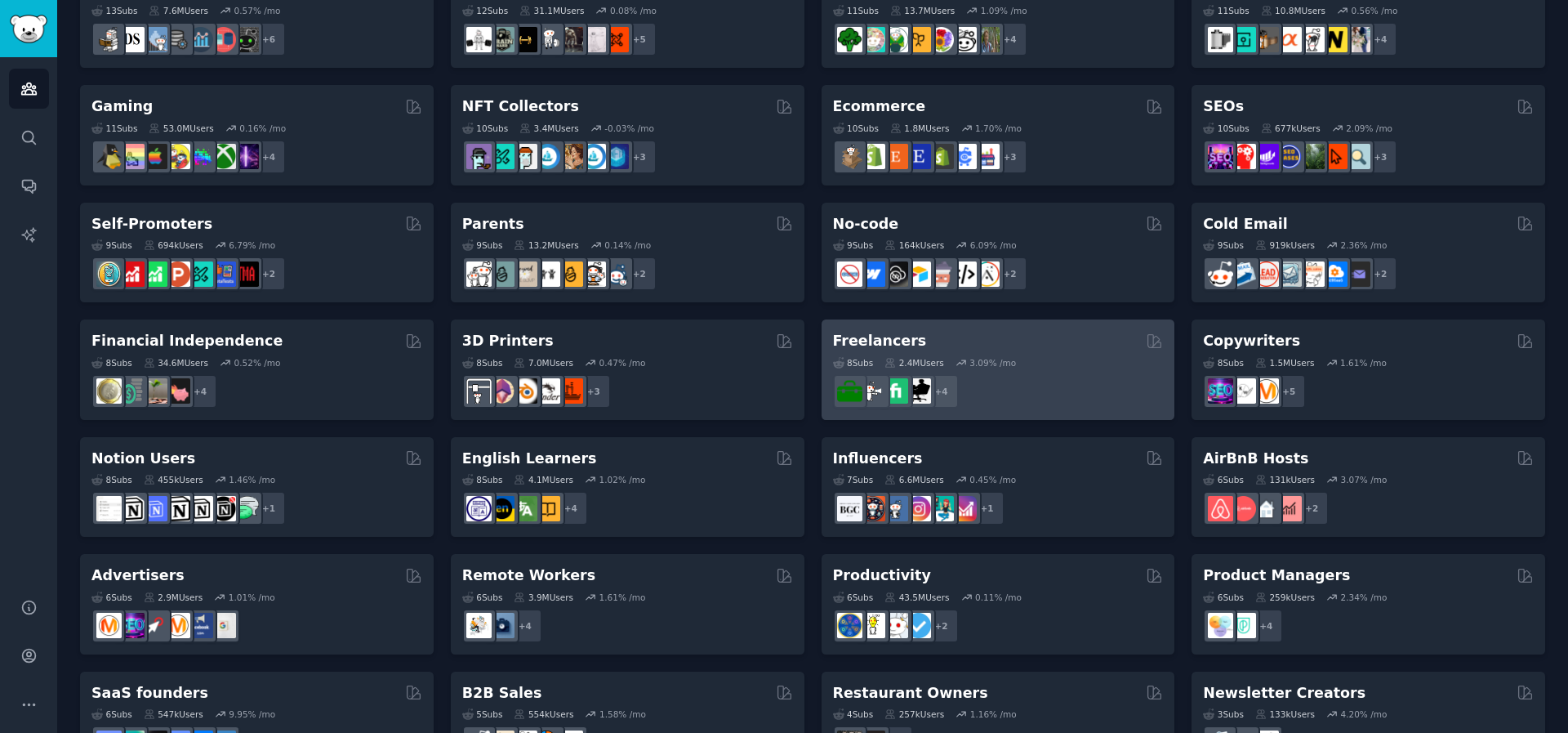
click at [855, 336] on h2 "Freelancers" at bounding box center [879, 341] width 94 height 20
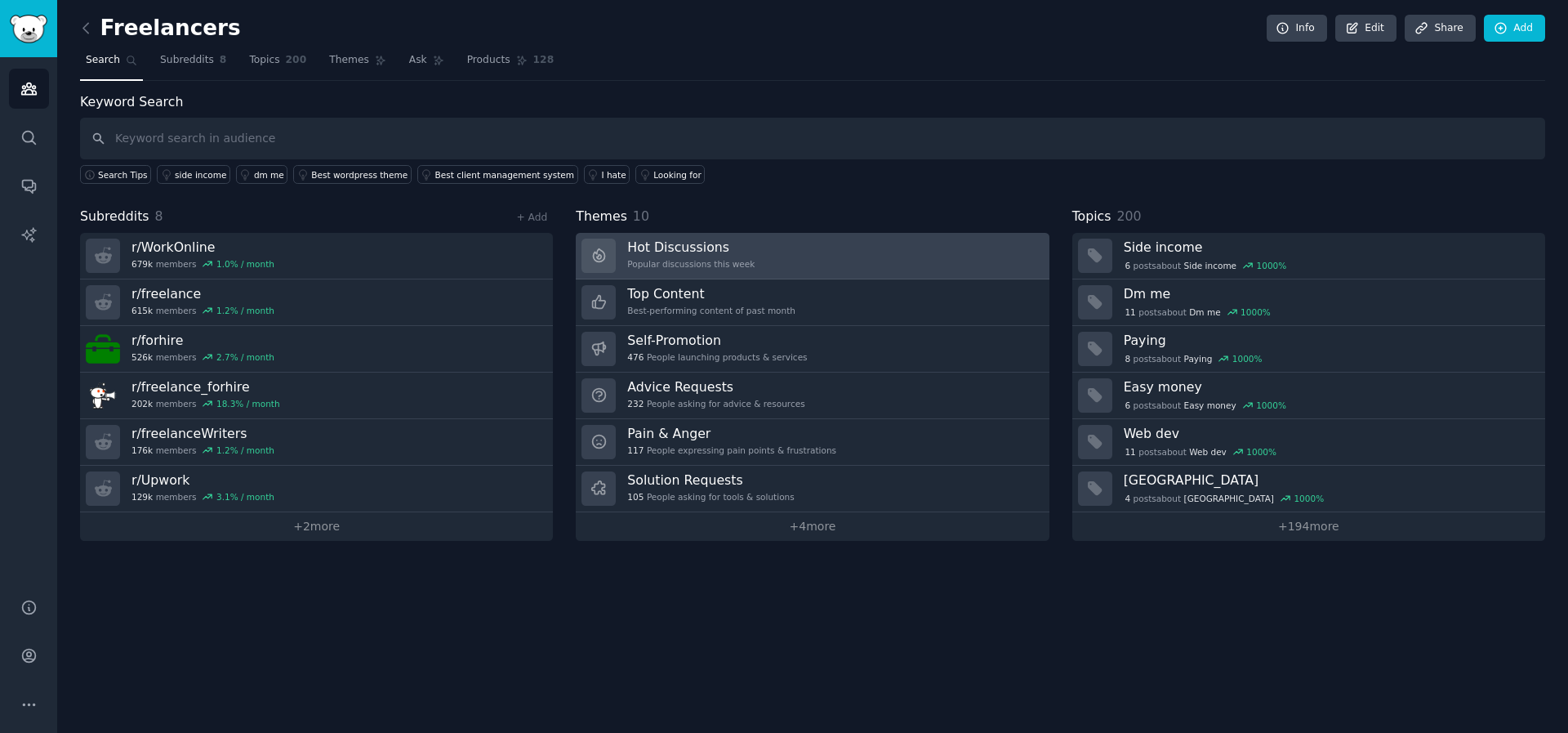
click at [799, 268] on link "Hot Discussions Popular discussions this week" at bounding box center [812, 256] width 473 height 47
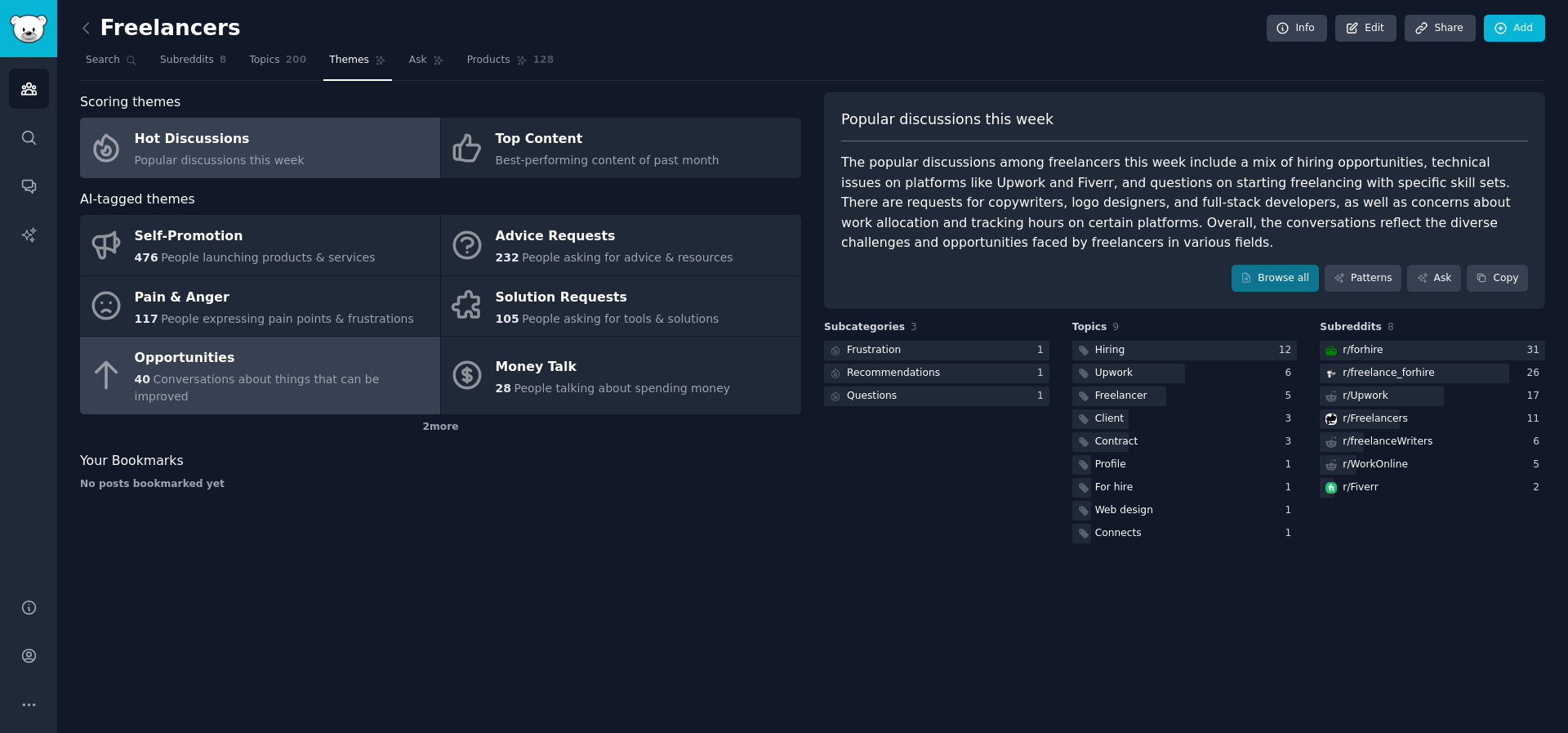
click at [287, 362] on div "Opportunities" at bounding box center [283, 358] width 298 height 27
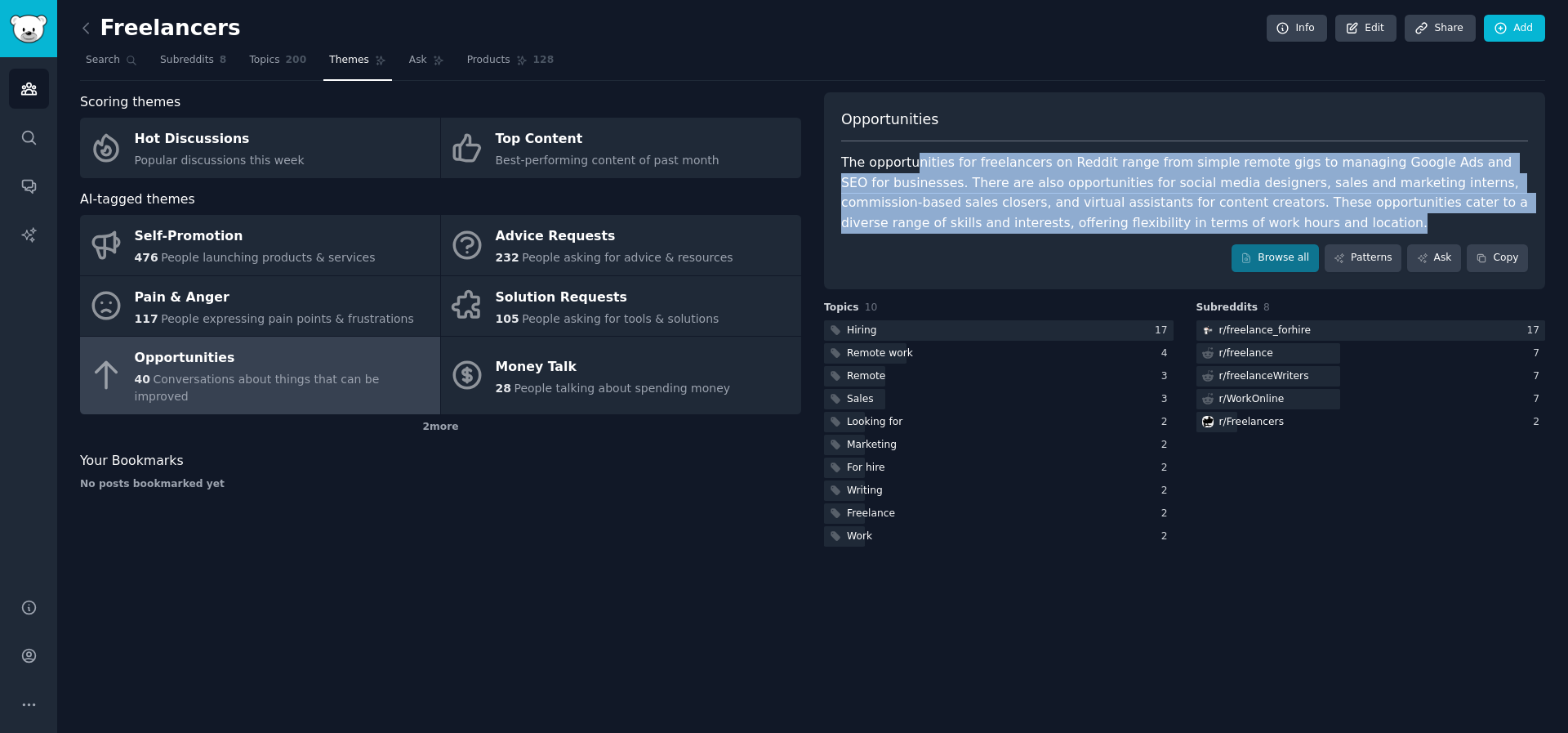
drag, startPoint x: 918, startPoint y: 154, endPoint x: 950, endPoint y: 242, distance: 93.6
click at [950, 242] on div "Opportunities The opportunities for freelancers on Reddit range from simple rem…" at bounding box center [1184, 191] width 721 height 197
click at [950, 240] on div "Opportunities The opportunities for freelancers on Reddit range from simple rem…" at bounding box center [1184, 191] width 721 height 197
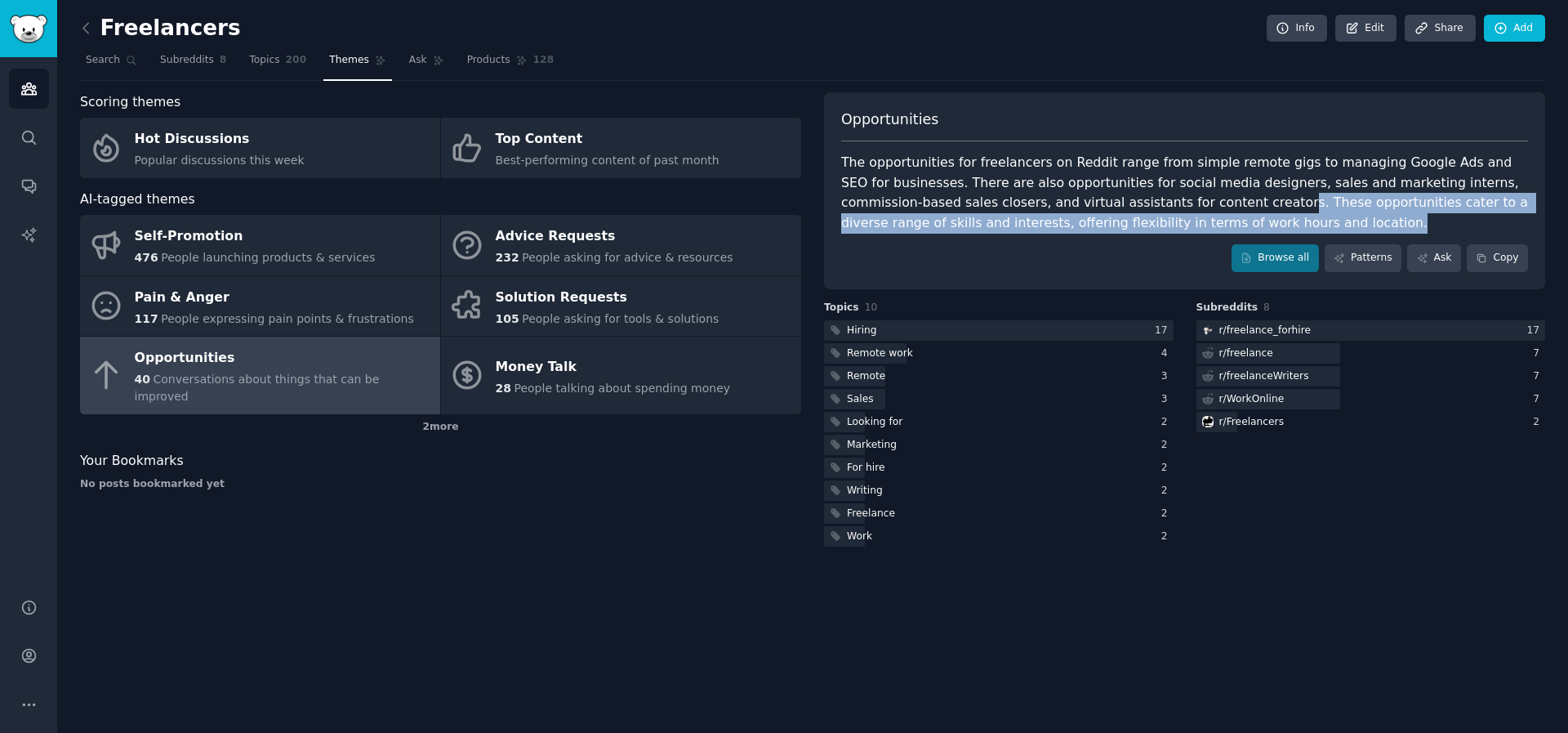
drag, startPoint x: 1157, startPoint y: 209, endPoint x: 1165, endPoint y: 236, distance: 28.2
click at [1165, 236] on div "Opportunities The opportunities for freelancers on Reddit range from simple rem…" at bounding box center [1184, 191] width 721 height 197
click at [1164, 237] on div "Opportunities The opportunities for freelancers on Reddit range from simple rem…" at bounding box center [1184, 191] width 721 height 197
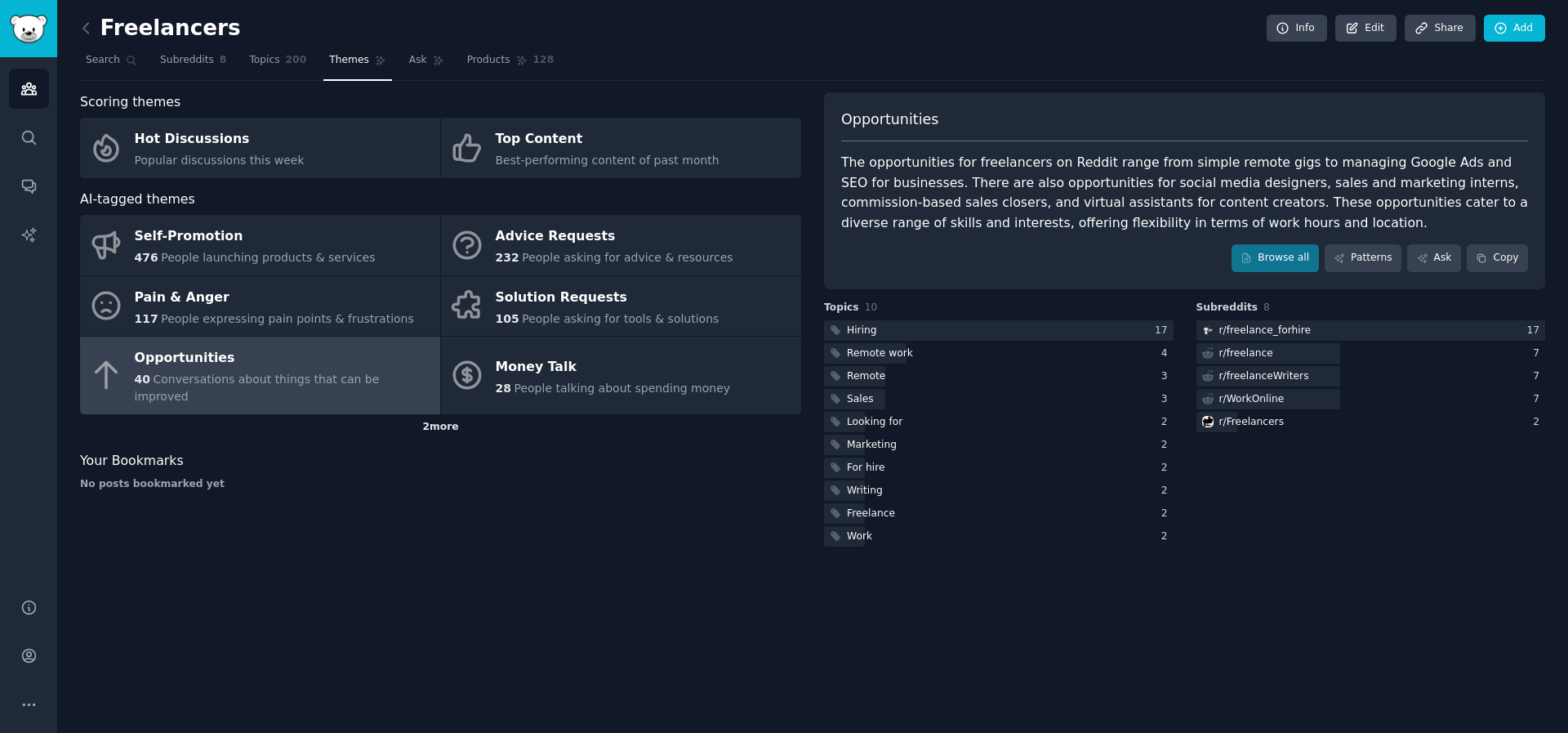
click at [442, 419] on div "2 more" at bounding box center [440, 427] width 721 height 27
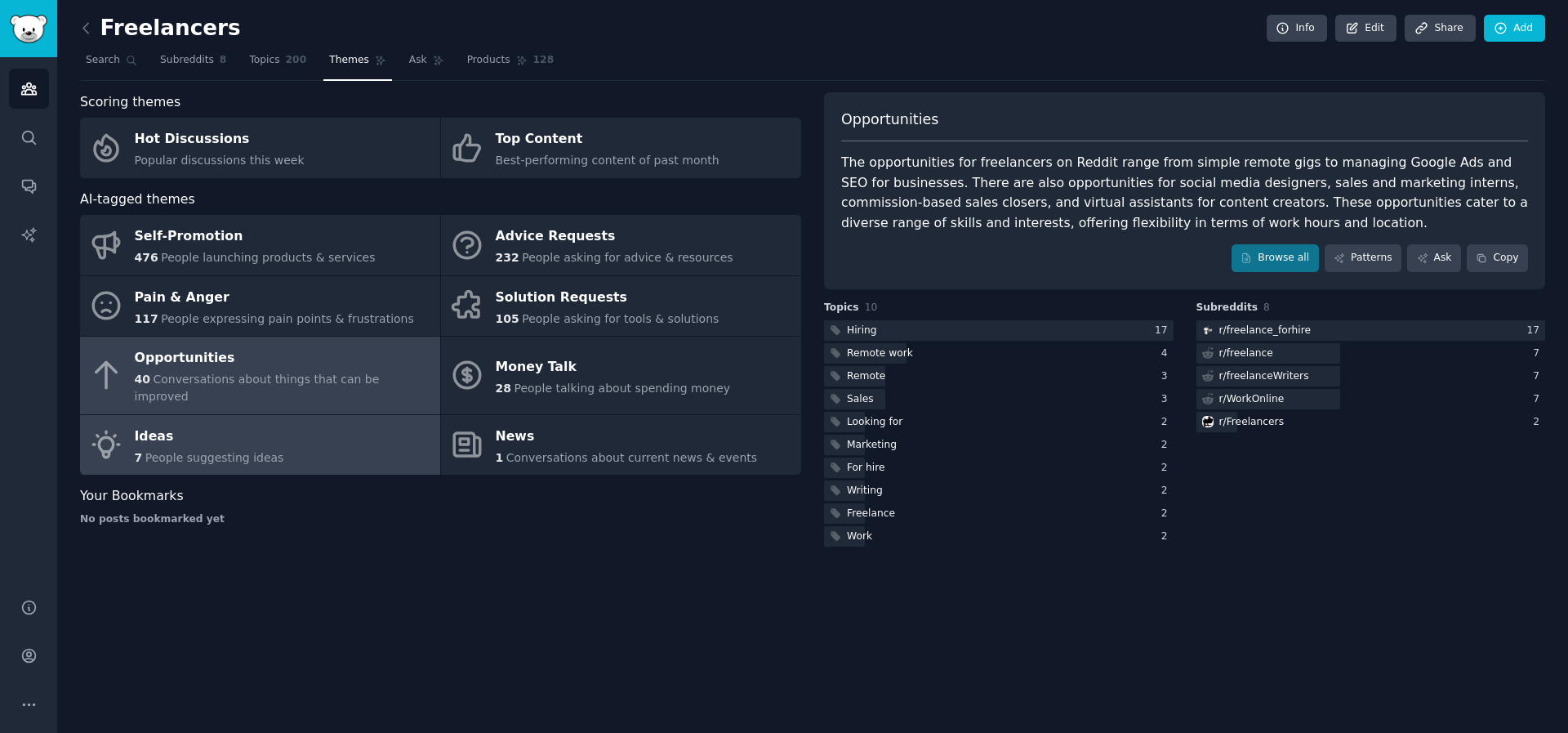
click at [354, 446] on link "Ideas 7 People suggesting ideas" at bounding box center [259, 445] width 360 height 60
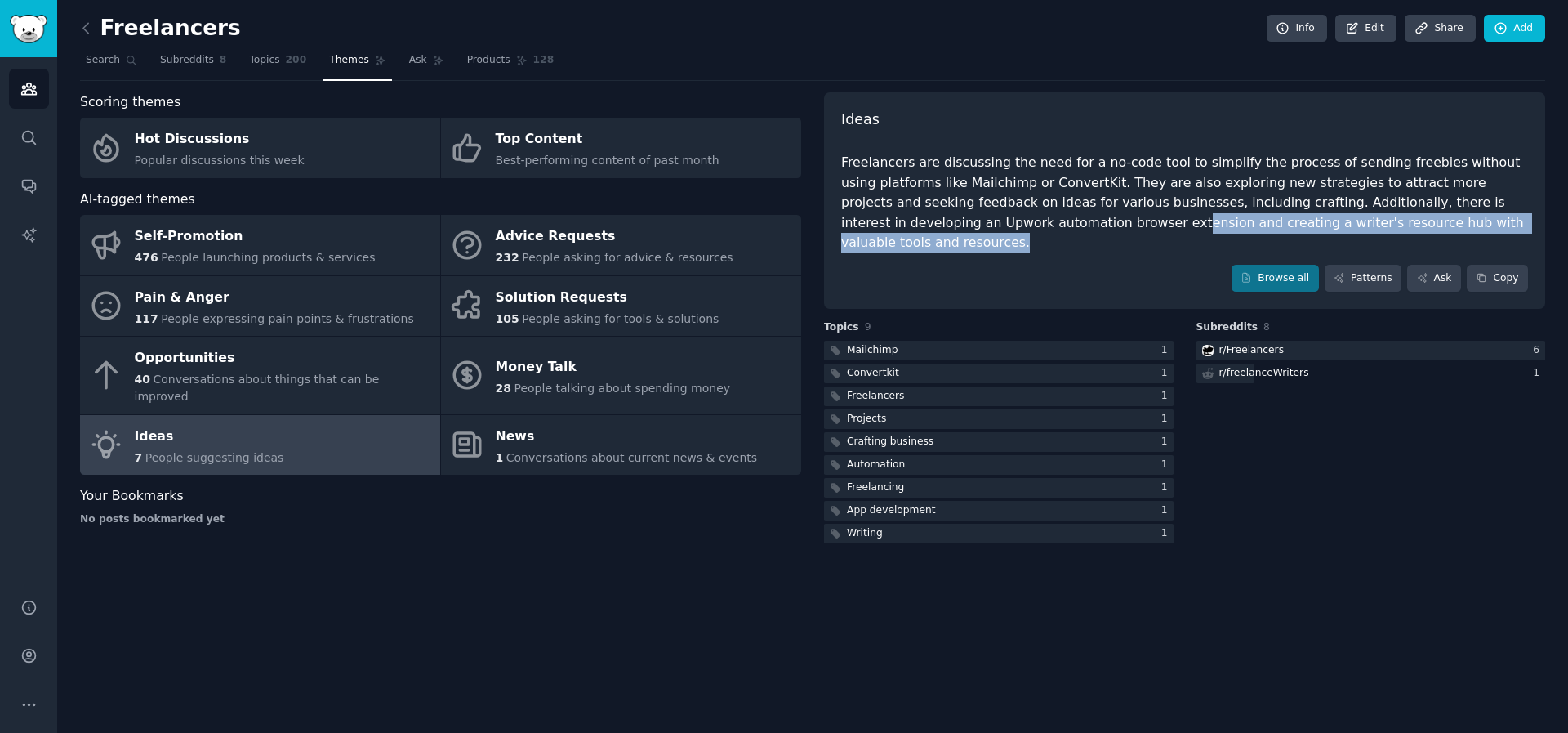
drag, startPoint x: 976, startPoint y: 219, endPoint x: 1185, endPoint y: 234, distance: 209.5
click at [1185, 234] on div "Ideas Freelancers are discussing the need for a no-code tool to simplify the pr…" at bounding box center [1184, 201] width 721 height 217
click at [1185, 232] on div "Freelancers are discussing the need for a no-code tool to simplify the process …" at bounding box center [1184, 203] width 687 height 101
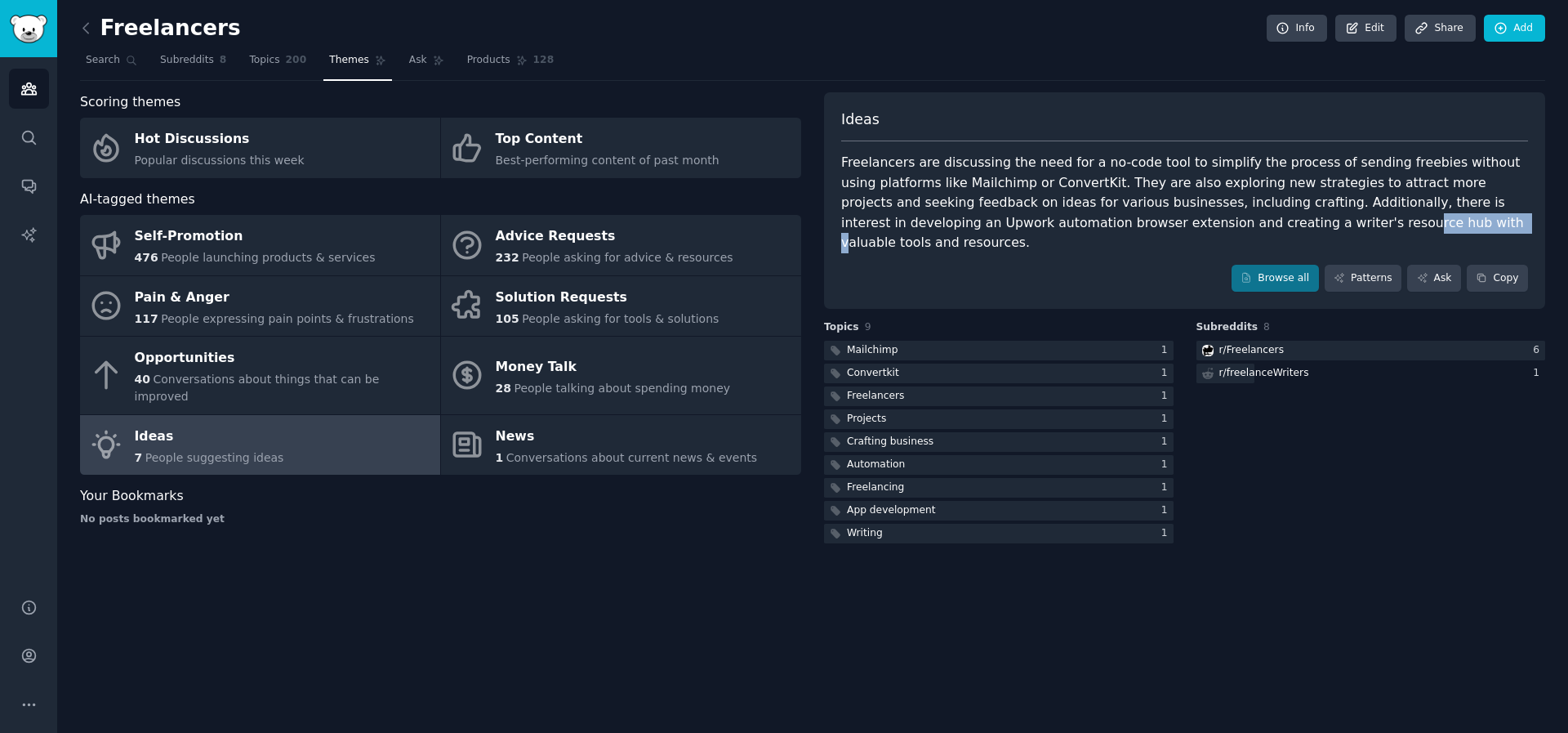
drag, startPoint x: 1185, startPoint y: 232, endPoint x: 1264, endPoint y: 223, distance: 79.5
click at [1264, 223] on div "Freelancers are discussing the need for a no-code tool to simplify the process …" at bounding box center [1184, 203] width 687 height 101
click at [82, 28] on icon at bounding box center [86, 27] width 17 height 17
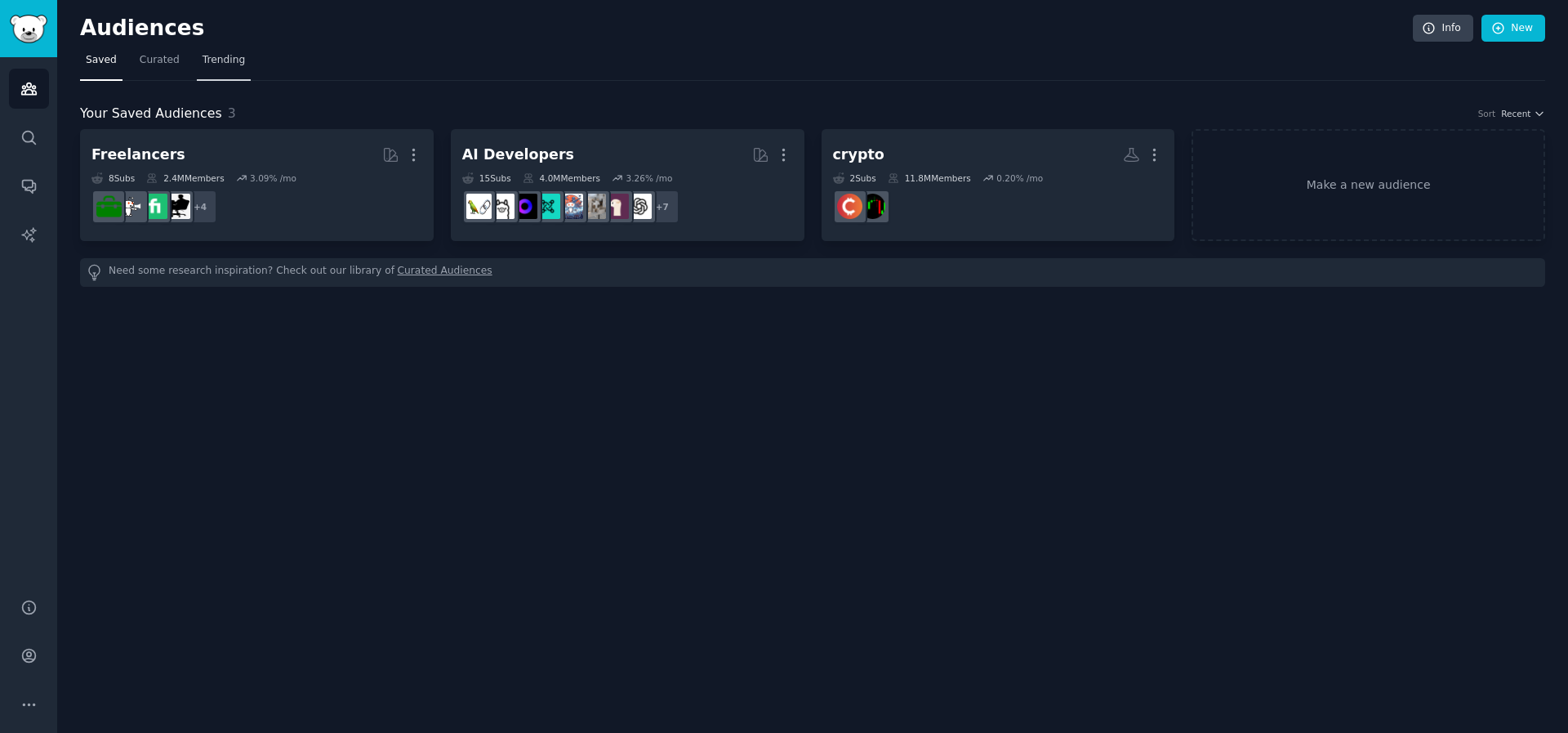
click at [226, 60] on span "Trending" at bounding box center [223, 60] width 42 height 15
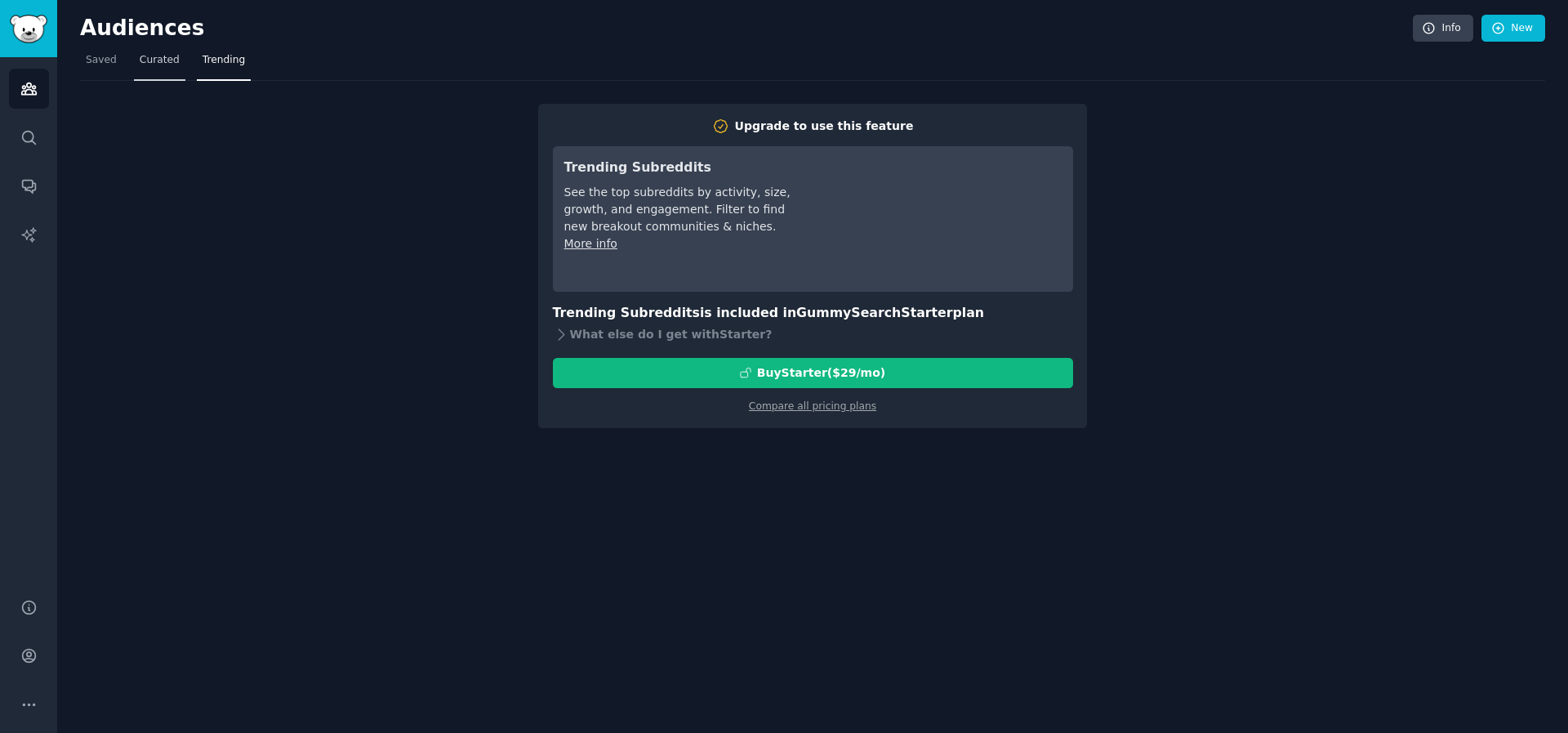
click at [164, 57] on span "Curated" at bounding box center [159, 60] width 40 height 15
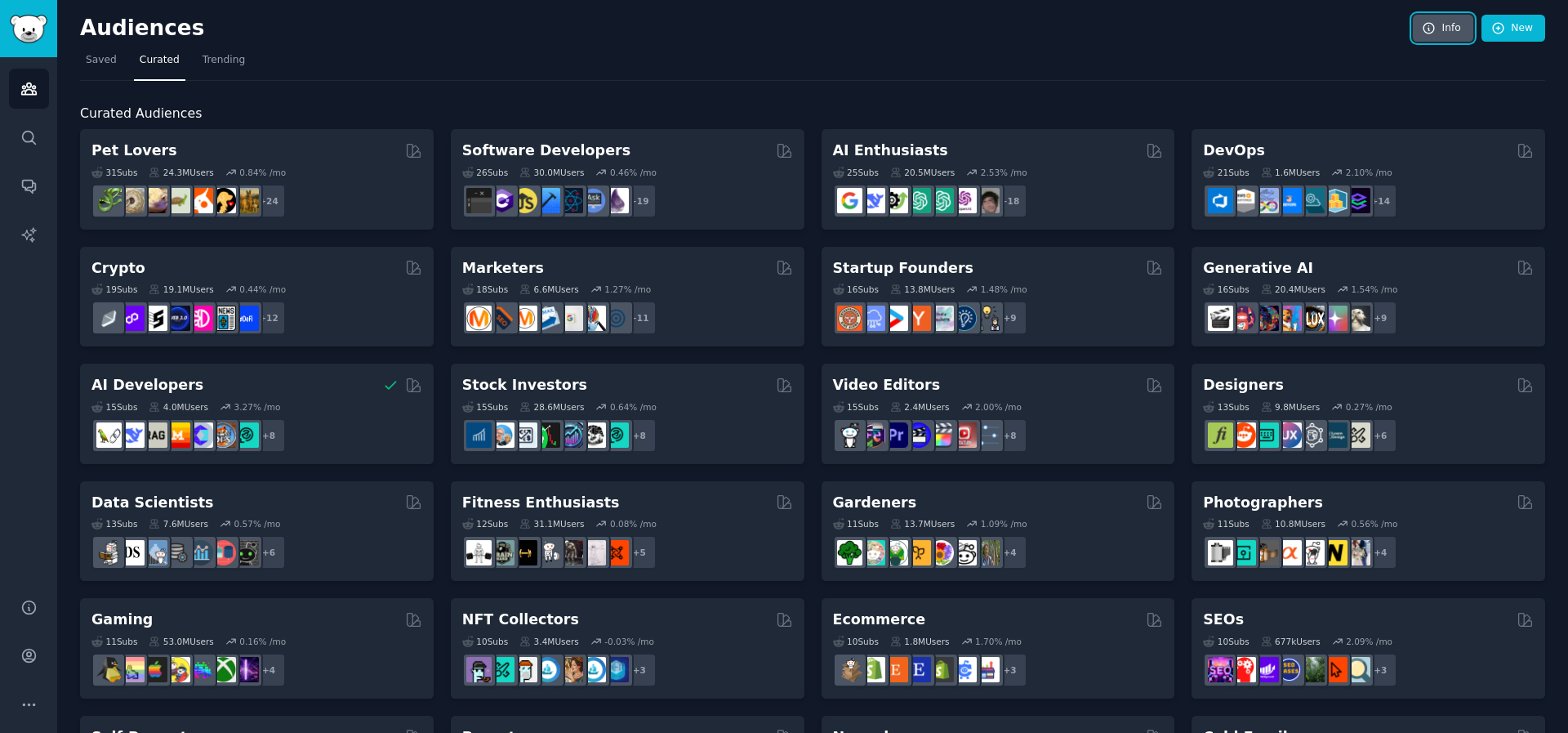
click at [1448, 34] on link "Info" at bounding box center [1443, 28] width 60 height 27
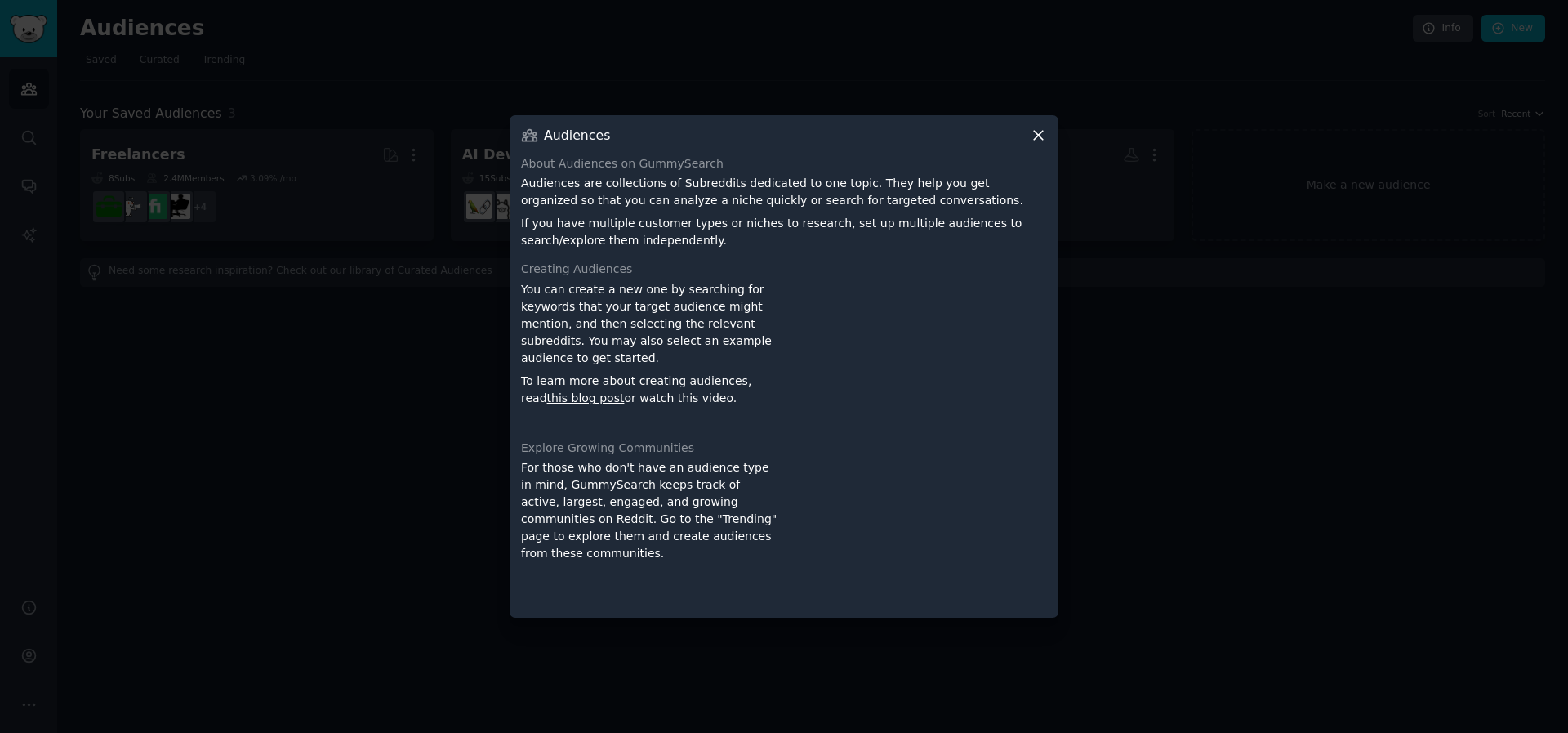
click at [1036, 130] on icon at bounding box center [1038, 135] width 17 height 17
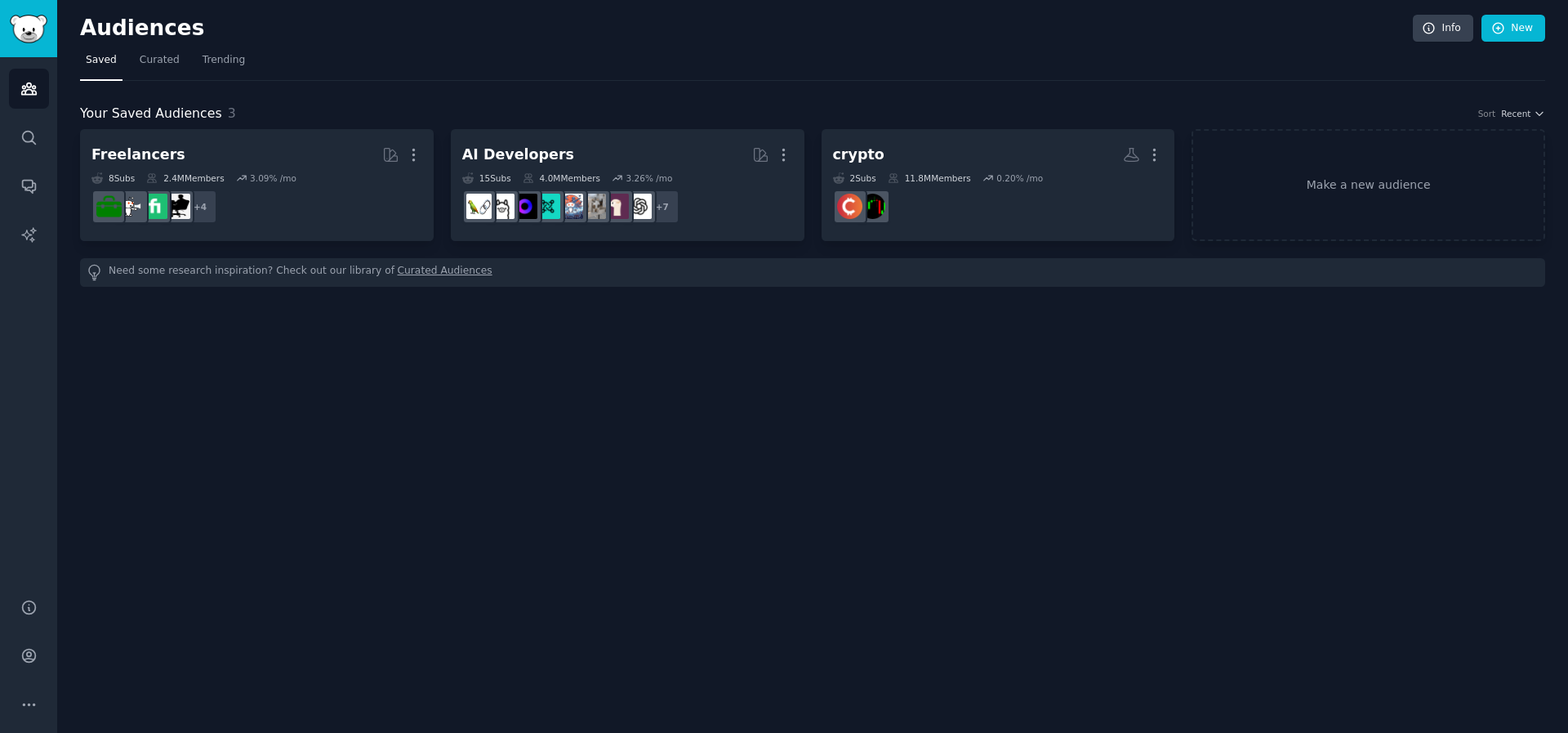
click at [548, 41] on div "Audiences Info New" at bounding box center [812, 31] width 1465 height 34
click at [143, 58] on span "Curated" at bounding box center [159, 60] width 40 height 15
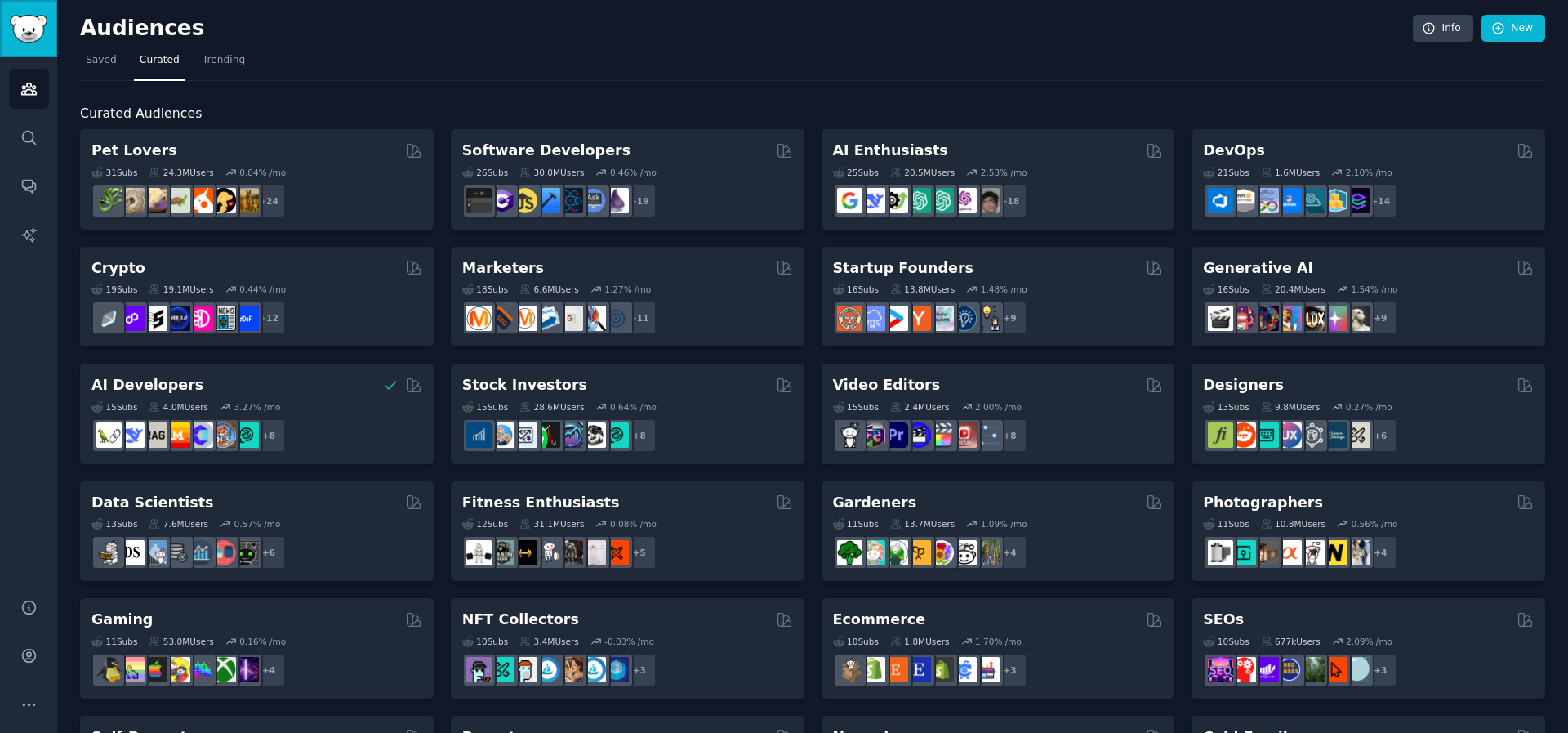
click at [24, 34] on img "Sidebar" at bounding box center [28, 28] width 38 height 28
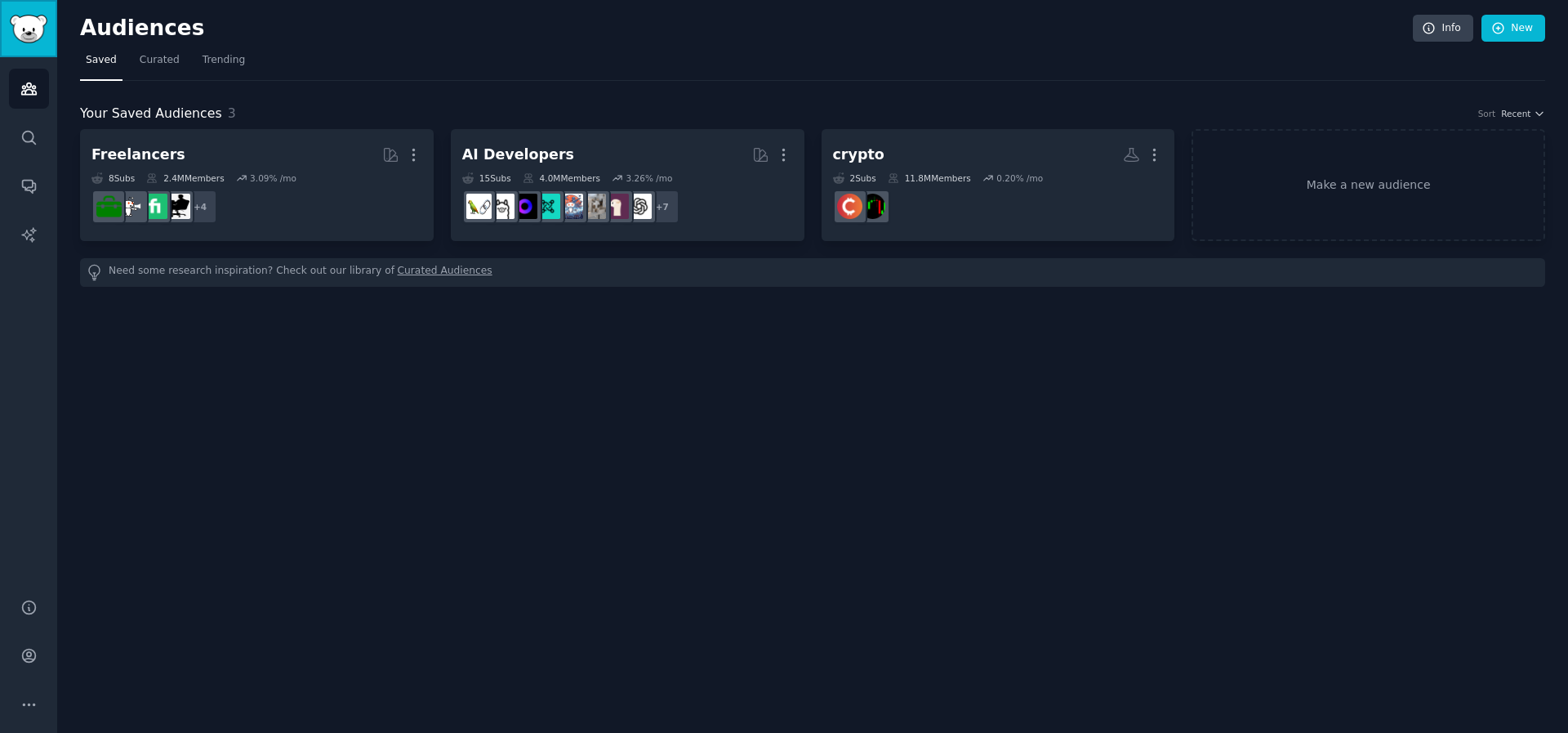
click at [24, 34] on img "Sidebar" at bounding box center [28, 28] width 38 height 28
click at [144, 31] on h2 "Audiences" at bounding box center [746, 28] width 1333 height 27
click at [151, 59] on span "Curated" at bounding box center [159, 60] width 40 height 15
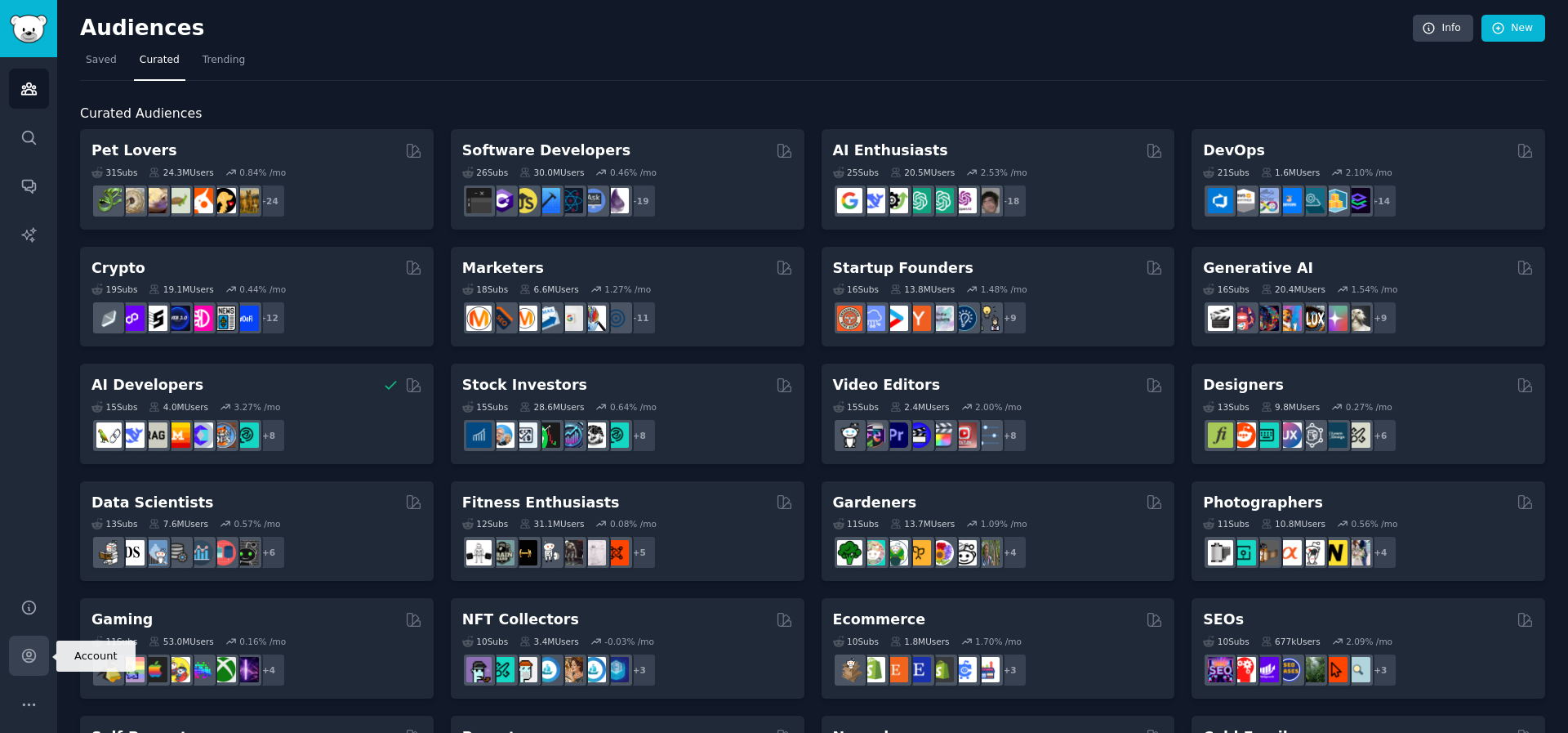
click at [27, 662] on icon "Sidebar" at bounding box center [28, 656] width 13 height 13
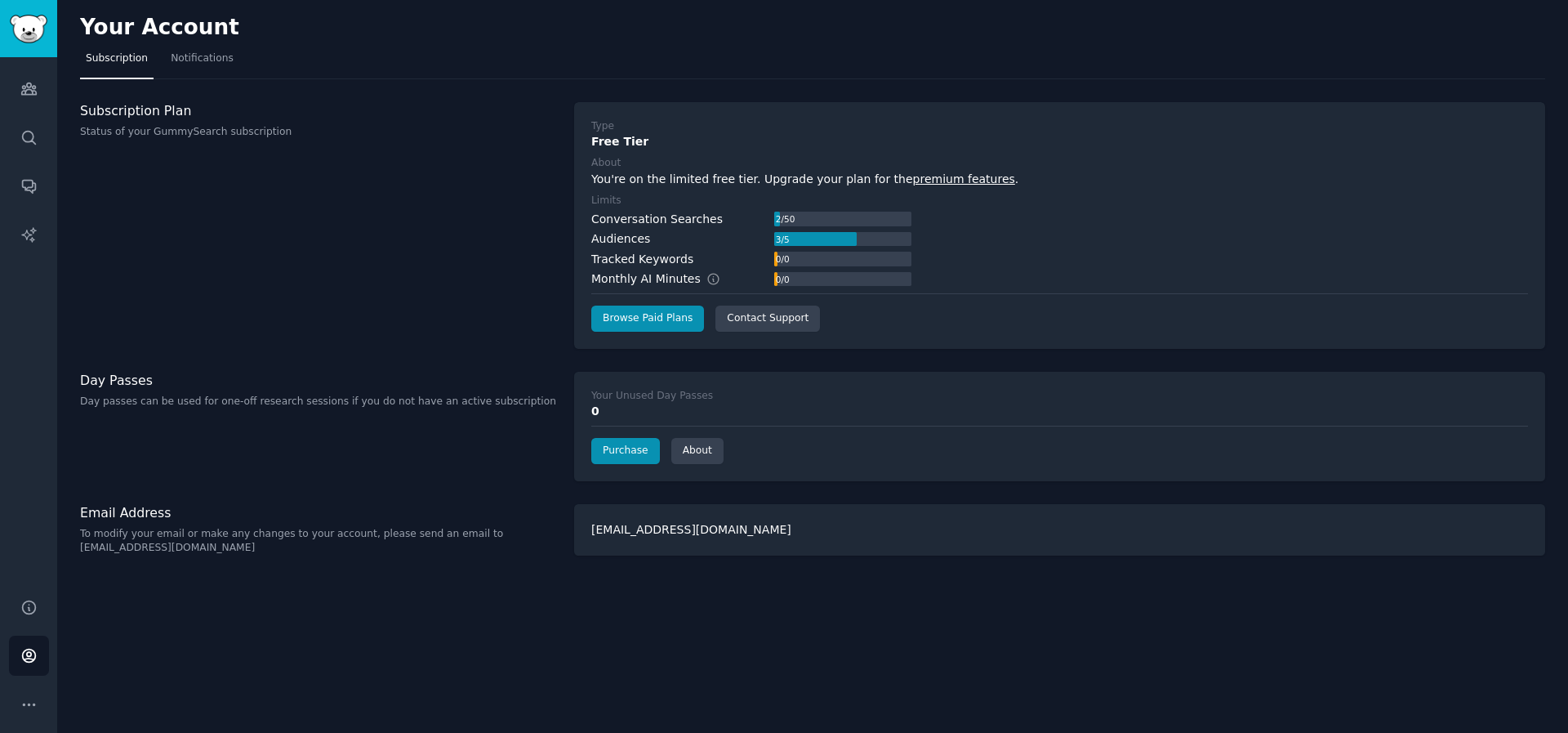
click at [201, 246] on div "Subscription Plan Status of your GummySearch subscription" at bounding box center [318, 224] width 477 height 246
click at [211, 72] on link "Notifications" at bounding box center [201, 62] width 74 height 34
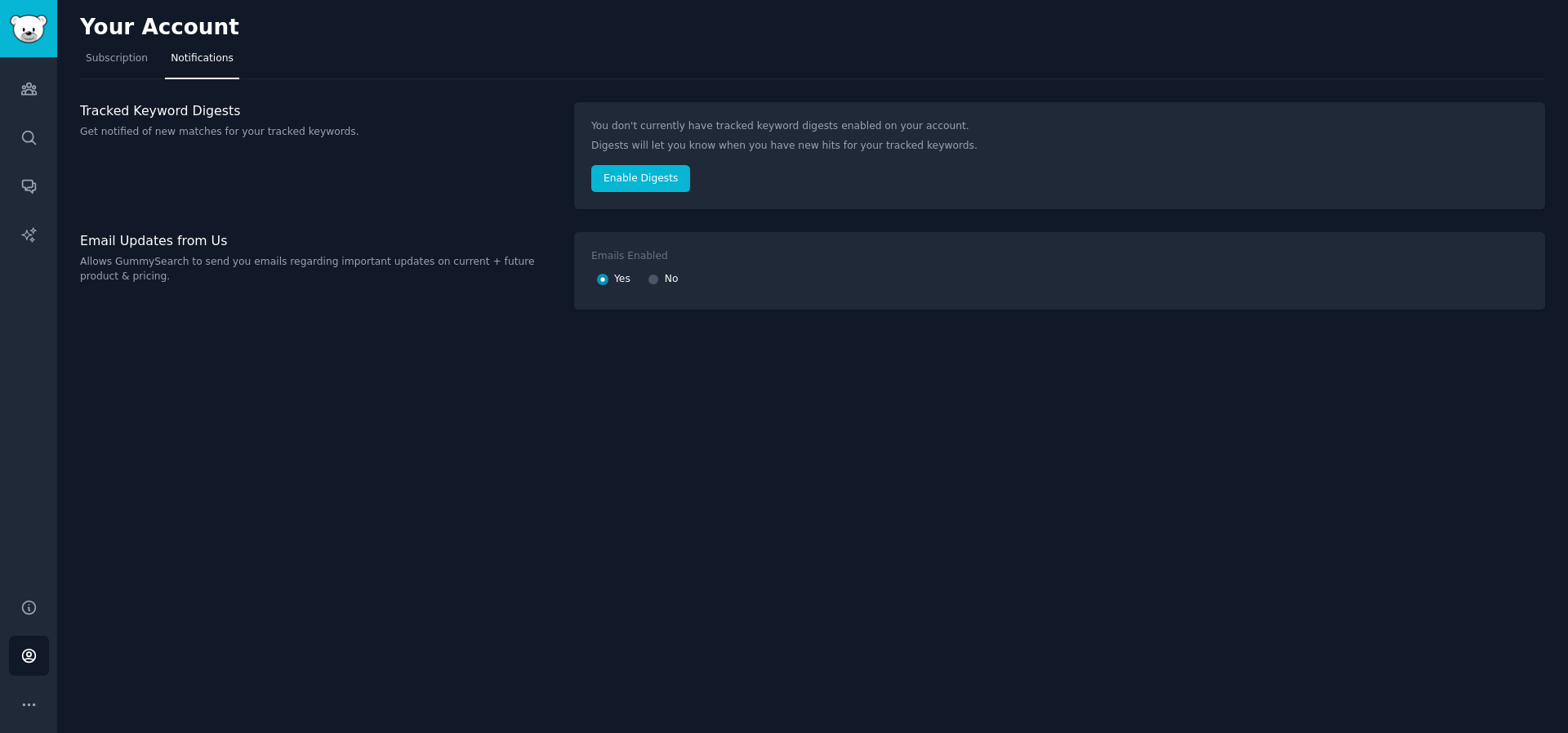
click at [659, 282] on div at bounding box center [653, 279] width 11 height 15
click at [653, 279] on input "No" at bounding box center [653, 279] width 11 height 11
radio input "false"
radio input "true"
click at [360, 189] on div "Tracked Keyword Digests Get notified of new matches for your tracked keywords." at bounding box center [318, 156] width 477 height 108
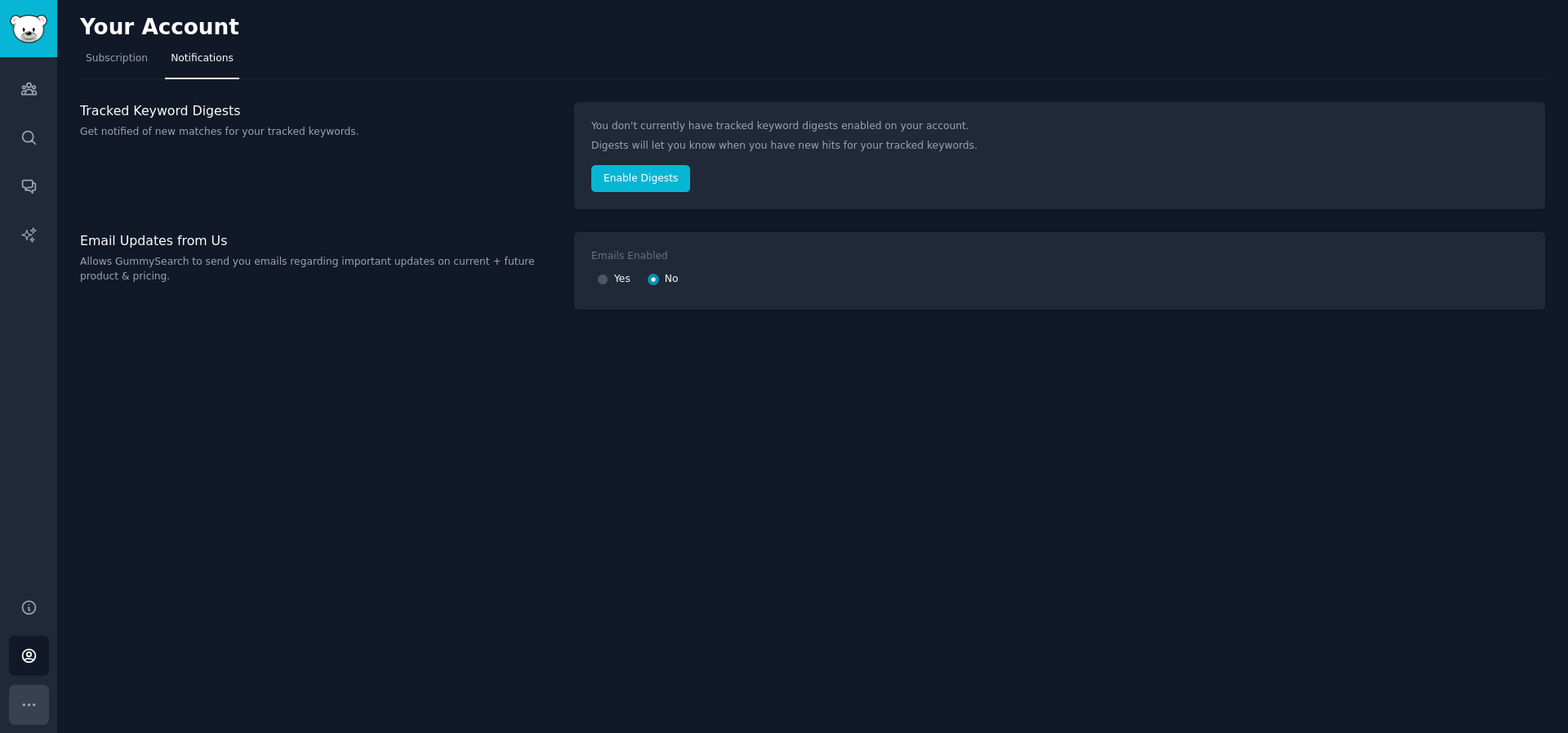
click at [32, 706] on icon "Sidebar" at bounding box center [28, 705] width 17 height 17
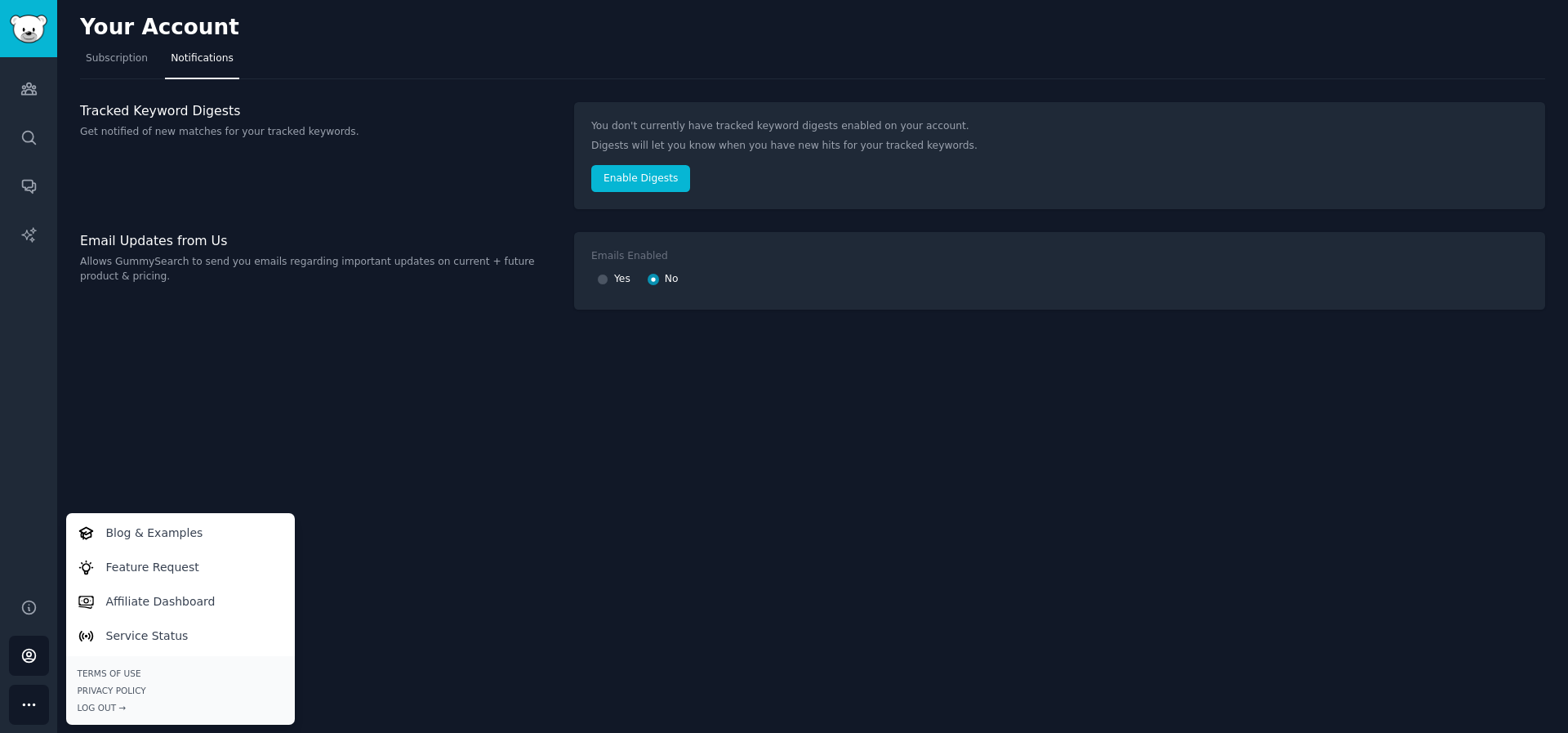
click at [193, 432] on div "Your Account Subscription Notifications Tracked Keyword Digests Get notified of…" at bounding box center [811, 366] width 1510 height 733
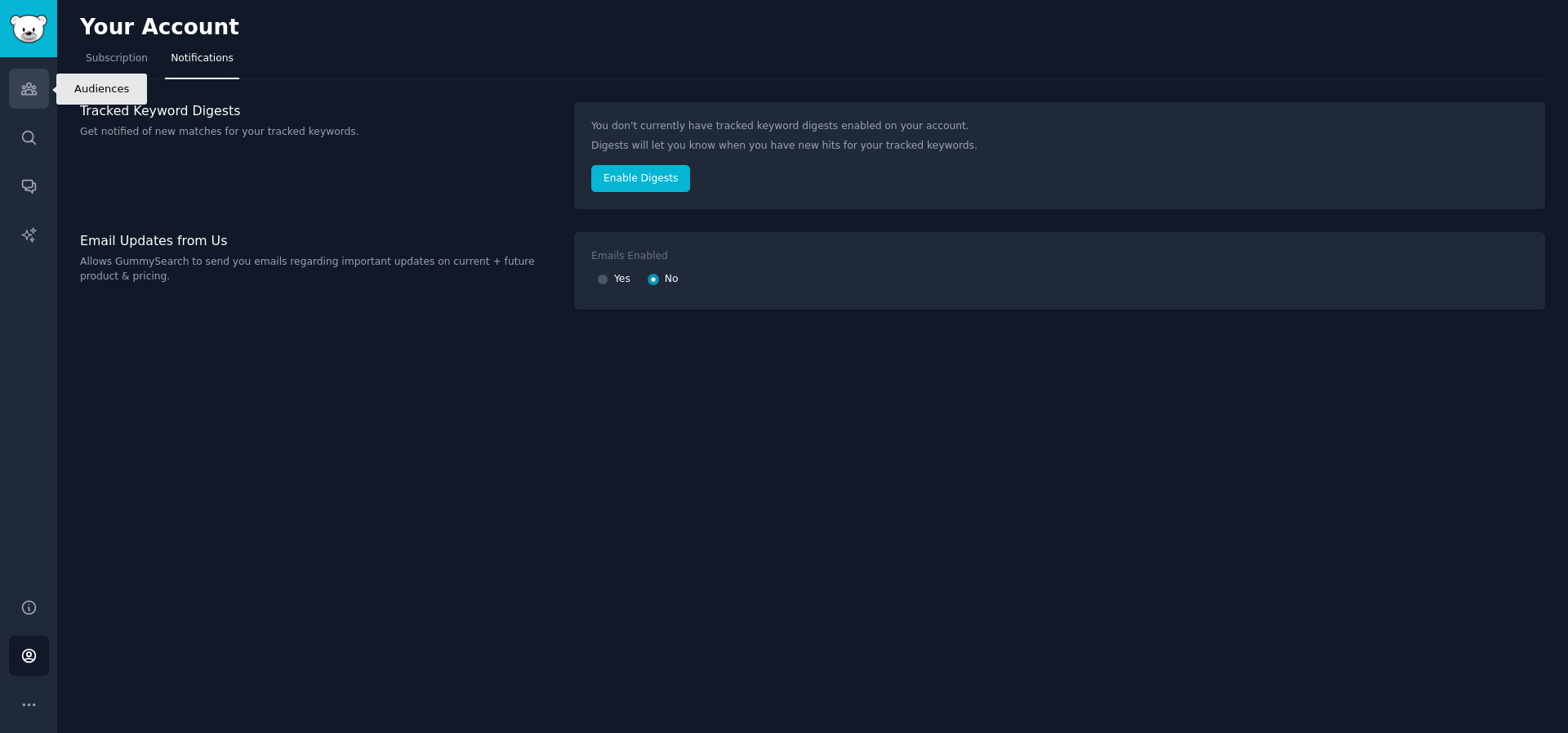
click at [19, 103] on link "Audiences" at bounding box center [29, 89] width 40 height 40
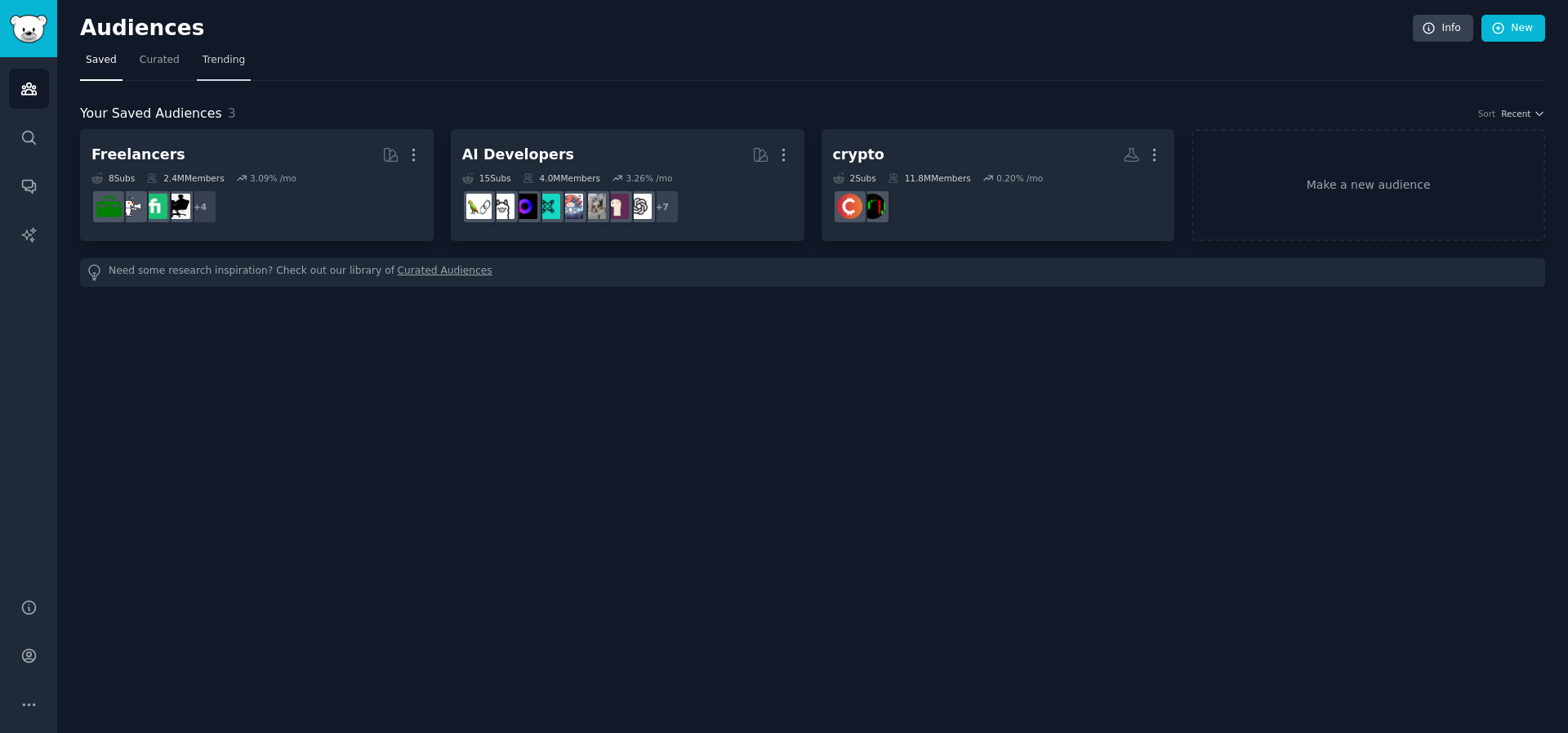
click at [205, 53] on span "Trending" at bounding box center [223, 60] width 42 height 15
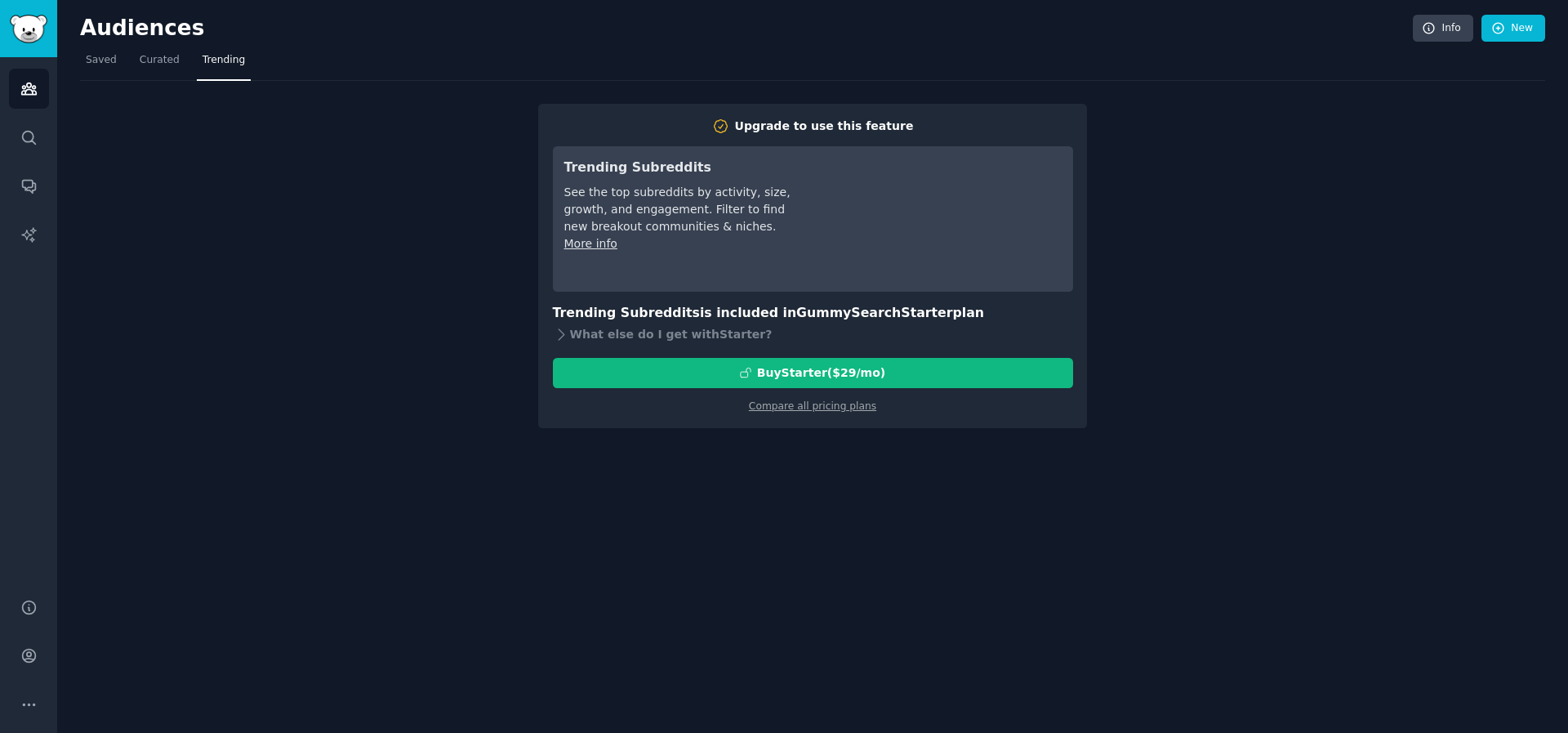
click at [184, 54] on nav "Saved Curated Trending" at bounding box center [812, 64] width 1465 height 34
click at [181, 56] on link "Curated" at bounding box center [159, 64] width 51 height 34
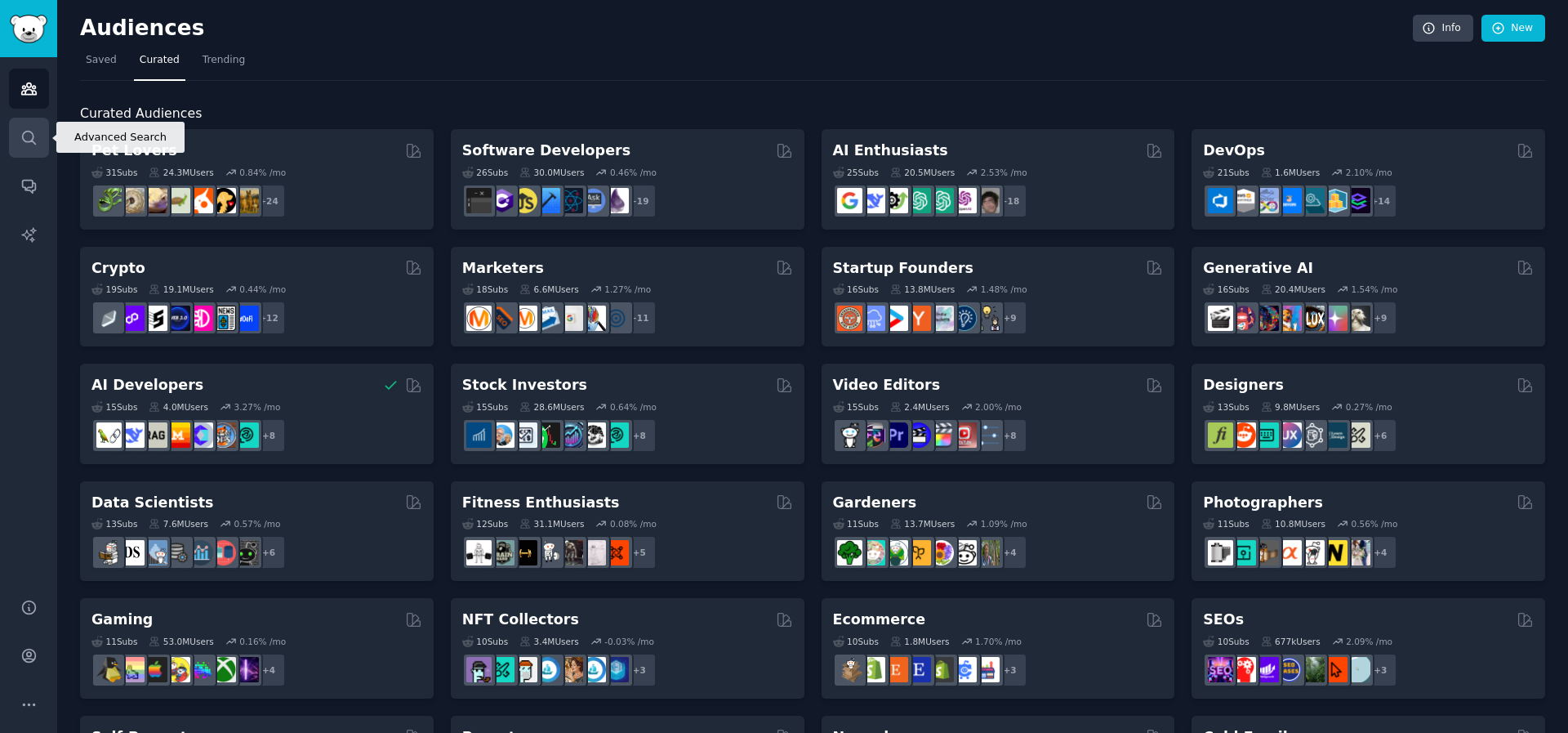
click at [26, 137] on icon "Sidebar" at bounding box center [28, 137] width 17 height 17
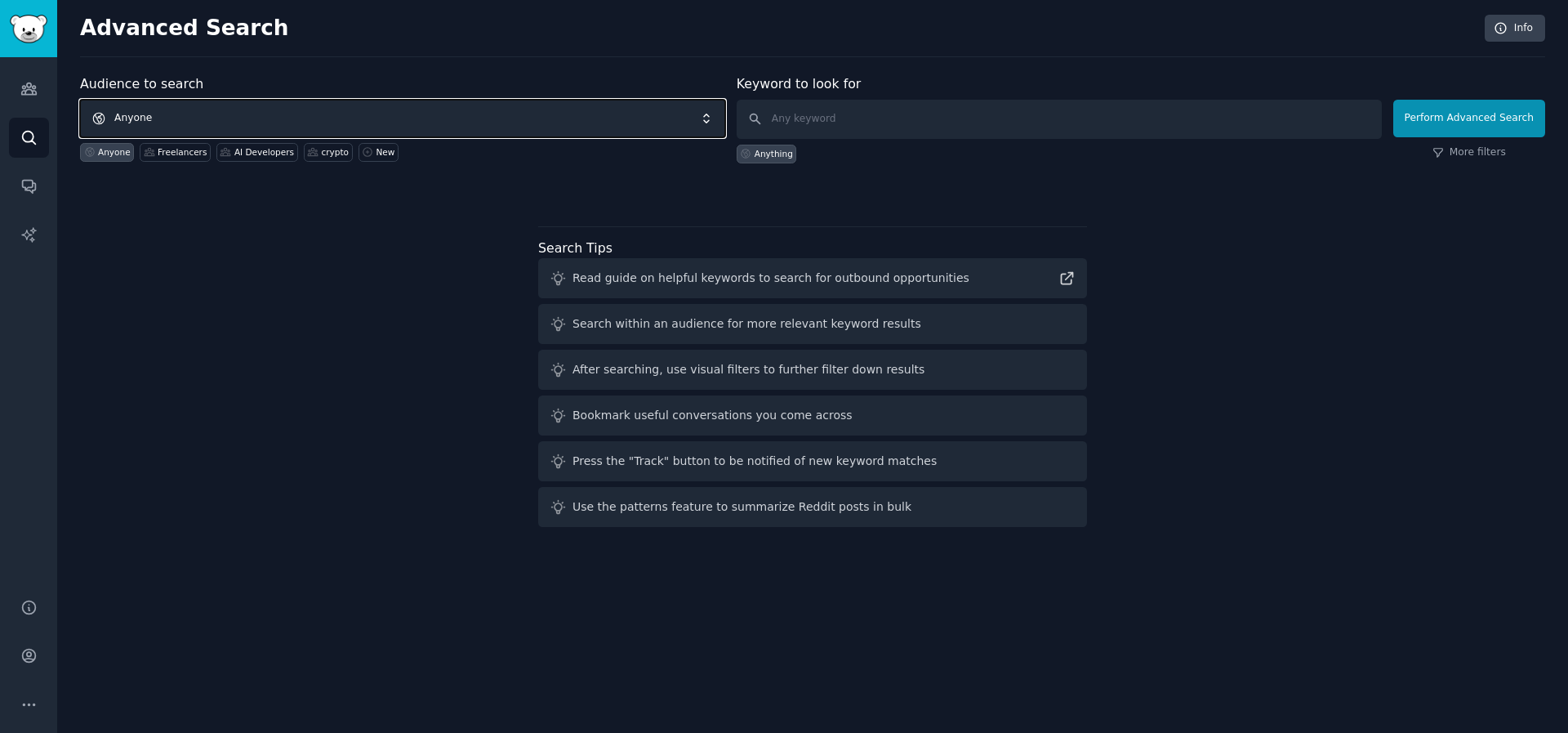
click at [517, 112] on span "Anyone" at bounding box center [402, 118] width 645 height 38
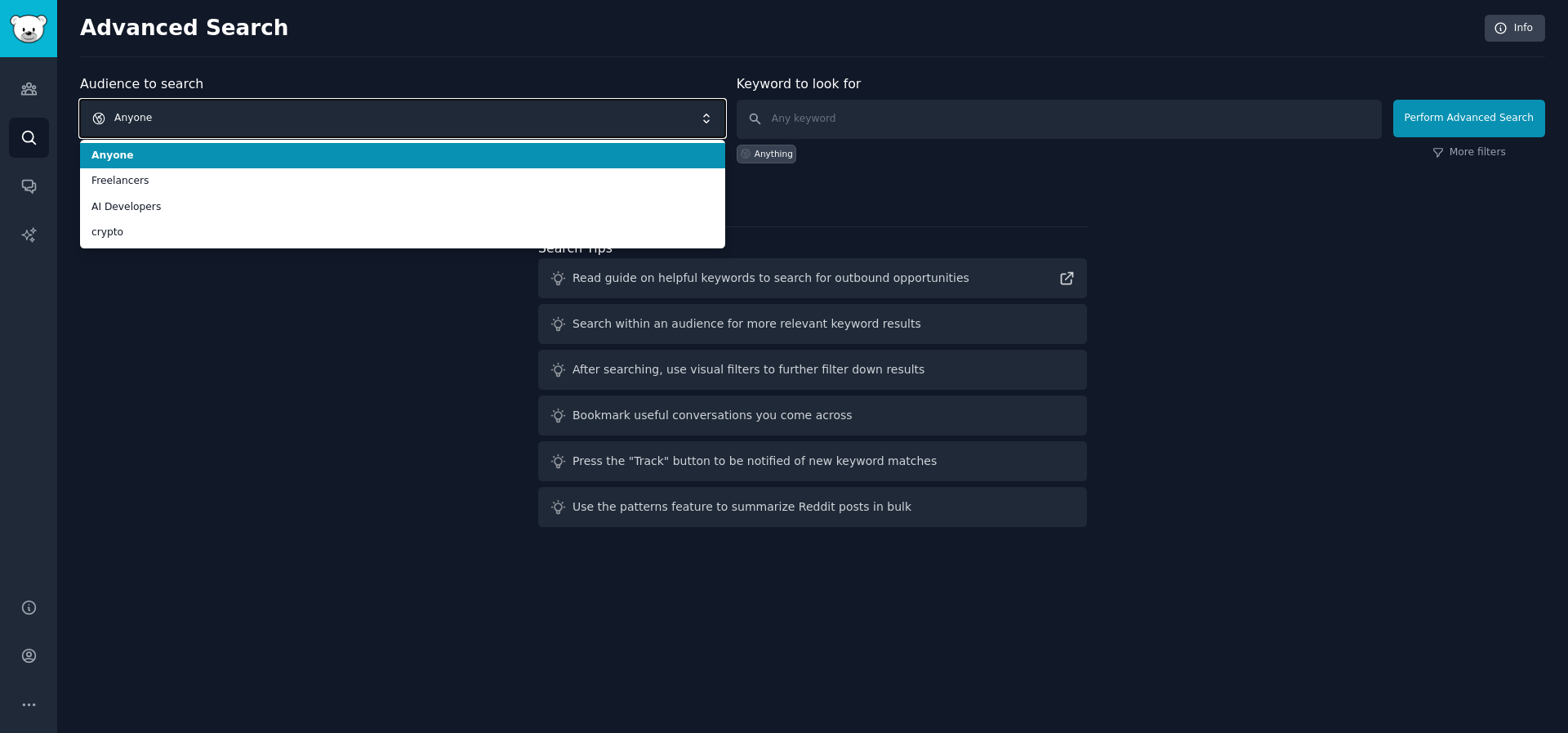
click at [516, 110] on span "Anyone" at bounding box center [402, 118] width 645 height 38
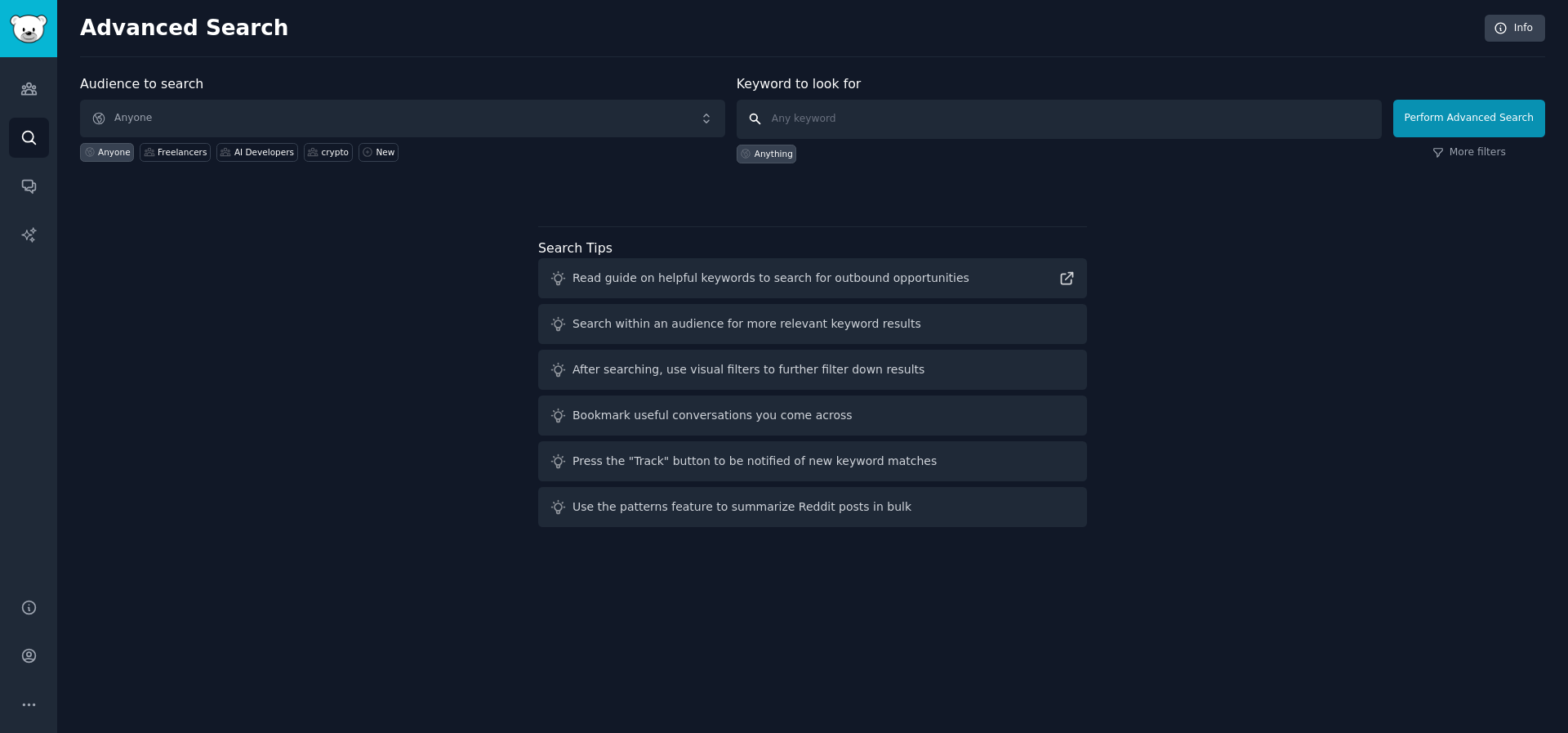
click at [898, 121] on input "text" at bounding box center [1059, 119] width 645 height 39
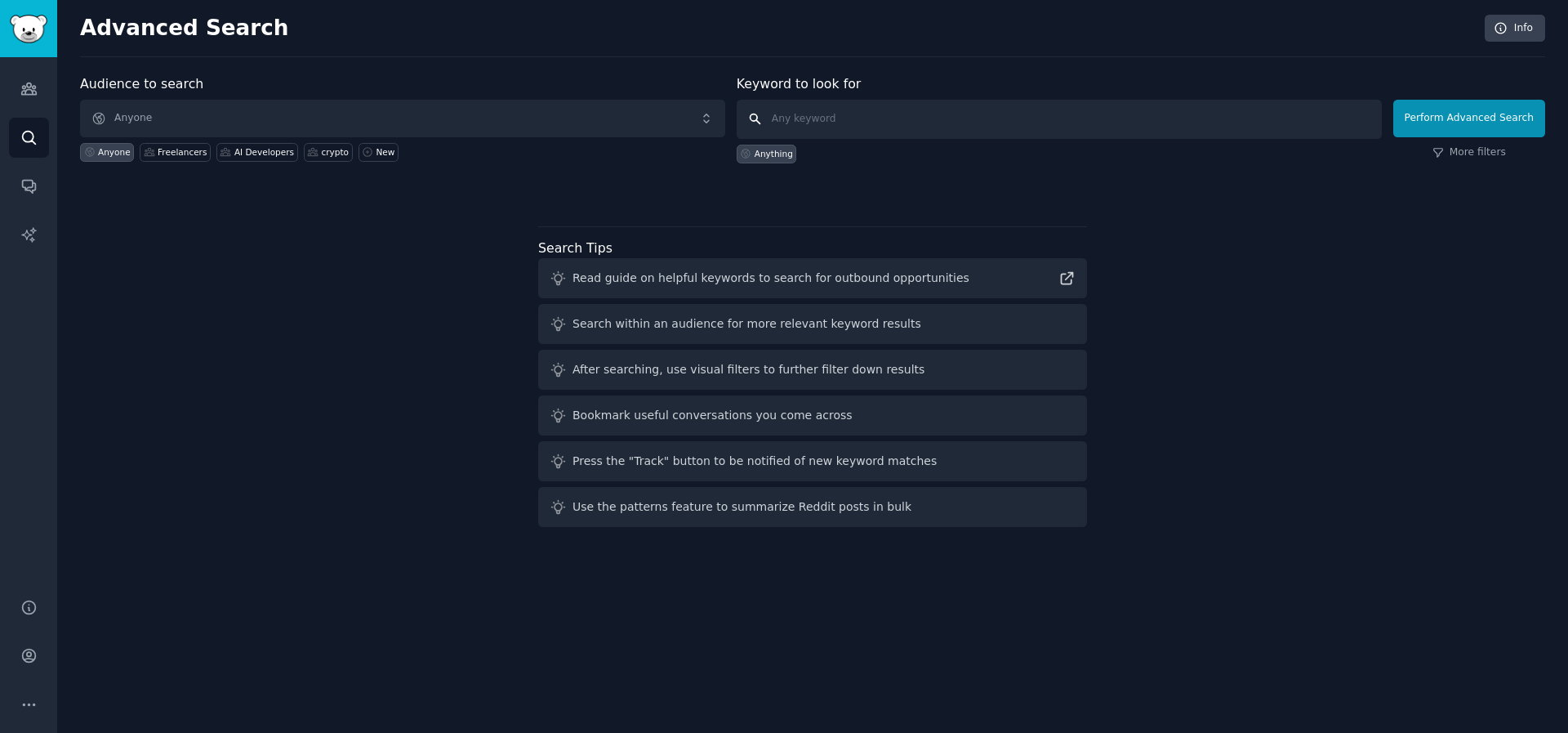
click at [898, 121] on input "text" at bounding box center [1059, 119] width 645 height 39
click at [1540, 34] on link "Info" at bounding box center [1515, 28] width 60 height 27
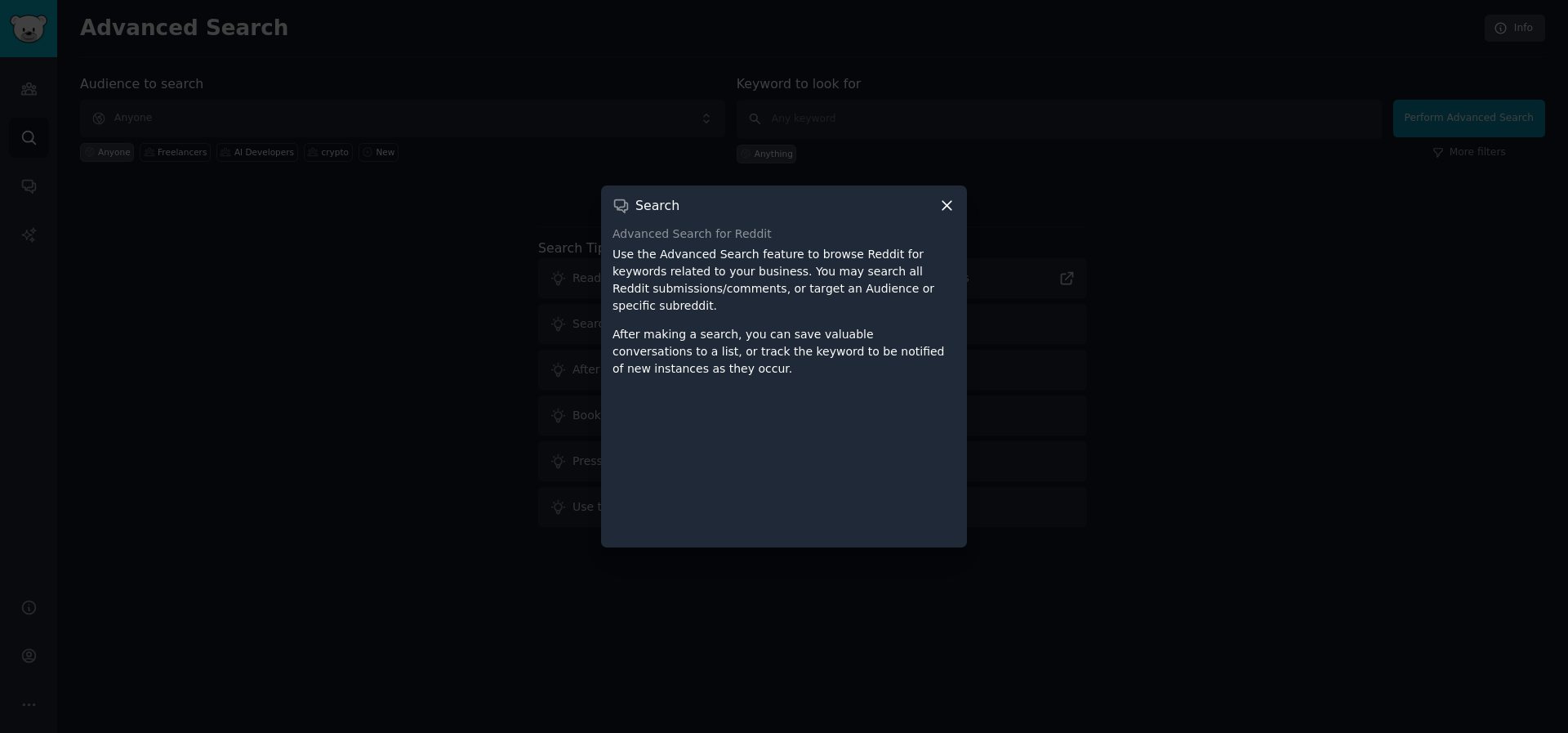
click at [952, 210] on icon at bounding box center [946, 205] width 17 height 17
